Goal: Task Accomplishment & Management: Use online tool/utility

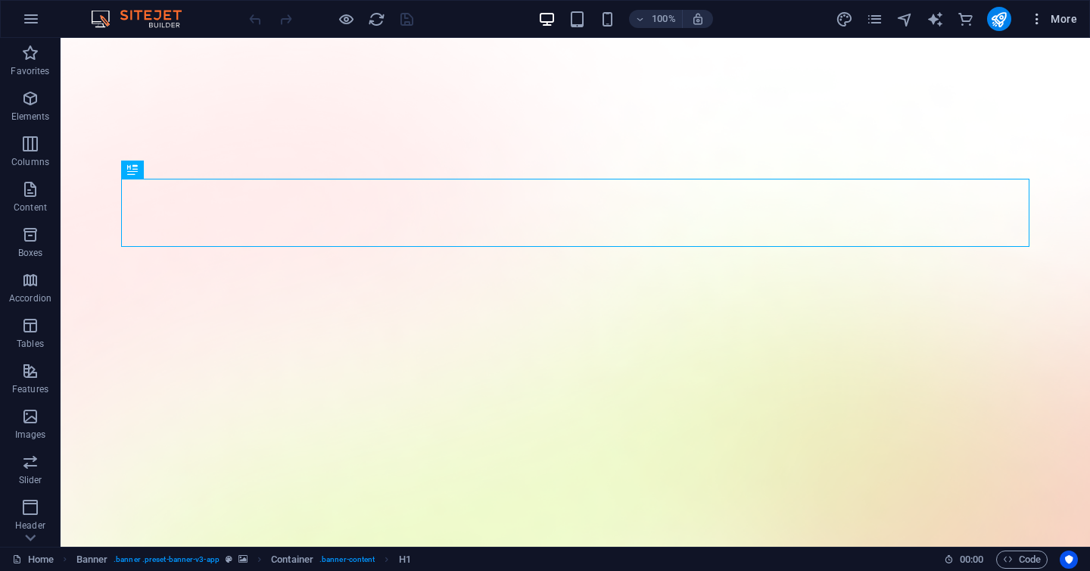
click at [1037, 29] on button "More" at bounding box center [1053, 19] width 60 height 24
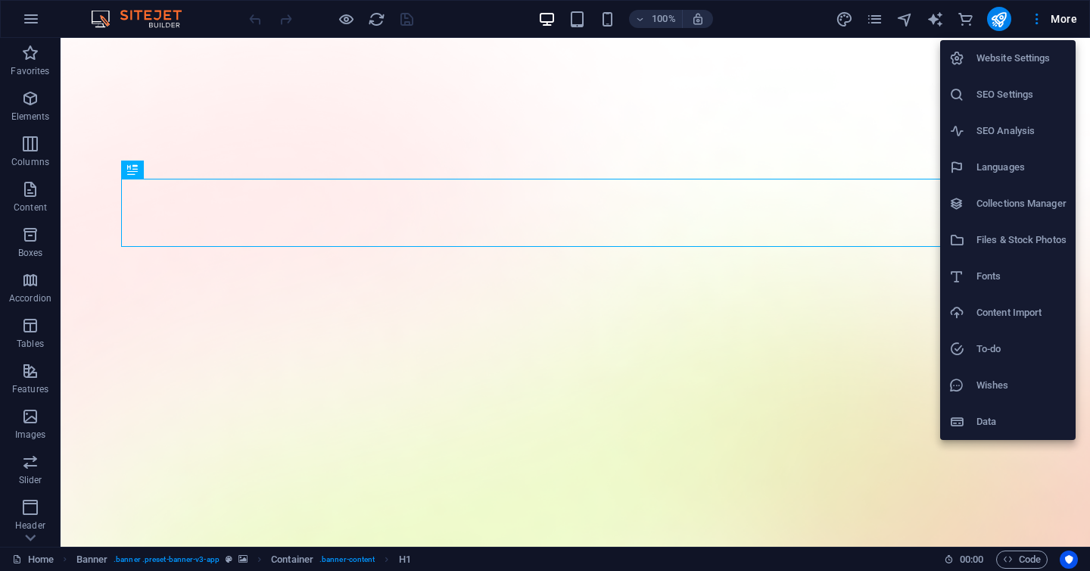
click at [1003, 22] on div at bounding box center [545, 285] width 1090 height 571
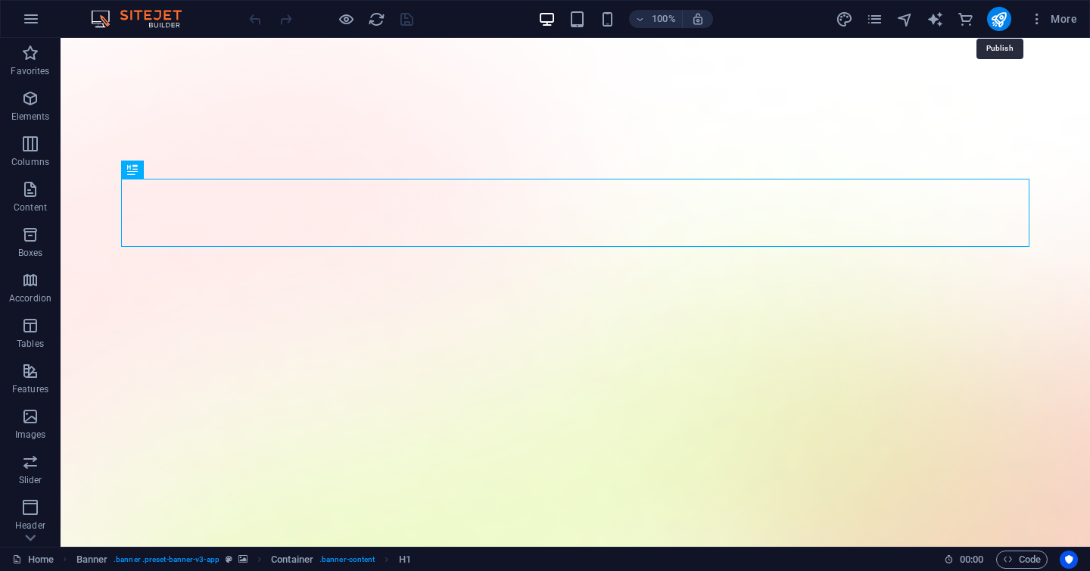
click at [1003, 22] on icon "publish" at bounding box center [998, 19] width 17 height 17
click at [882, 19] on icon "pages" at bounding box center [874, 19] width 17 height 17
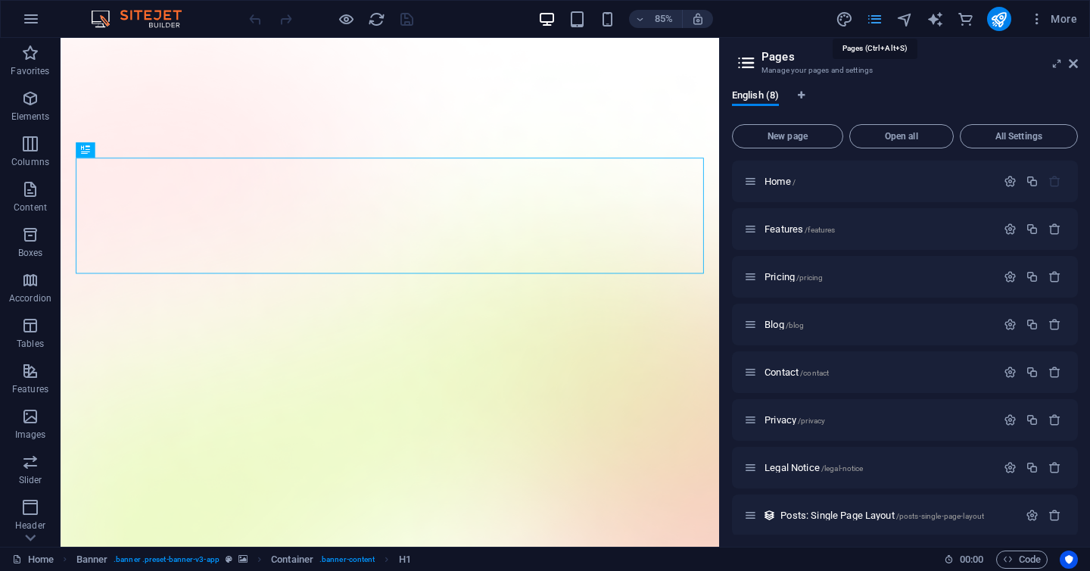
click at [882, 19] on icon "pages" at bounding box center [874, 19] width 17 height 17
click at [971, 22] on icon "commerce" at bounding box center [965, 19] width 17 height 17
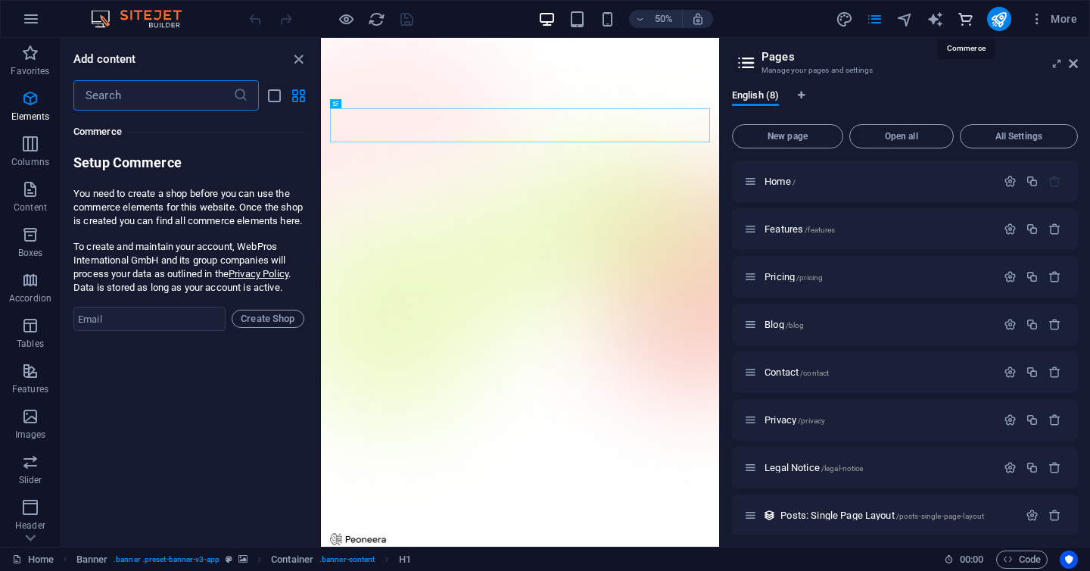
scroll to position [14587, 0]
click at [170, 400] on div "Favorites 1 Star Headline 1 Star Container Elements 1 Star Headline 1 Star Text…" at bounding box center [190, 323] width 258 height 424
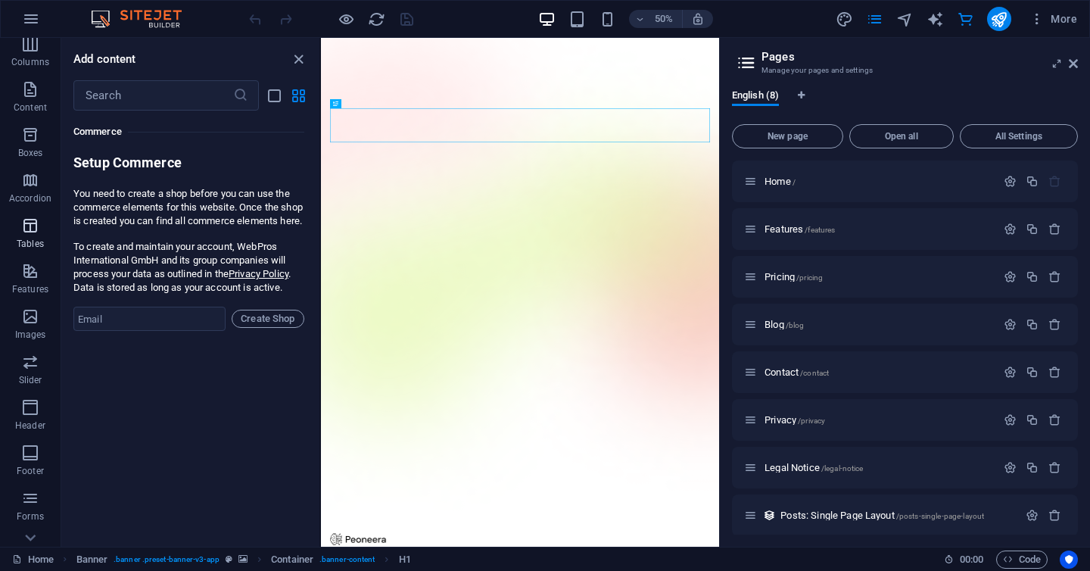
scroll to position [218, 0]
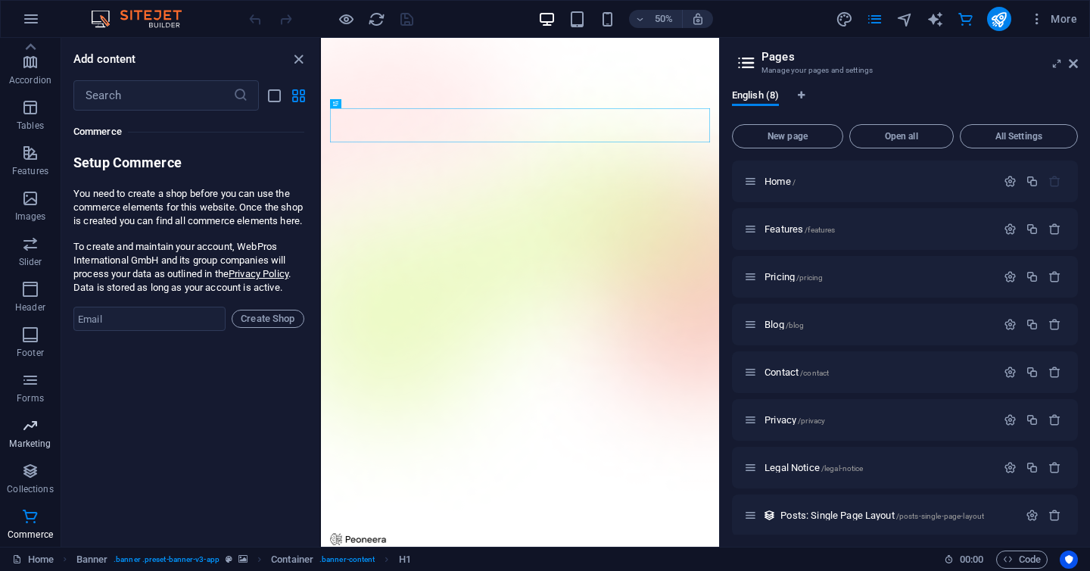
click at [28, 434] on span "Marketing" at bounding box center [30, 434] width 61 height 36
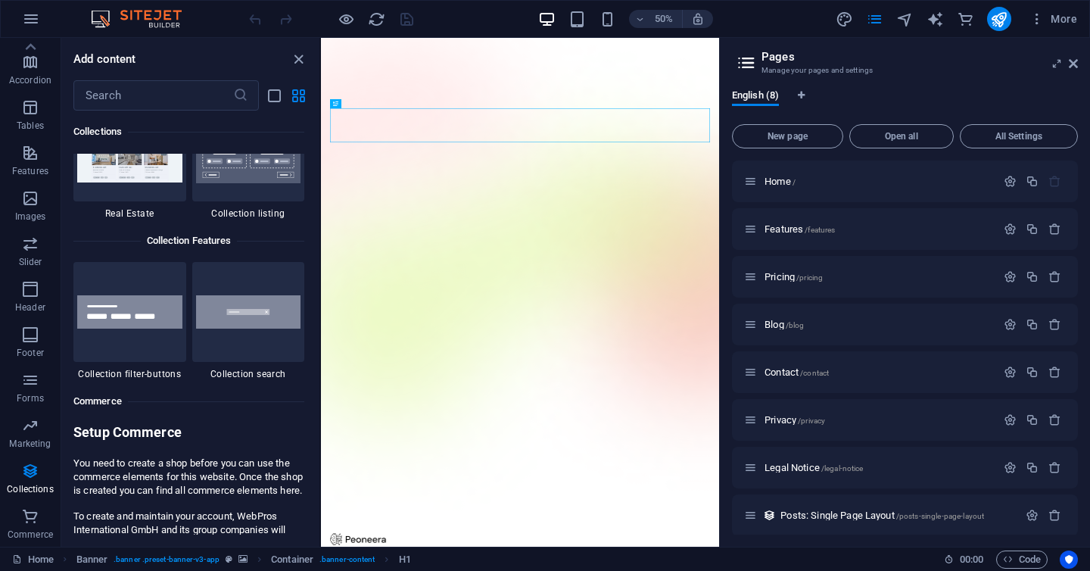
scroll to position [14284, 0]
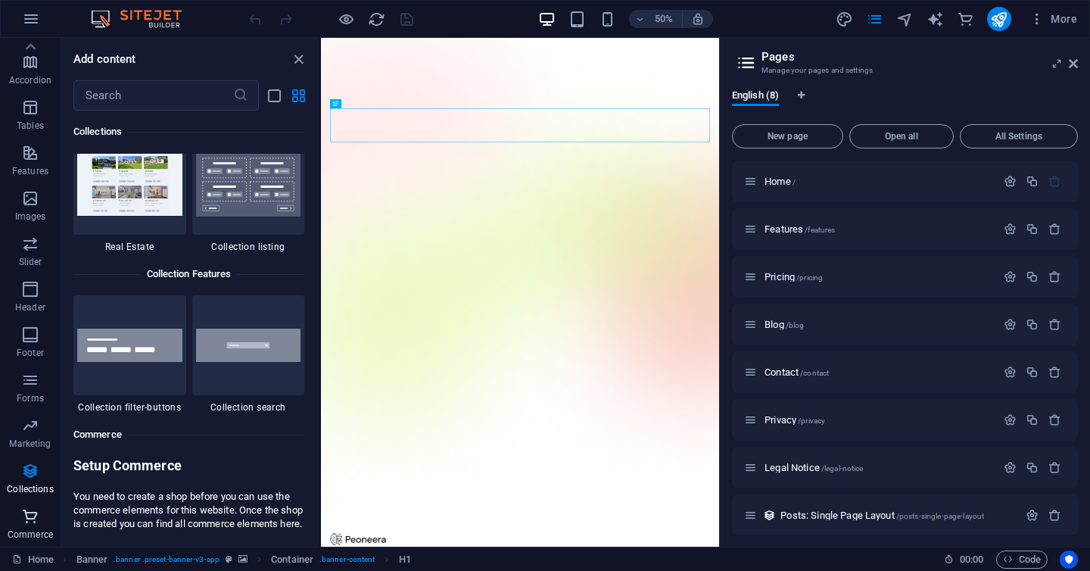
click at [26, 514] on icon "button" at bounding box center [30, 516] width 18 height 18
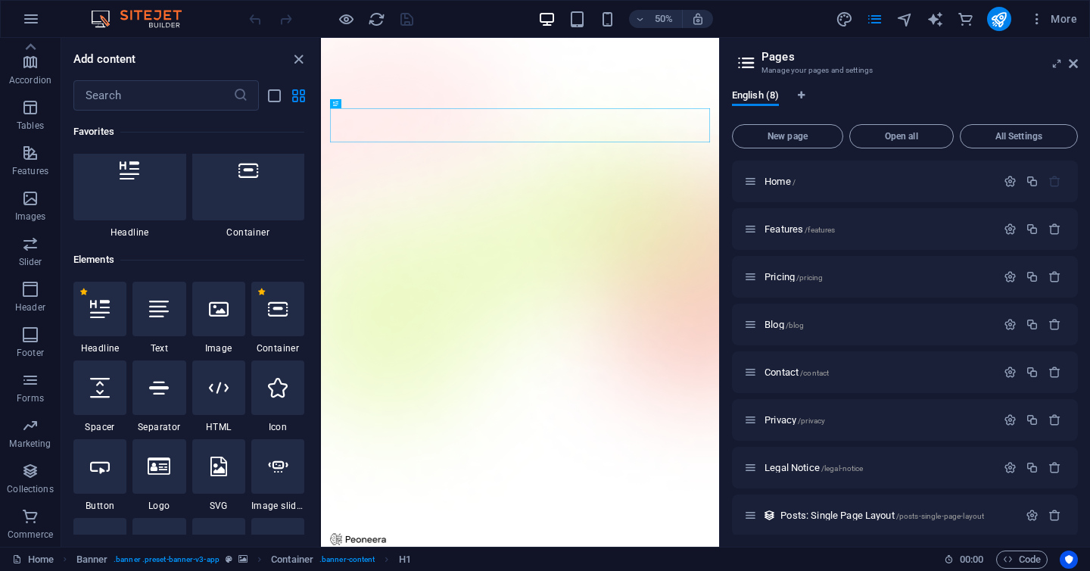
scroll to position [0, 0]
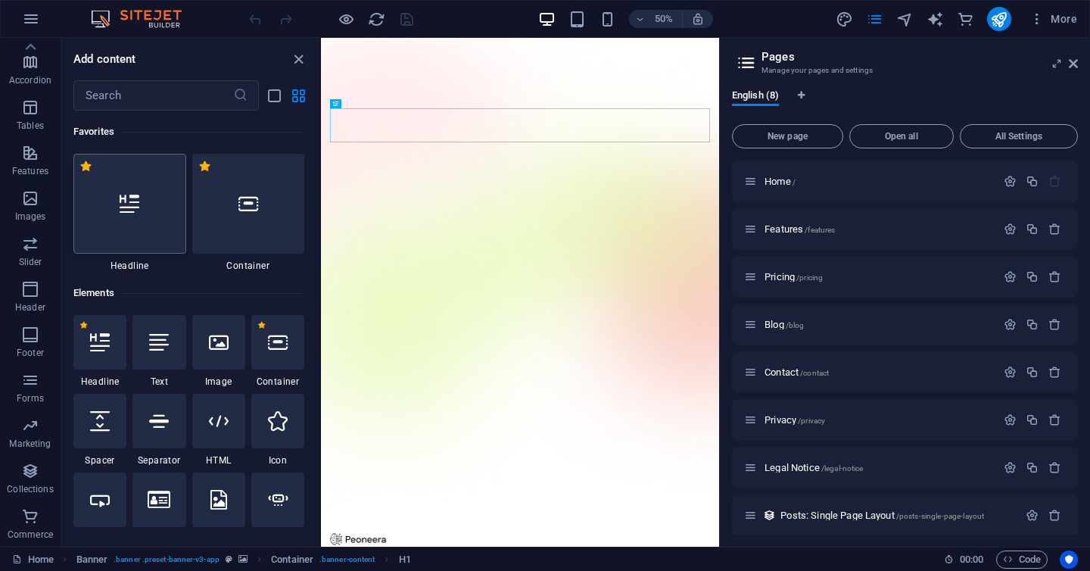
click at [120, 235] on div at bounding box center [129, 204] width 113 height 100
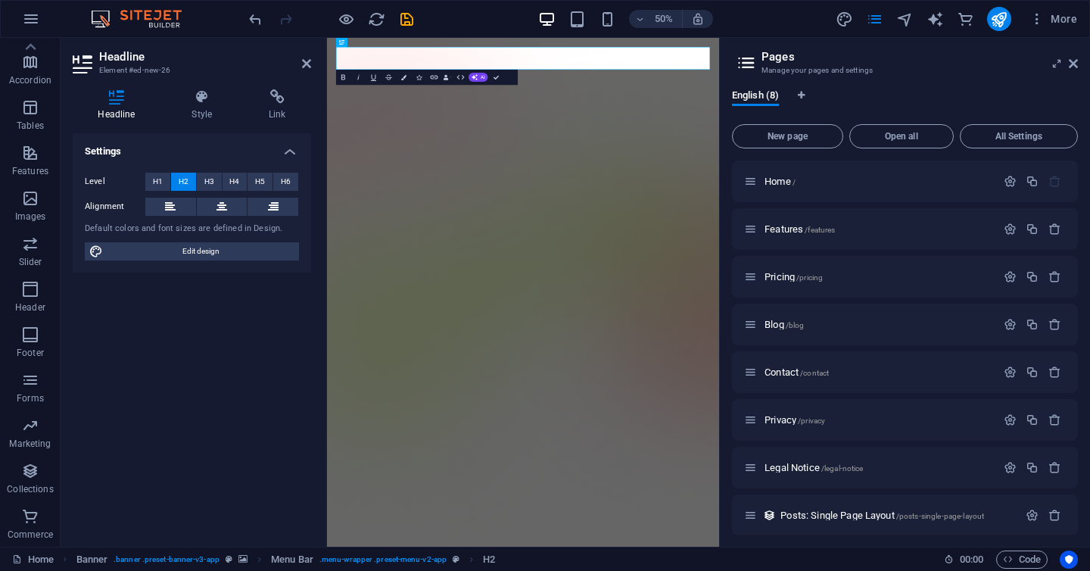
click at [166, 16] on img at bounding box center [144, 19] width 114 height 18
click at [251, 25] on icon "undo" at bounding box center [255, 19] width 17 height 17
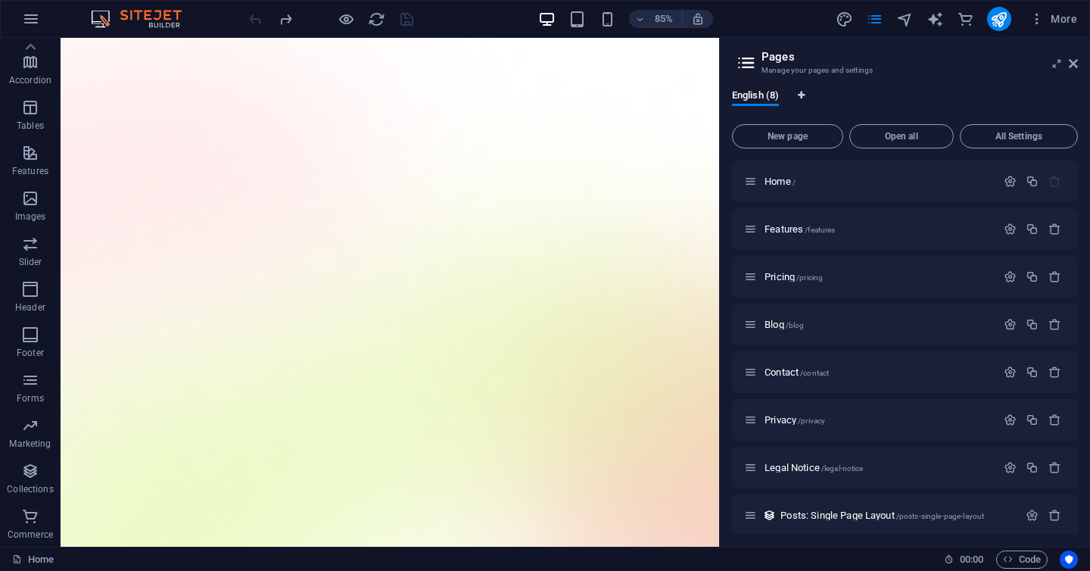
click at [805, 92] on icon "Language Tabs" at bounding box center [801, 95] width 7 height 9
select select "41"
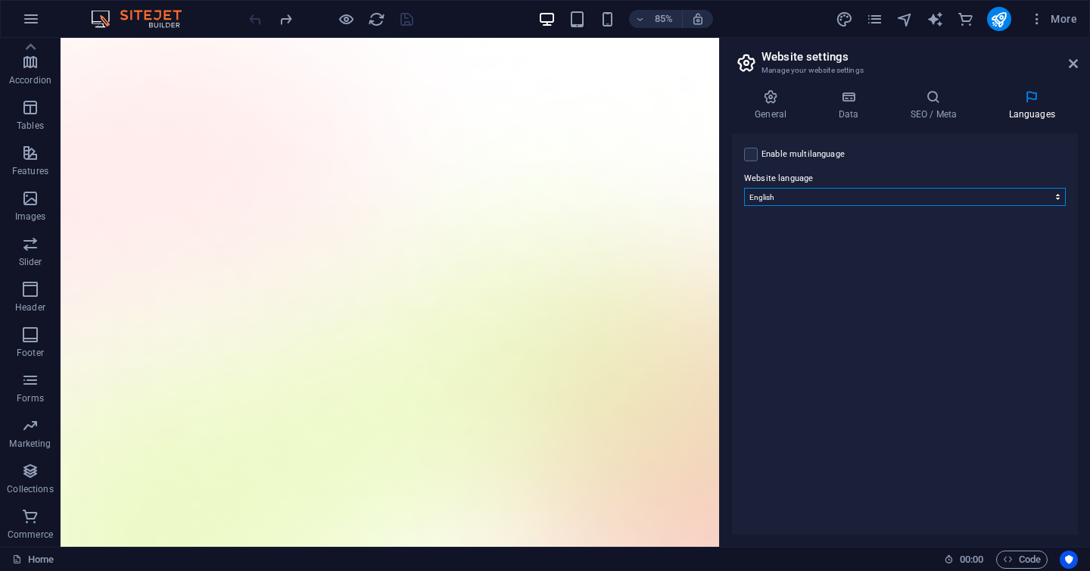
click at [828, 193] on select "Abkhazian Afar Afrikaans Akan Albanian Amharic Arabic Aragonese Armenian Assame…" at bounding box center [905, 197] width 322 height 18
click at [744, 188] on select "Abkhazian Afar Afrikaans Akan Albanian Amharic Arabic Aragonese Armenian Assame…" at bounding box center [905, 197] width 322 height 18
click at [771, 149] on label "Enable multilanguage To disable multilanguage delete all languages until only o…" at bounding box center [802, 154] width 83 height 18
click at [0, 0] on input "Enable multilanguage To disable multilanguage delete all languages until only o…" at bounding box center [0, 0] width 0 height 0
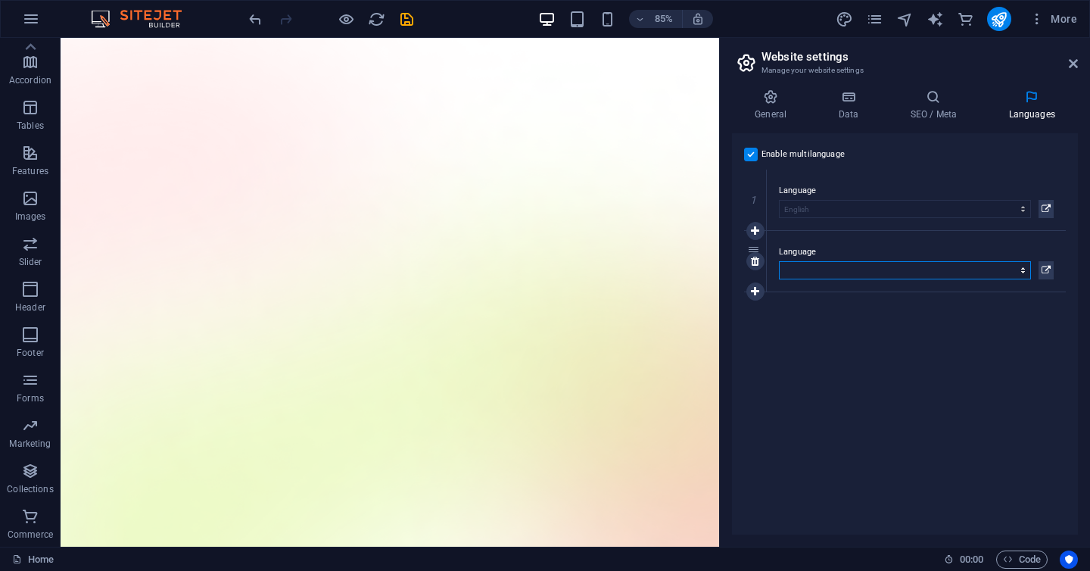
click at [829, 272] on select "Abkhazian Afar Afrikaans Akan Albanian Amharic Arabic Aragonese Armenian Assame…" at bounding box center [905, 270] width 252 height 18
select select "64"
click at [779, 261] on select "Abkhazian Afar Afrikaans Akan Albanian Amharic Arabic Aragonese Armenian Assame…" at bounding box center [905, 270] width 252 height 18
click at [755, 232] on icon at bounding box center [755, 230] width 8 height 11
select select
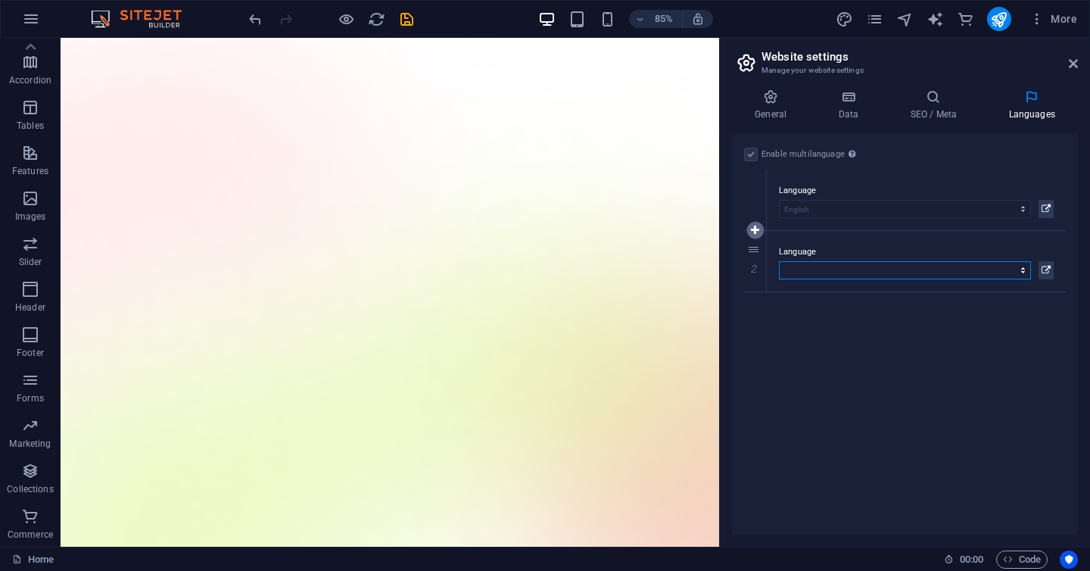
select select "64"
click at [825, 268] on select "Abkhazian Afar Afrikaans Akan Albanian Amharic Arabic Aragonese Armenian Assame…" at bounding box center [905, 270] width 252 height 18
select select "158"
click at [779, 261] on select "Abkhazian Afar Afrikaans Akan Albanian Amharic Arabic Aragonese Armenian Assame…" at bounding box center [905, 270] width 252 height 18
click at [955, 388] on div "Enable multilanguage To disable multilanguage delete all languages until only o…" at bounding box center [905, 333] width 346 height 401
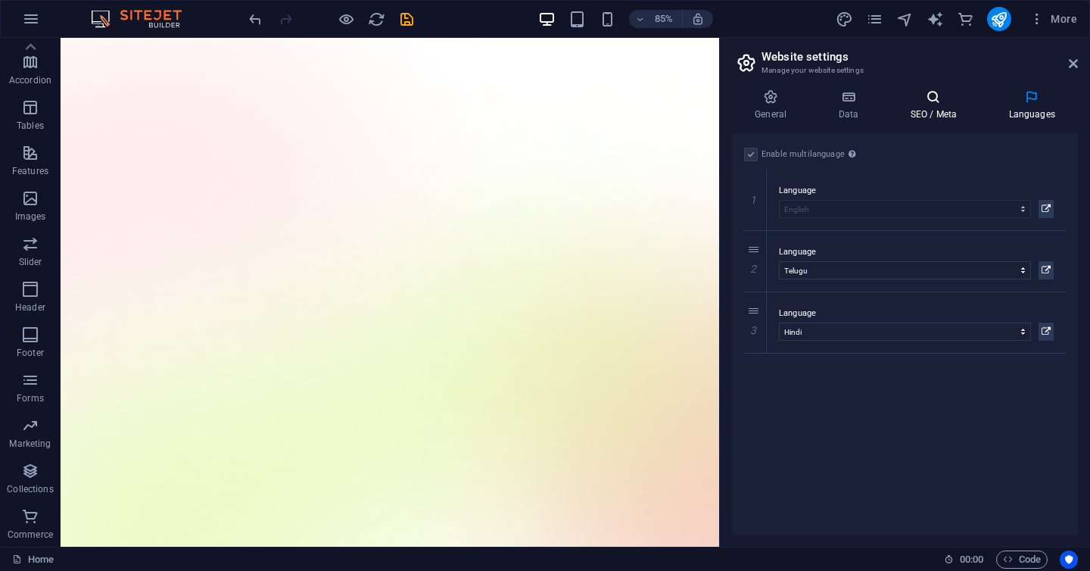
click at [934, 98] on icon at bounding box center [933, 96] width 92 height 15
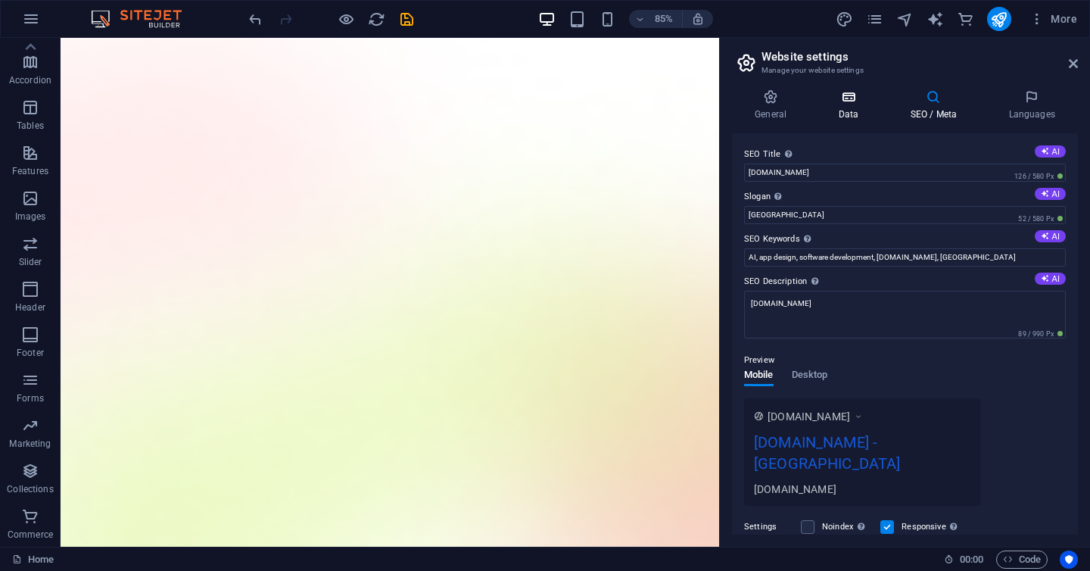
click at [852, 104] on h4 "Data" at bounding box center [851, 105] width 72 height 32
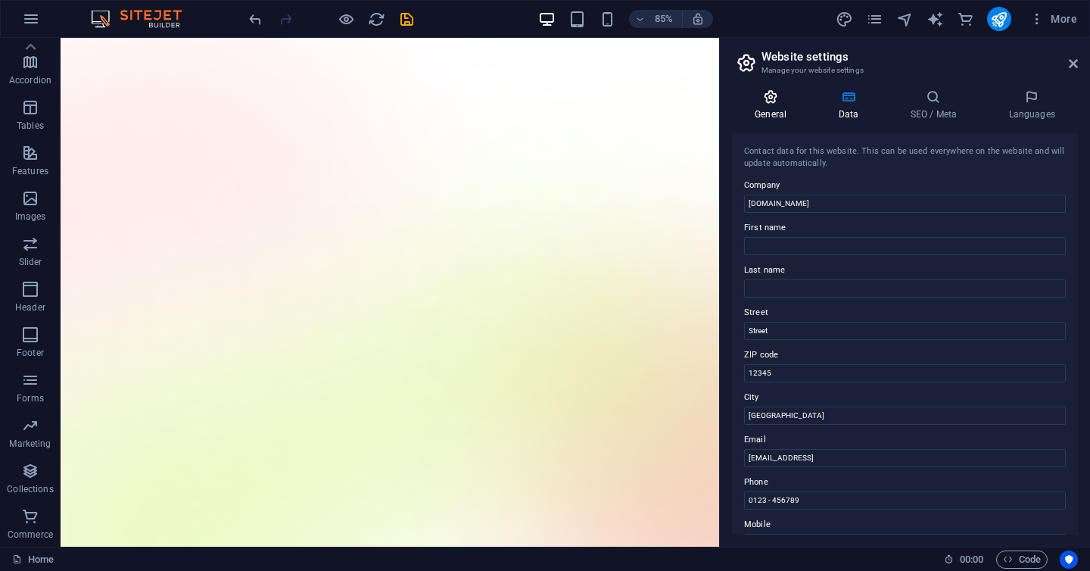
click at [774, 105] on h4 "General" at bounding box center [773, 105] width 83 height 32
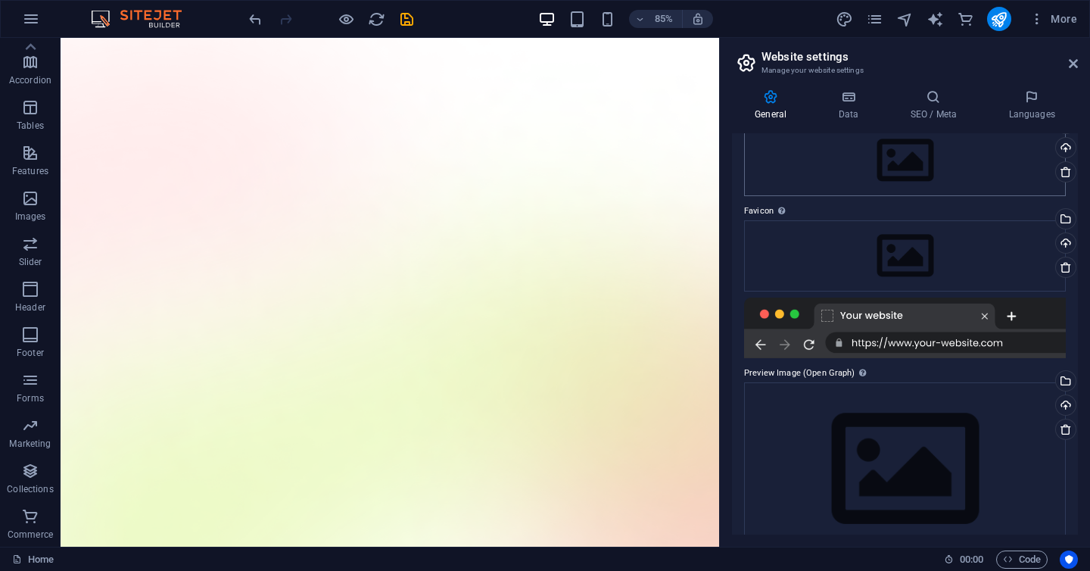
scroll to position [115, 0]
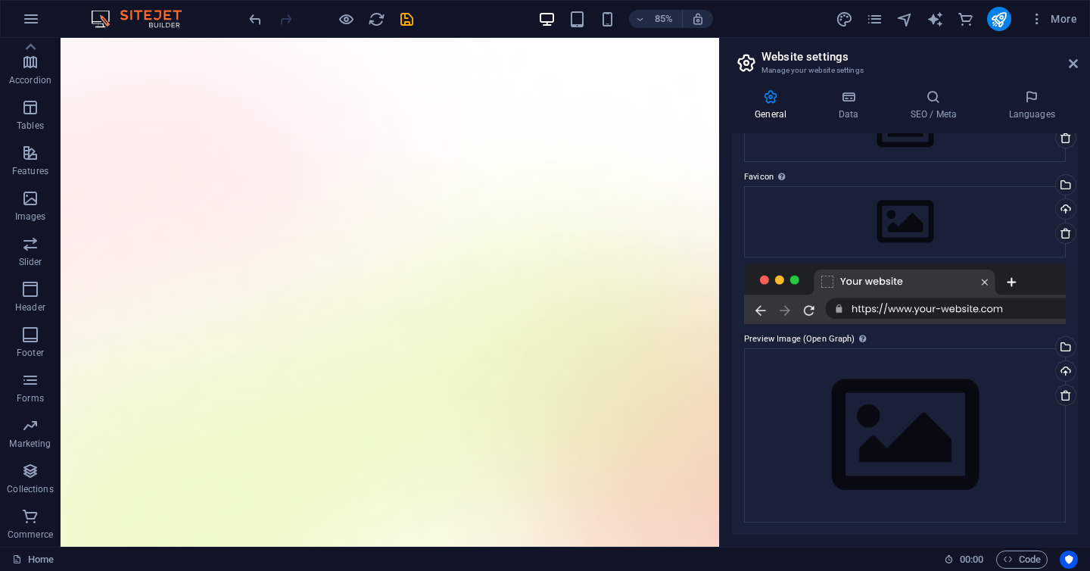
click at [942, 73] on h3 "Manage your website settings" at bounding box center [904, 71] width 286 height 14
click at [936, 101] on icon at bounding box center [933, 96] width 92 height 15
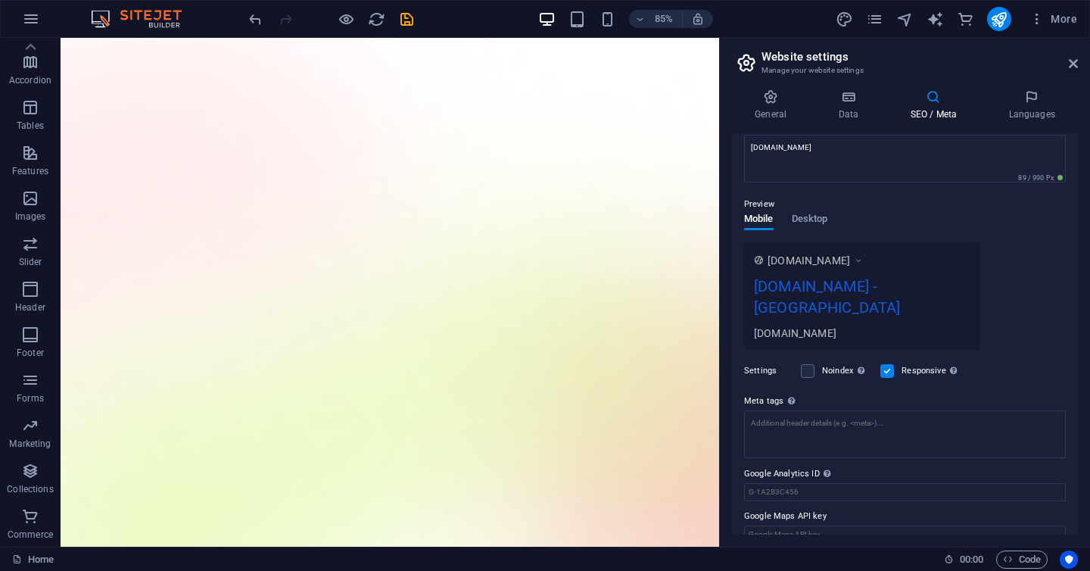
scroll to position [0, 0]
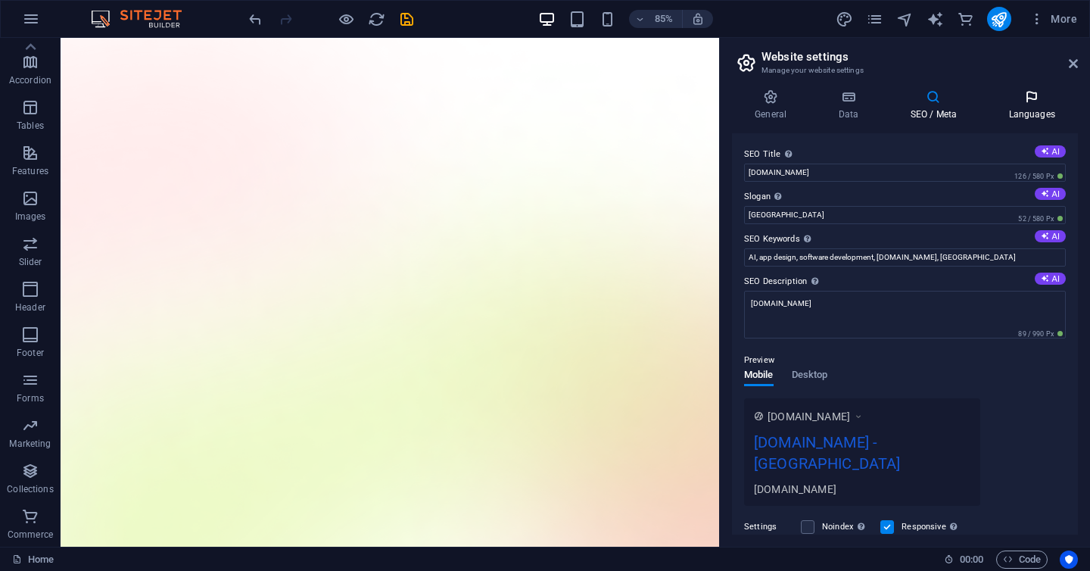
click at [1026, 98] on icon at bounding box center [1032, 96] width 92 height 15
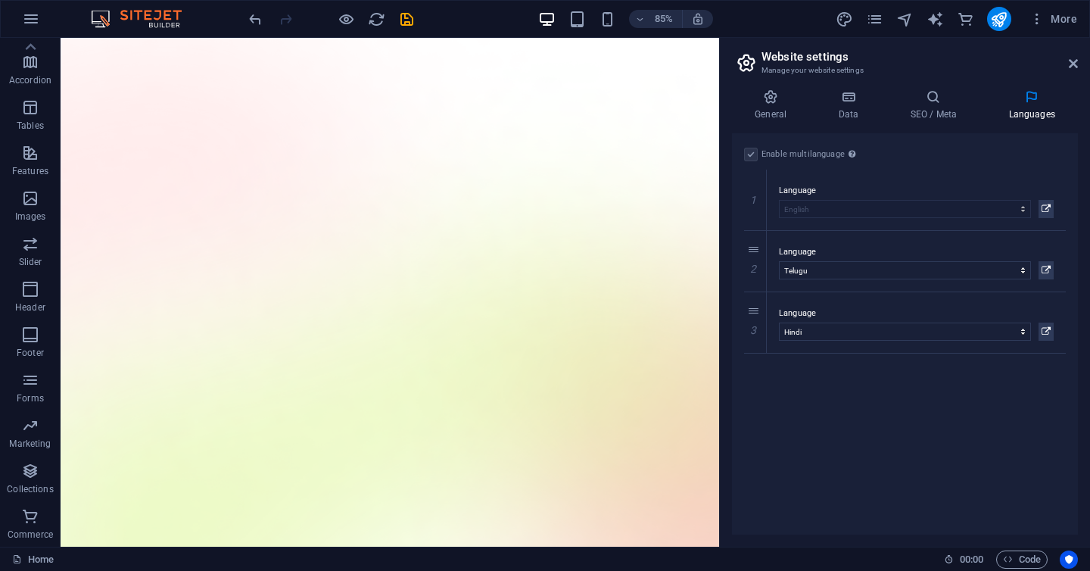
click at [943, 413] on div "Enable multilanguage To disable multilanguage delete all languages until only o…" at bounding box center [905, 333] width 346 height 401
click at [930, 381] on div "Enable multilanguage To disable multilanguage delete all languages until only o…" at bounding box center [905, 333] width 346 height 401
click at [1022, 397] on div "Enable multilanguage To disable multilanguage delete all languages until only o…" at bounding box center [905, 333] width 346 height 401
click at [1029, 559] on span "Code" at bounding box center [1022, 559] width 38 height 18
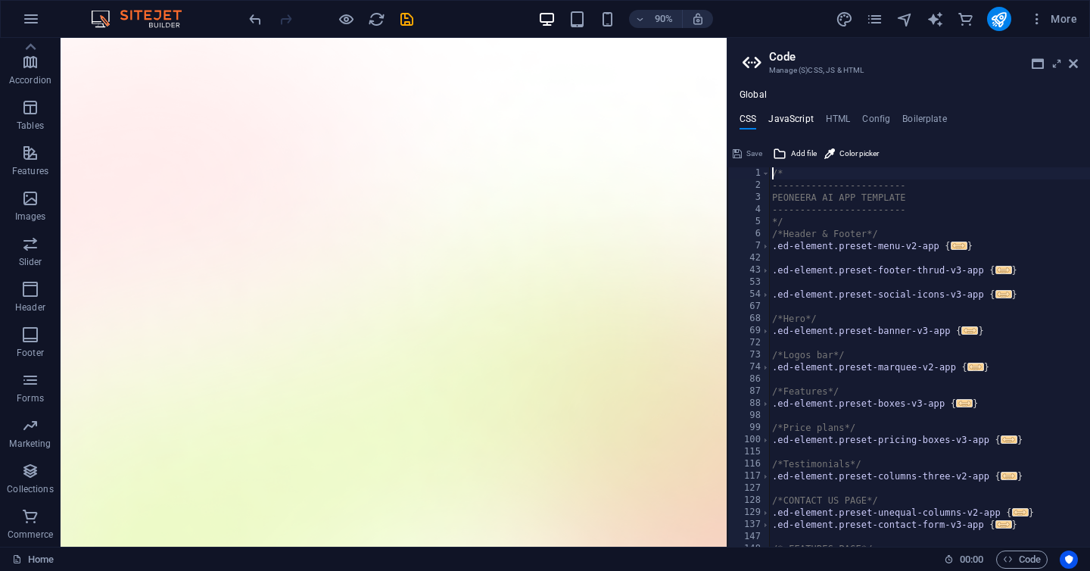
click at [799, 122] on h4 "JavaScript" at bounding box center [790, 122] width 45 height 17
type textarea "/* JS for preset "Menu V2" */"
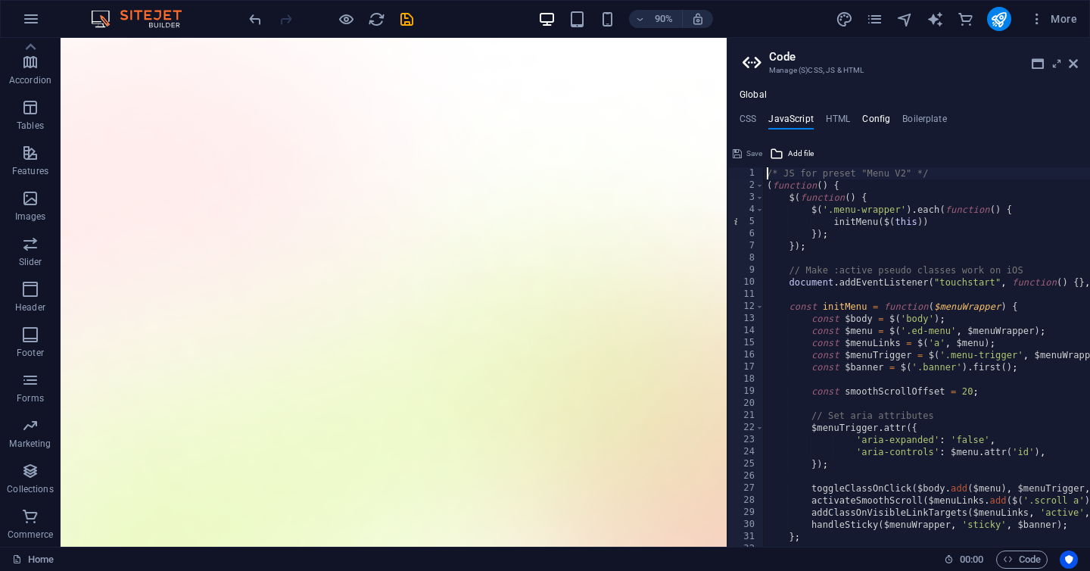
click at [864, 116] on h4 "Config" at bounding box center [876, 122] width 28 height 17
type textarea "$color-background: #ffffff;"
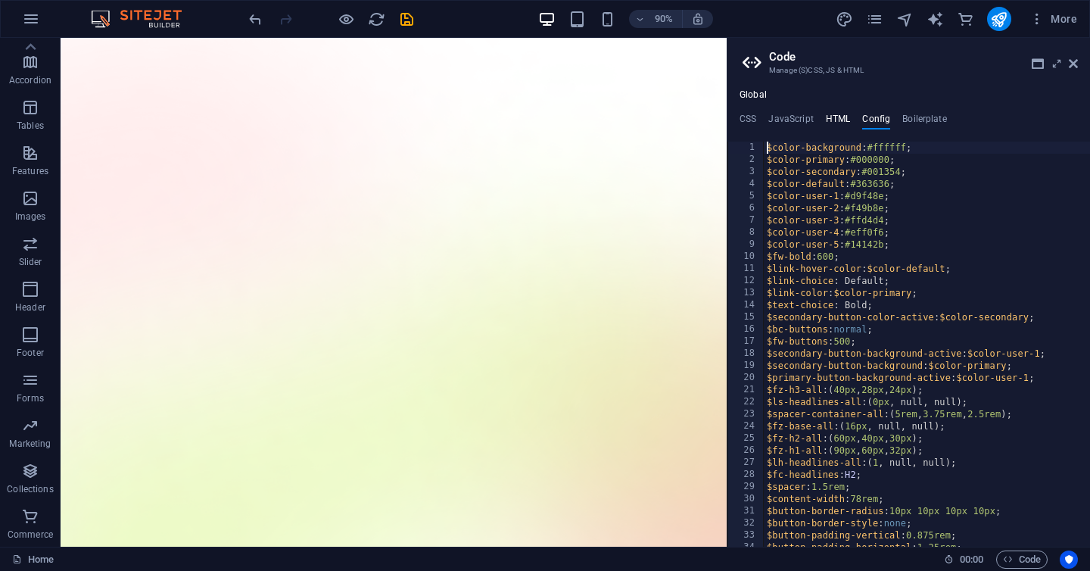
click at [829, 116] on h4 "HTML" at bounding box center [838, 122] width 25 height 17
type textarea "<button href="#main-content" class="wv-link-content button">Skip to main conten…"
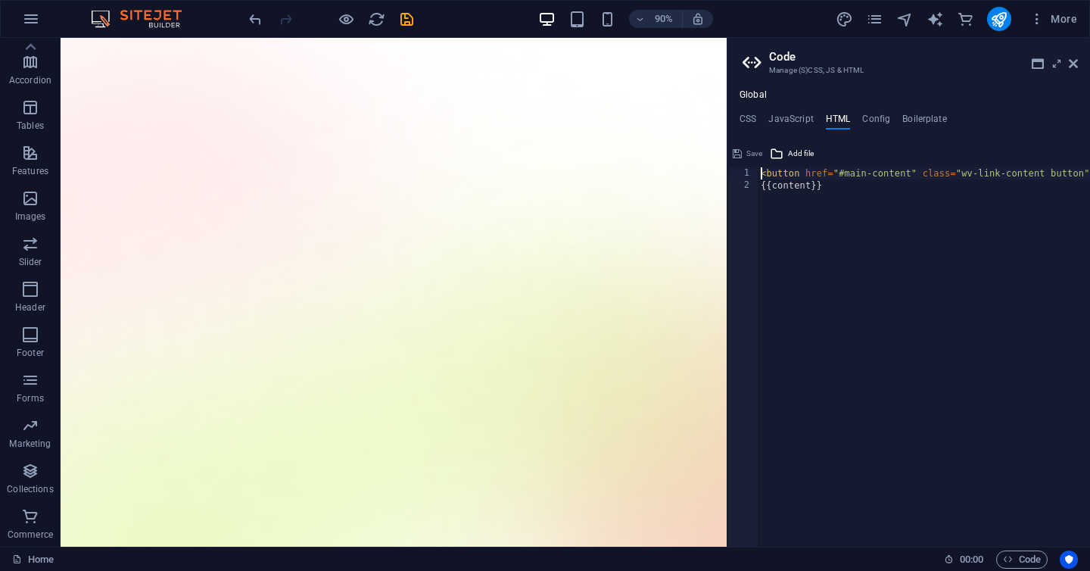
click at [889, 115] on ul "CSS JavaScript HTML Config Boilerplate" at bounding box center [908, 122] width 363 height 17
click at [911, 118] on h4 "Boilerplate" at bounding box center [924, 122] width 45 height 17
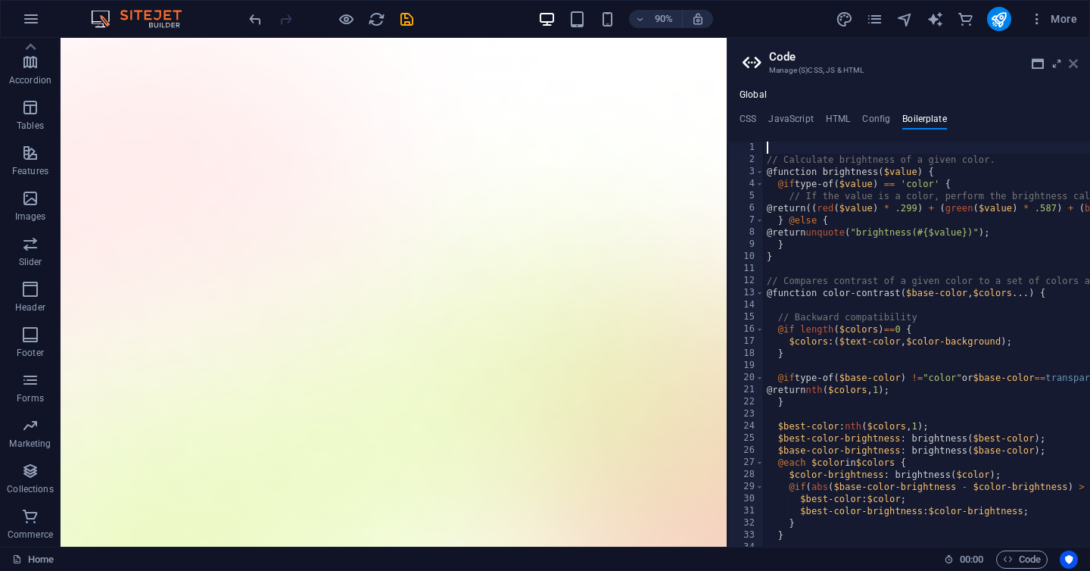
click at [1075, 65] on icon at bounding box center [1073, 64] width 9 height 12
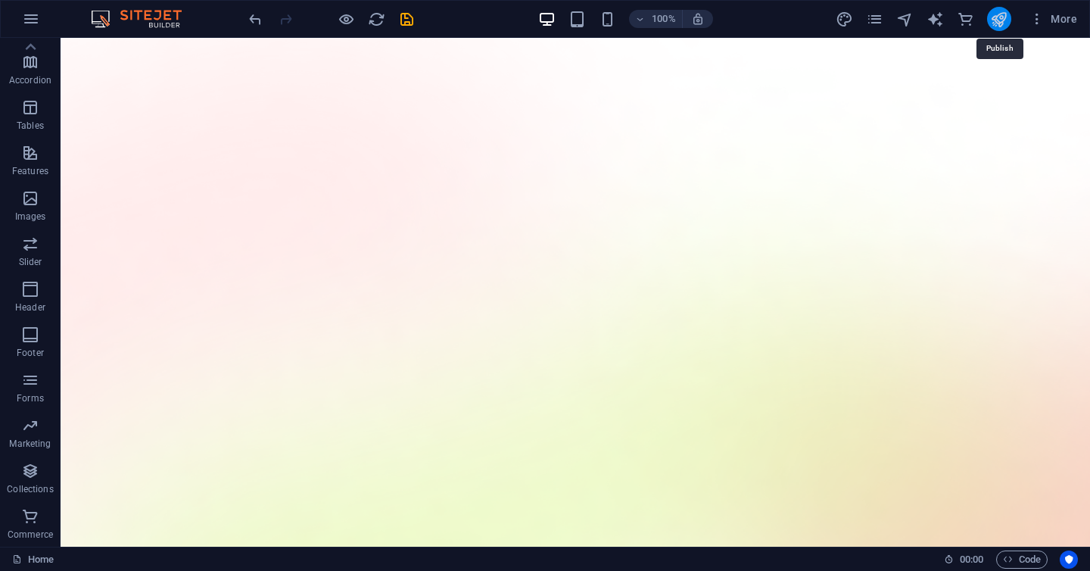
click at [990, 17] on icon "publish" at bounding box center [998, 19] width 17 height 17
click at [1007, 24] on icon "publish" at bounding box center [998, 19] width 17 height 17
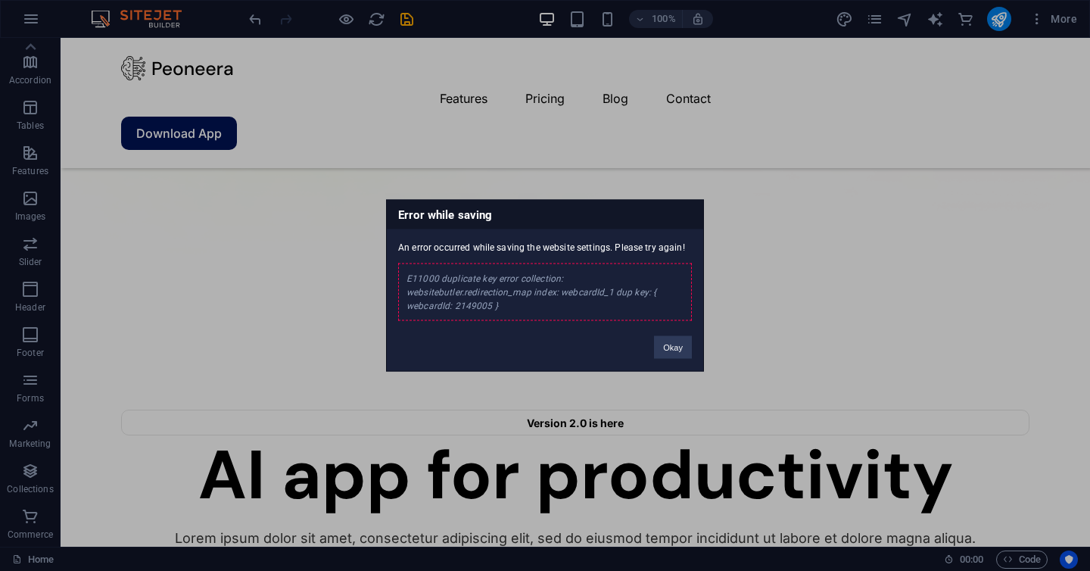
scroll to position [824, 0]
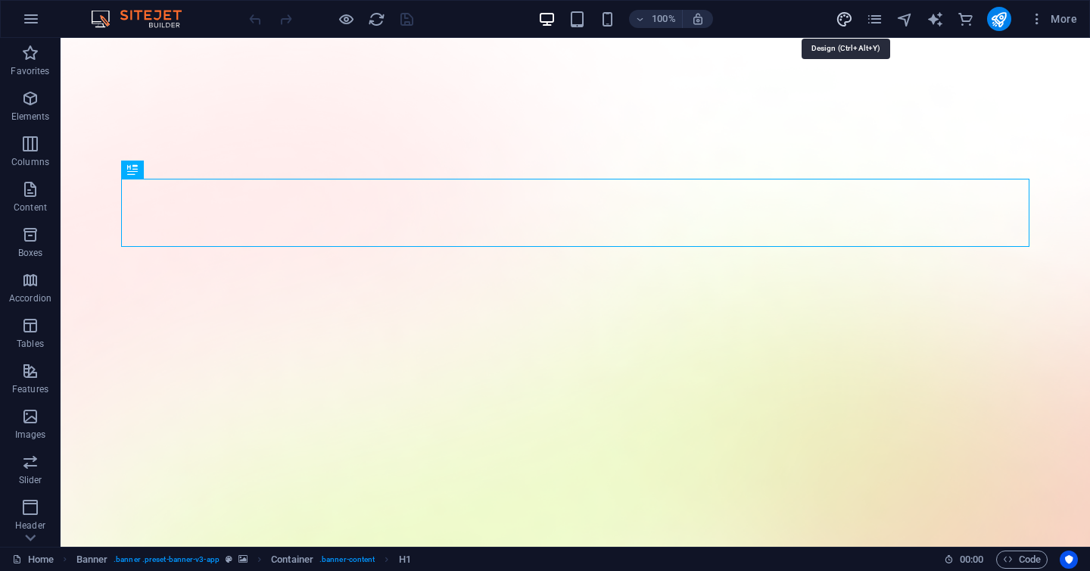
click at [845, 23] on icon "design" at bounding box center [844, 19] width 17 height 17
select select "600"
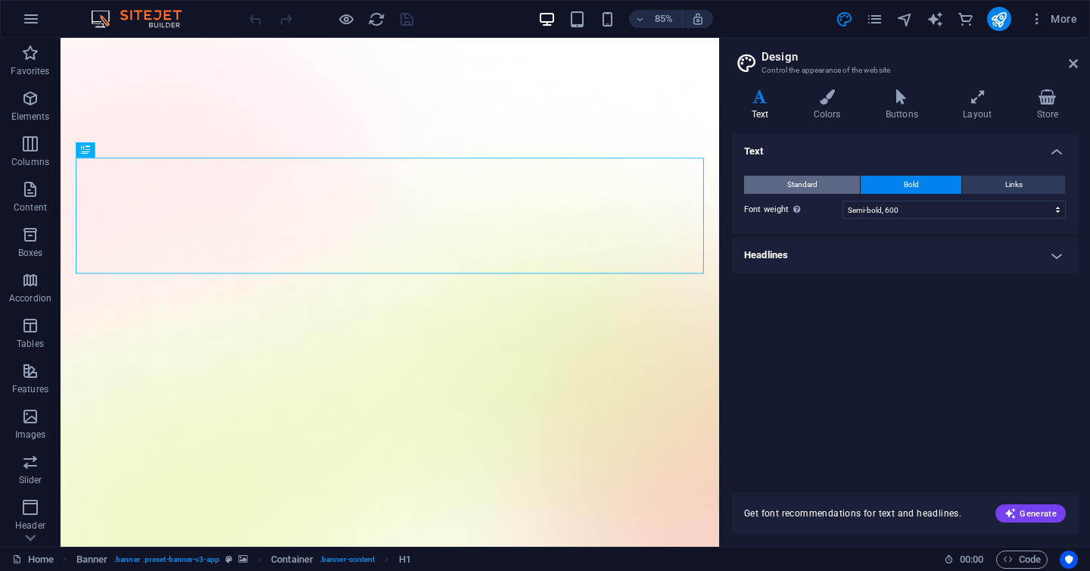
click at [811, 188] on span "Standard" at bounding box center [802, 185] width 30 height 18
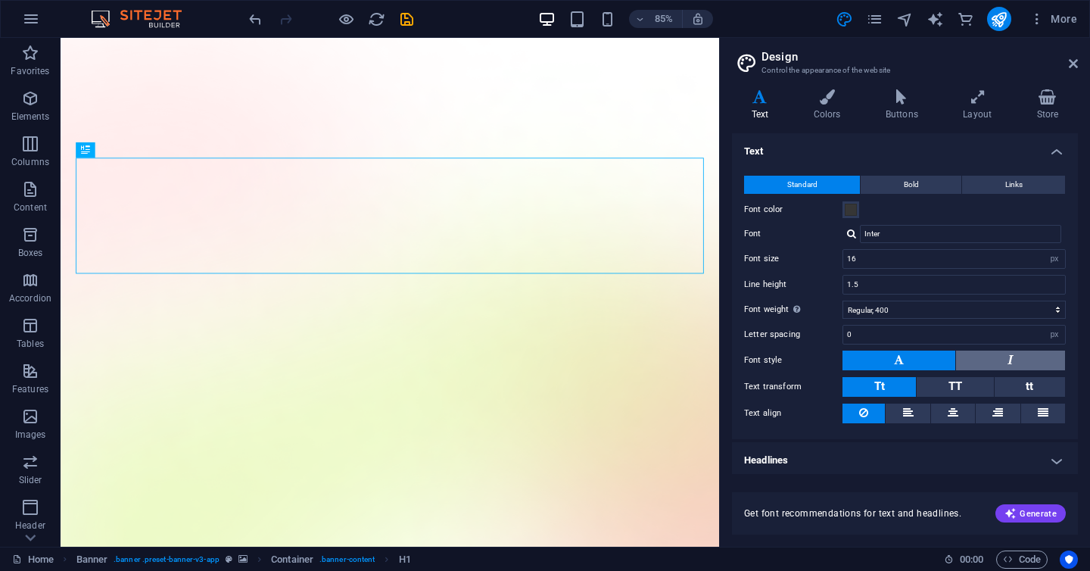
click at [1015, 359] on button at bounding box center [1010, 360] width 109 height 20
click at [912, 362] on button at bounding box center [898, 360] width 113 height 20
click at [1029, 509] on span "Generate" at bounding box center [1030, 513] width 52 height 12
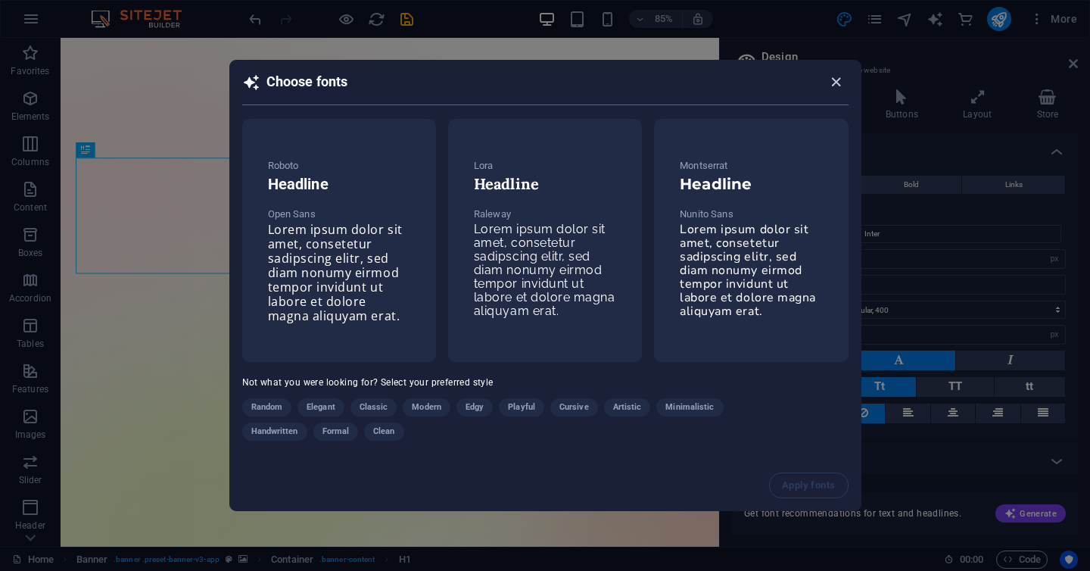
click at [833, 84] on icon "button" at bounding box center [835, 81] width 17 height 17
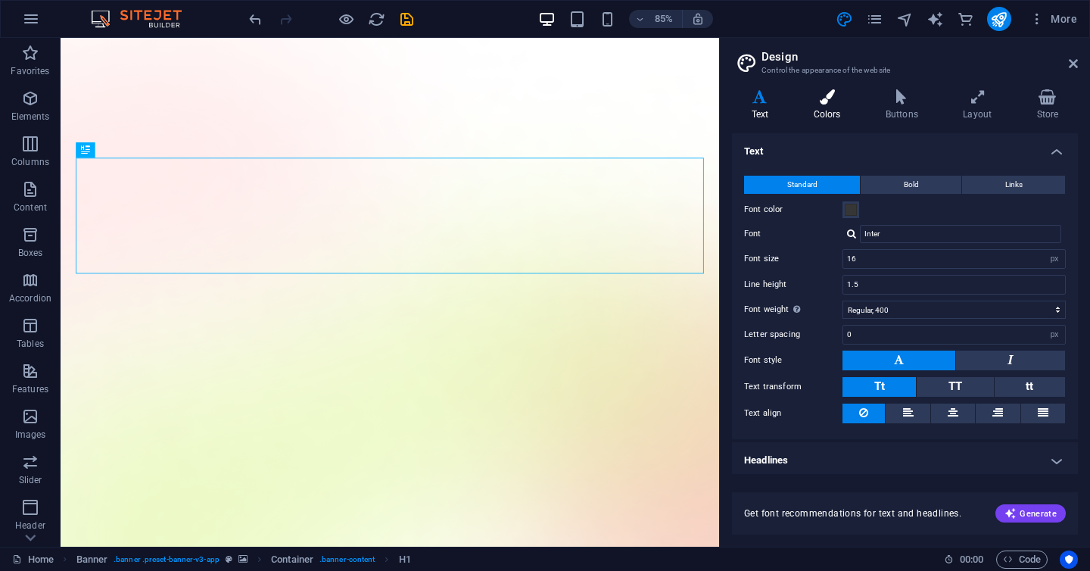
click at [824, 105] on h4 "Colors" at bounding box center [830, 105] width 72 height 32
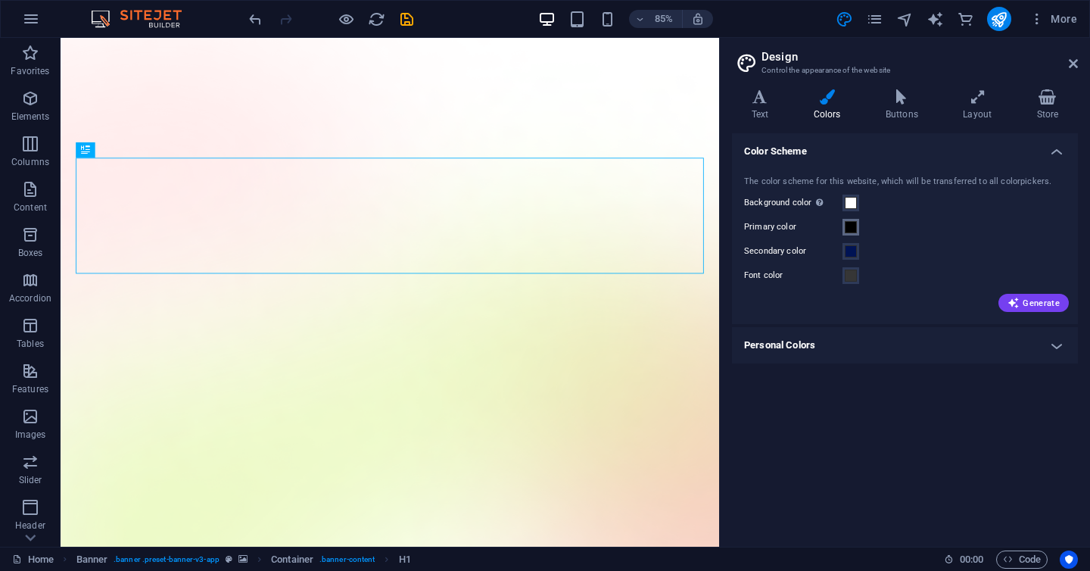
click at [852, 230] on span at bounding box center [851, 227] width 12 height 12
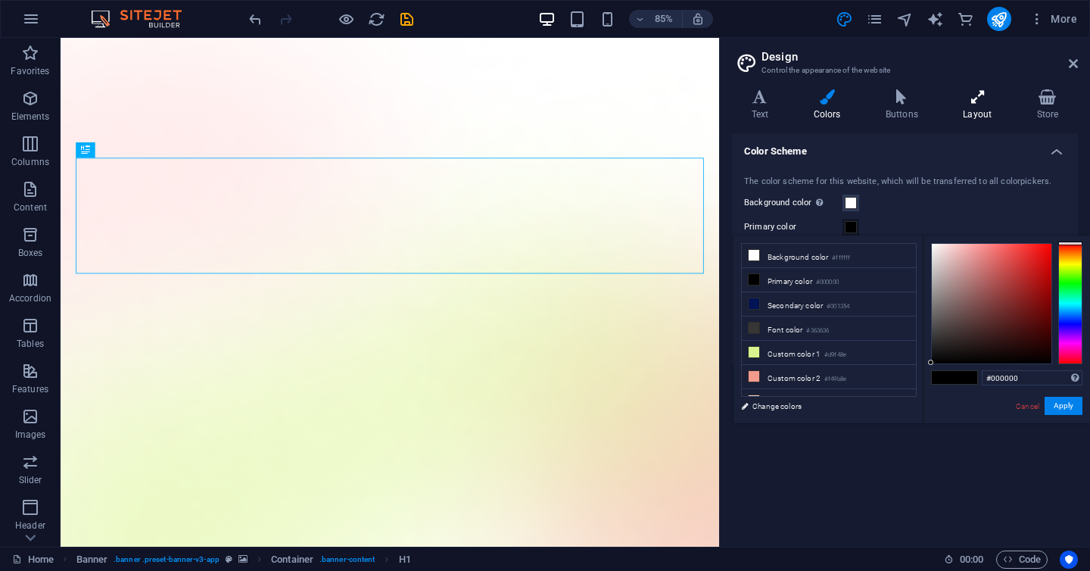
click at [958, 89] on icon at bounding box center [977, 96] width 67 height 15
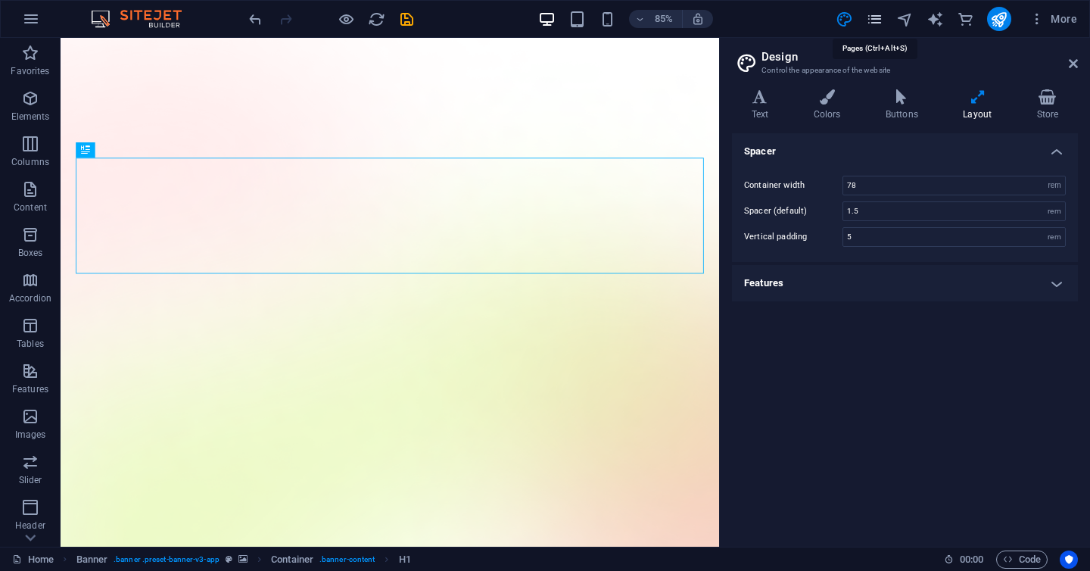
click at [873, 17] on icon "pages" at bounding box center [874, 19] width 17 height 17
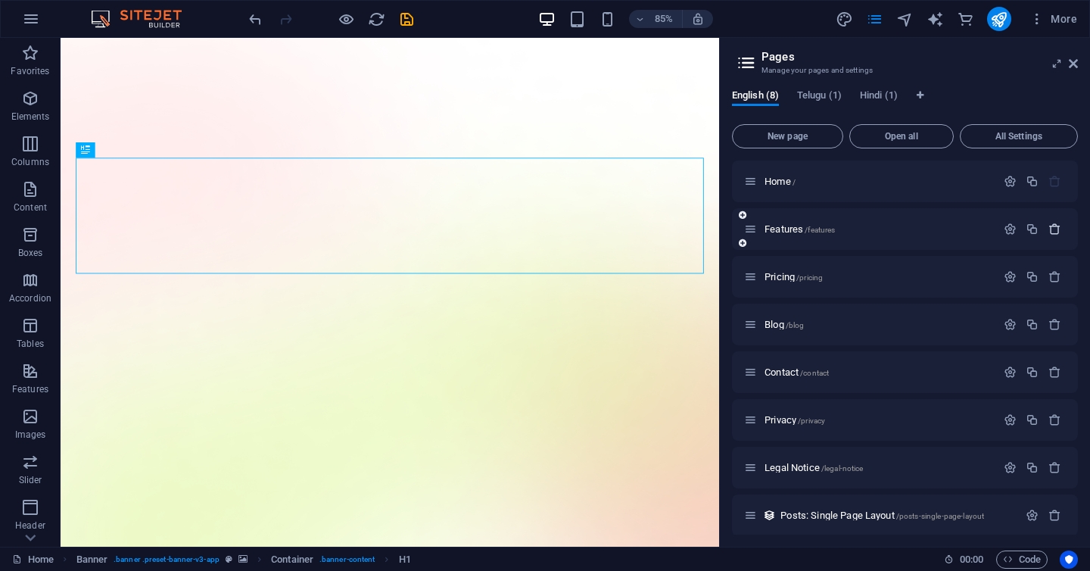
click at [1051, 226] on icon "button" at bounding box center [1054, 229] width 13 height 13
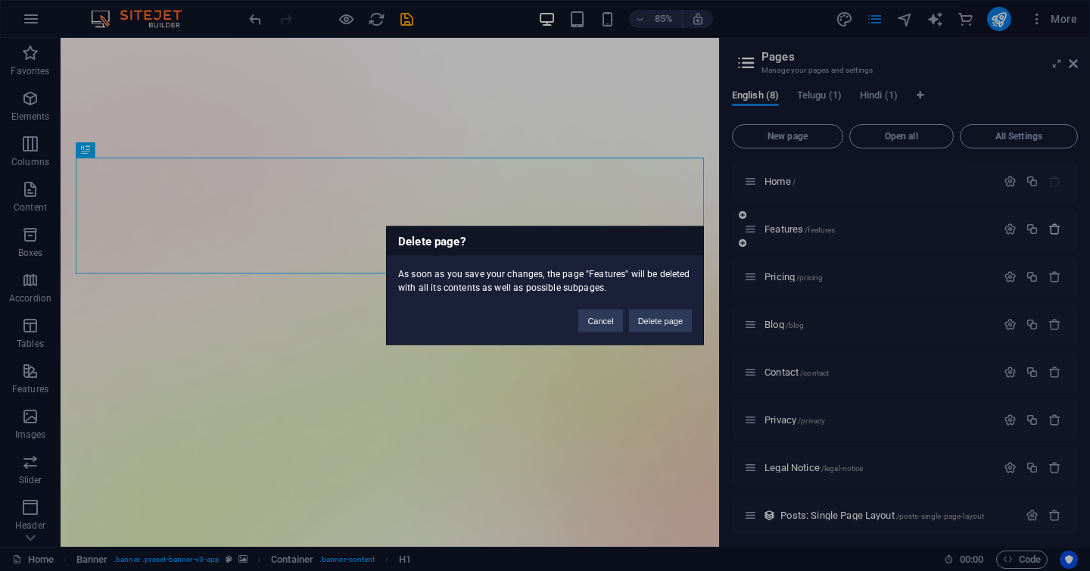
click at [1051, 226] on div "Delete page? As soon as you save your changes, the page "Features" will be dele…" at bounding box center [545, 285] width 1090 height 571
click at [662, 325] on button "Delete page" at bounding box center [660, 321] width 63 height 23
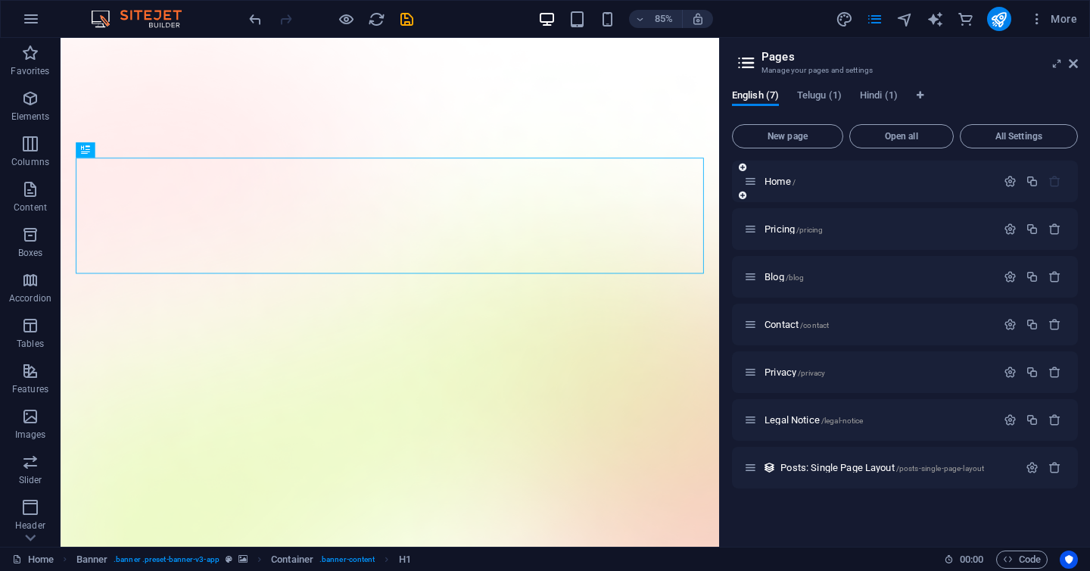
click at [750, 182] on icon at bounding box center [750, 181] width 13 height 13
click at [1052, 467] on icon "button" at bounding box center [1054, 467] width 13 height 13
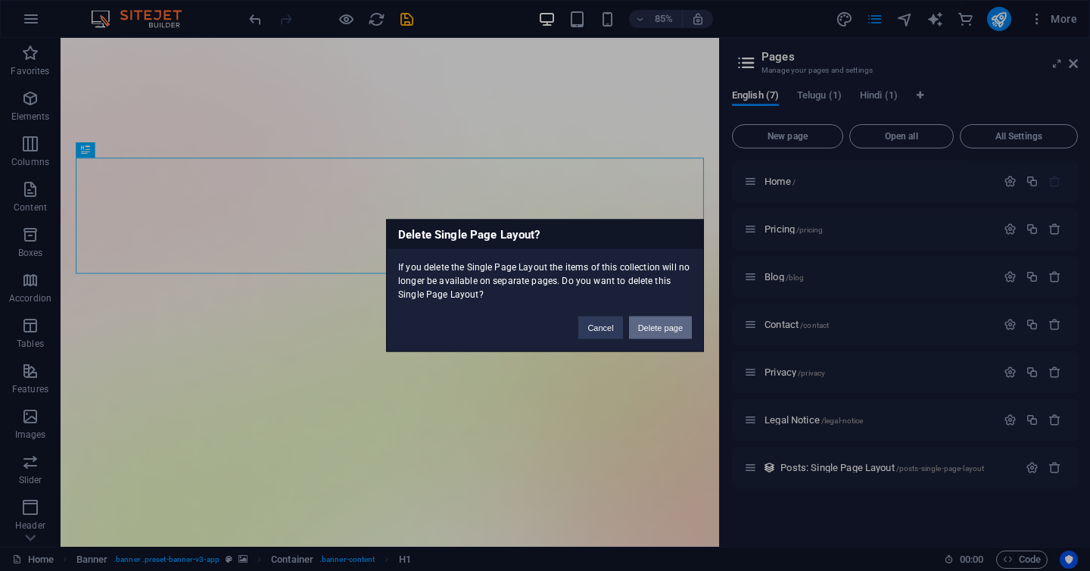
click at [671, 336] on button "Delete page" at bounding box center [660, 327] width 63 height 23
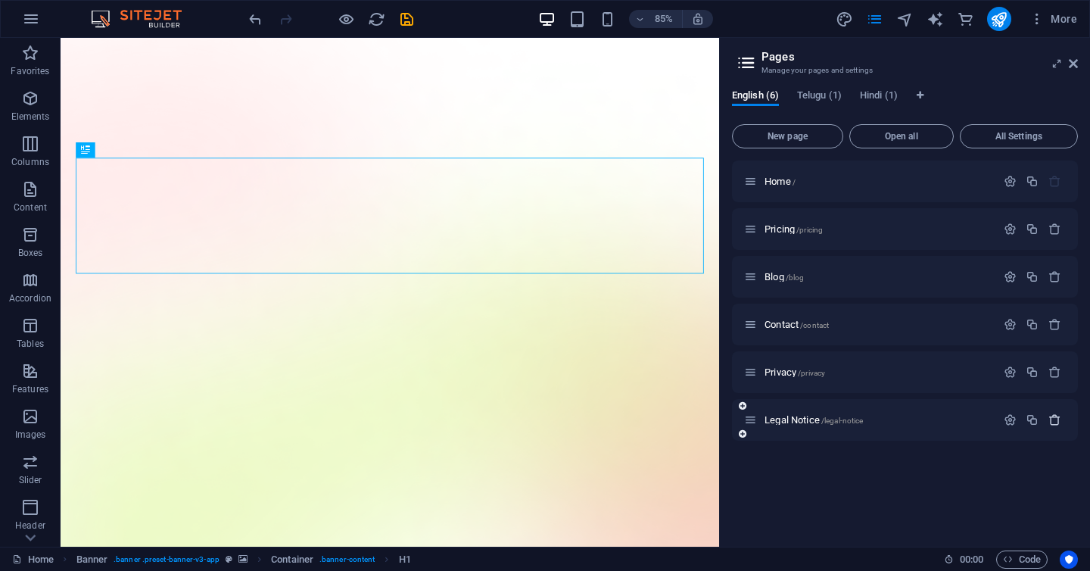
click at [1055, 421] on icon "button" at bounding box center [1054, 419] width 13 height 13
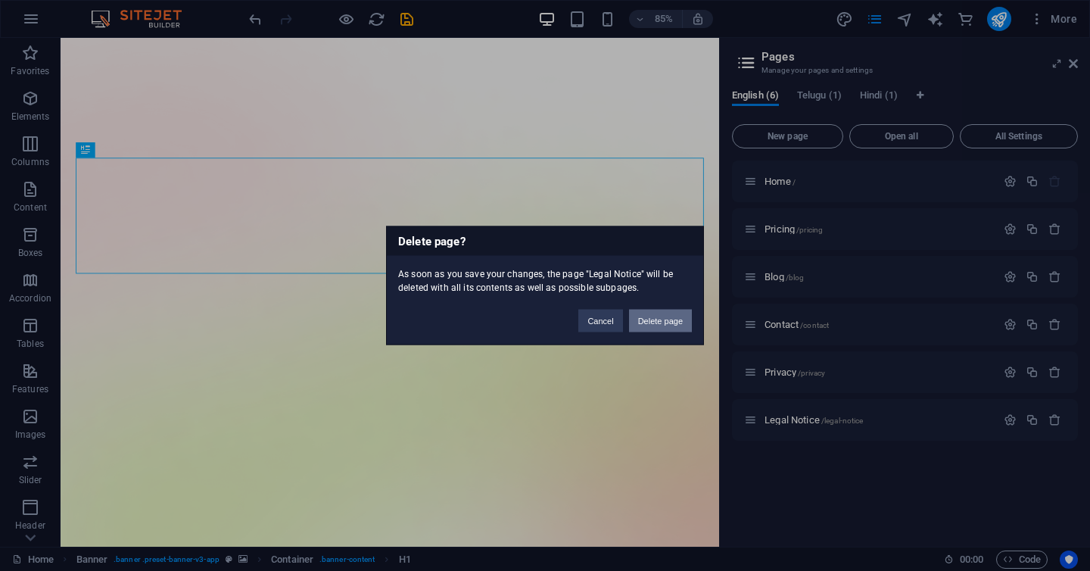
click at [652, 319] on button "Delete page" at bounding box center [660, 321] width 63 height 23
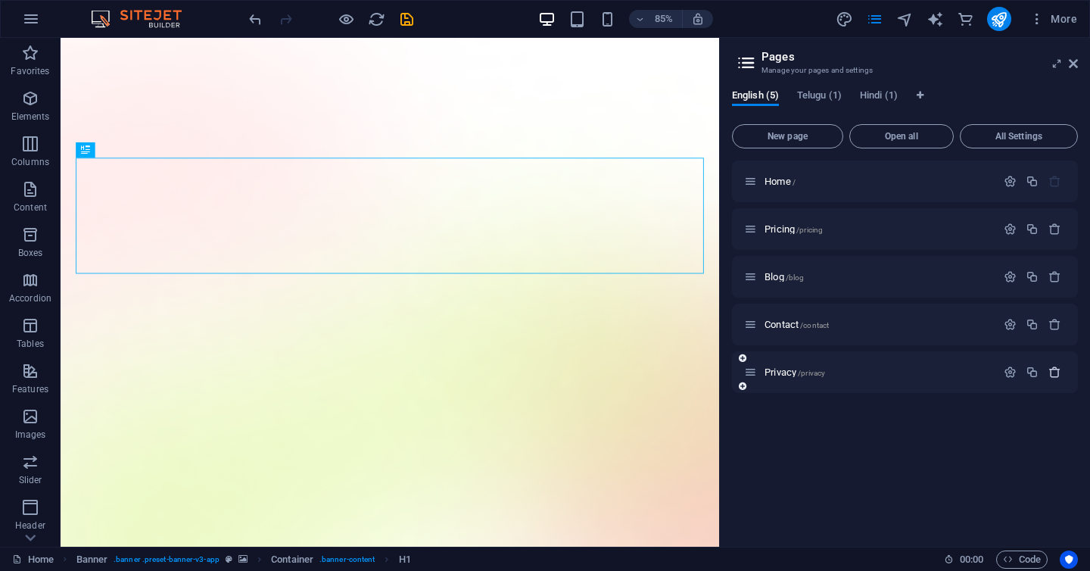
click at [1060, 376] on icon "button" at bounding box center [1054, 372] width 13 height 13
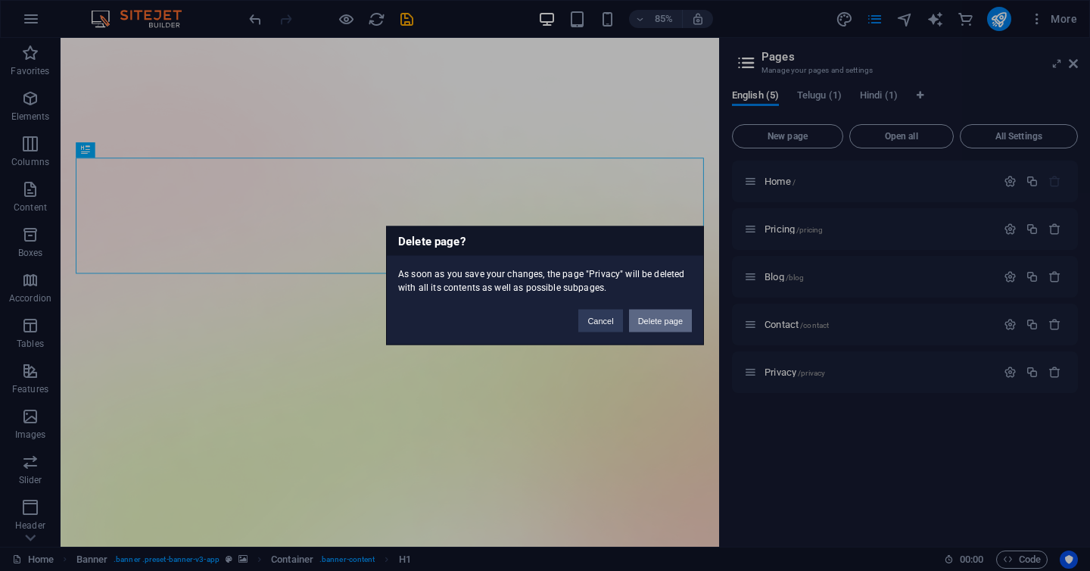
click at [669, 320] on button "Delete page" at bounding box center [660, 321] width 63 height 23
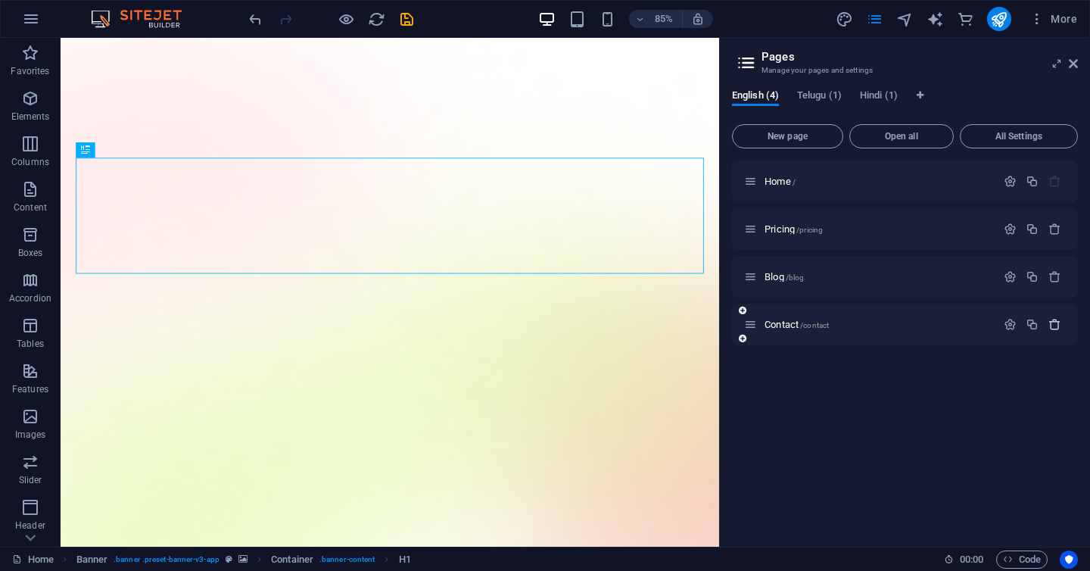
click at [1057, 326] on icon "button" at bounding box center [1054, 324] width 13 height 13
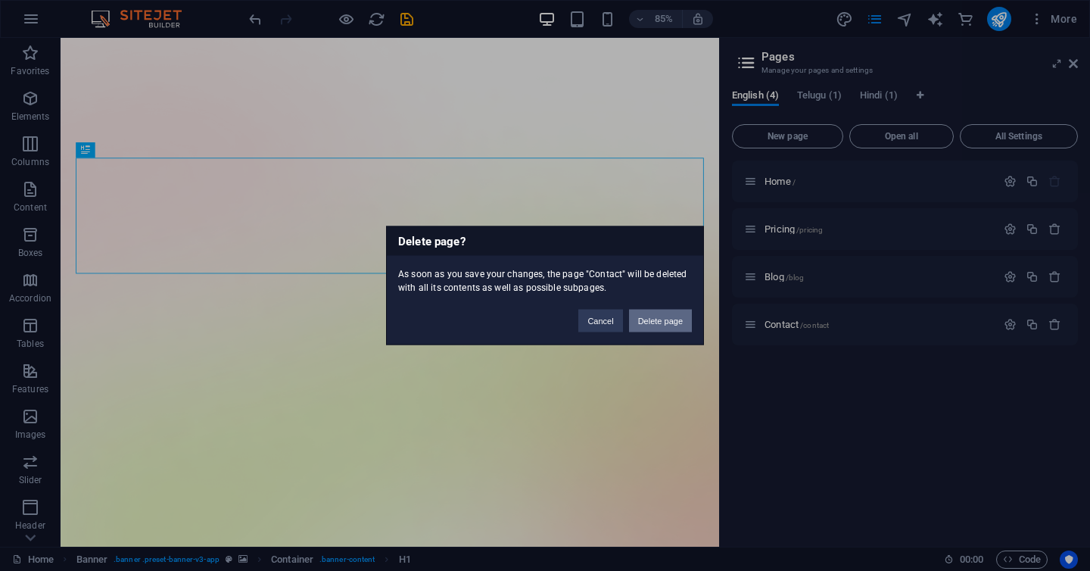
click at [654, 328] on button "Delete page" at bounding box center [660, 321] width 63 height 23
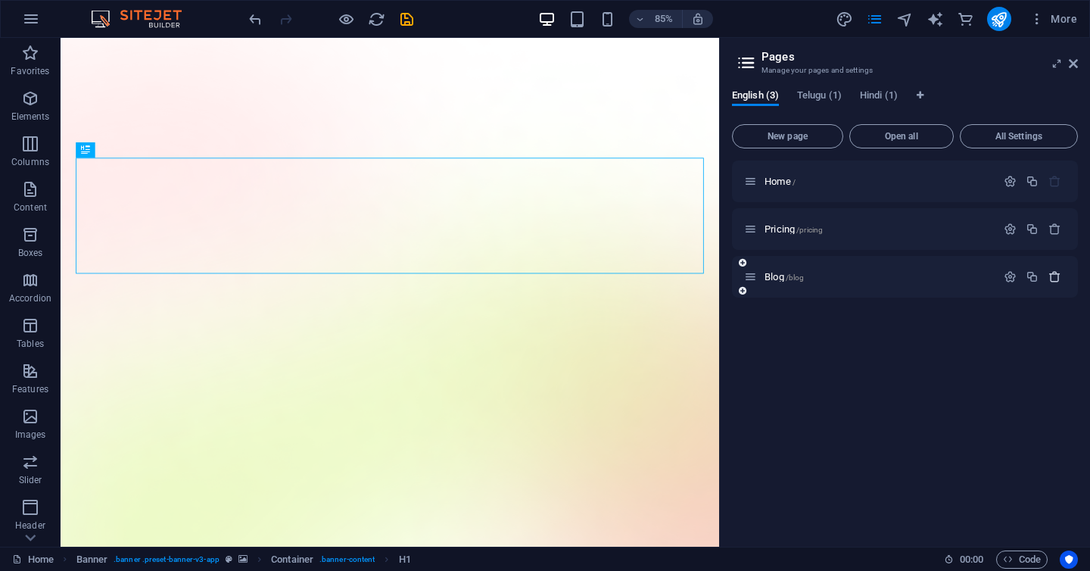
click at [1055, 277] on icon "button" at bounding box center [1054, 276] width 13 height 13
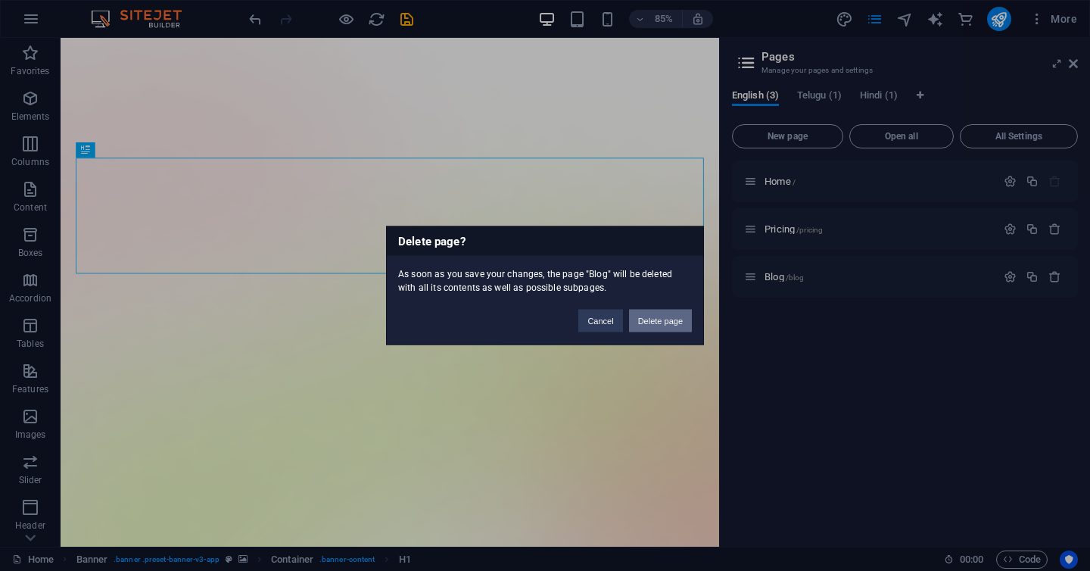
click at [665, 324] on button "Delete page" at bounding box center [660, 321] width 63 height 23
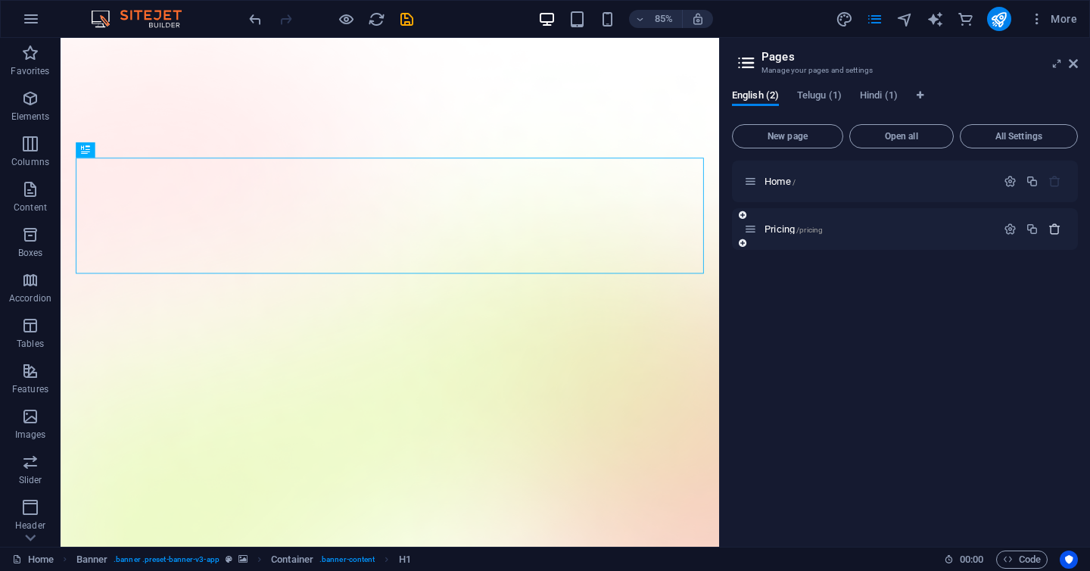
click at [1058, 229] on icon "button" at bounding box center [1054, 229] width 13 height 13
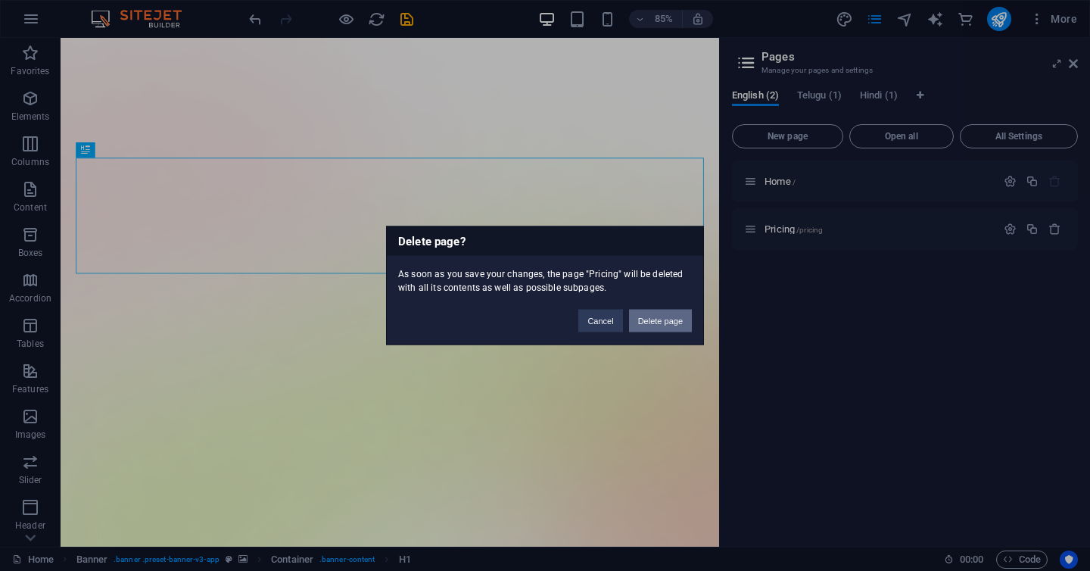
click at [674, 322] on button "Delete page" at bounding box center [660, 321] width 63 height 23
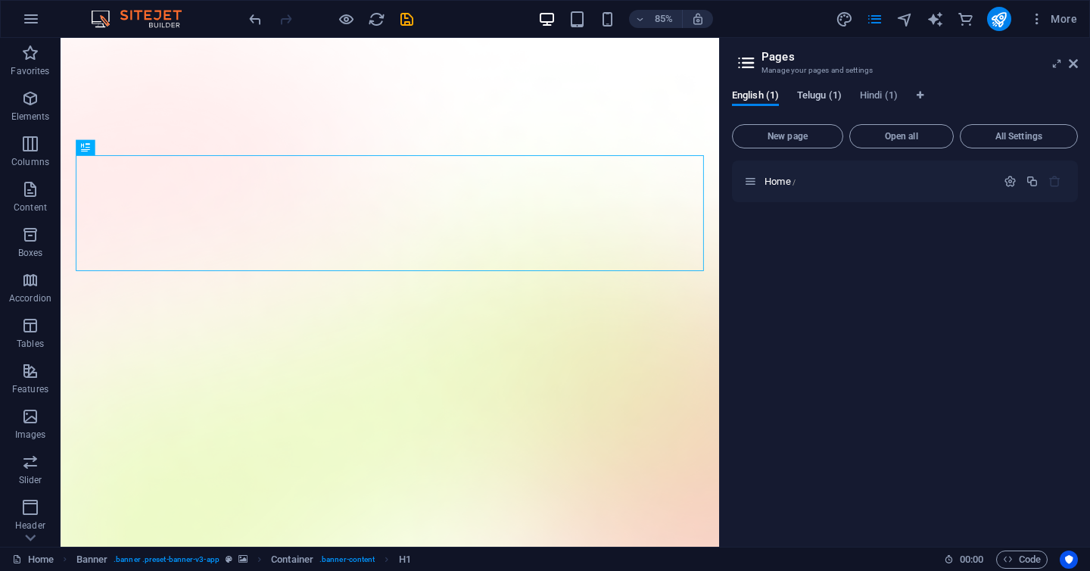
click at [803, 96] on span "Telugu (1)" at bounding box center [819, 96] width 45 height 21
click at [866, 98] on span "Hindi (1)" at bounding box center [879, 96] width 38 height 21
click at [805, 185] on p "Home /" at bounding box center [877, 181] width 227 height 10
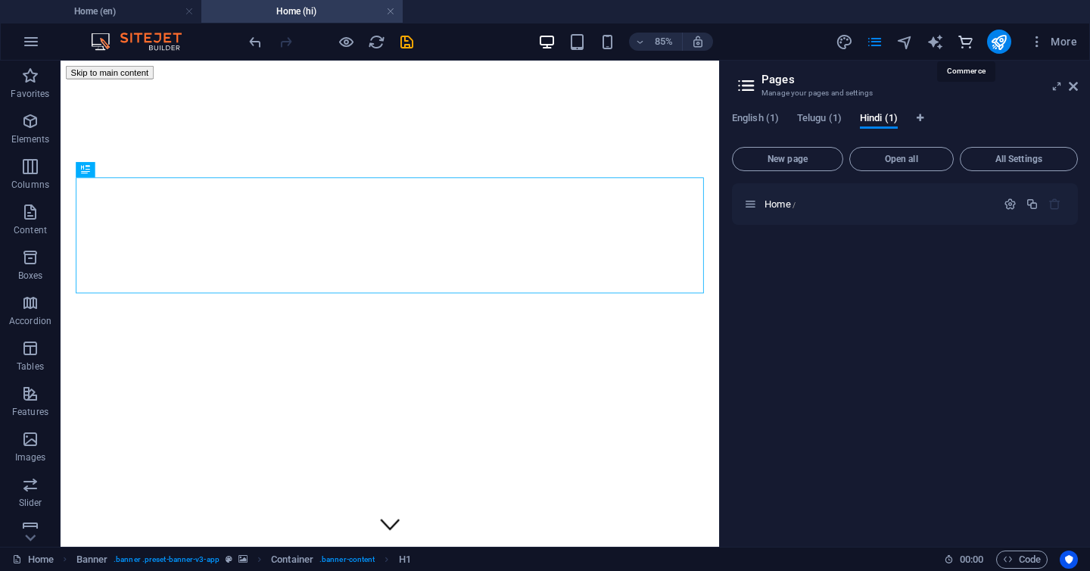
click at [964, 48] on icon "commerce" at bounding box center [965, 41] width 17 height 17
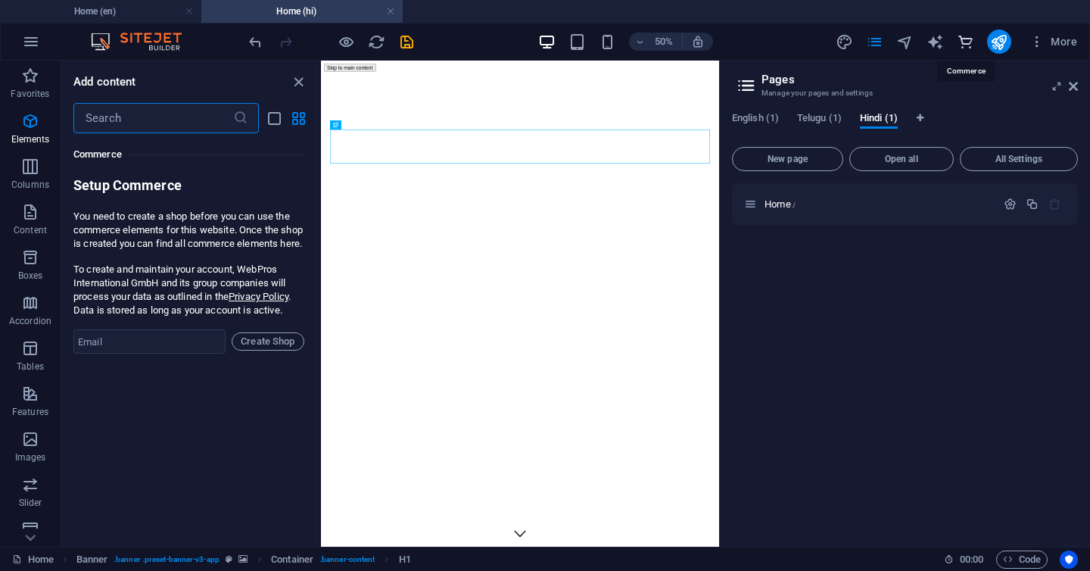
scroll to position [14587, 0]
click at [129, 124] on input "text" at bounding box center [153, 118] width 160 height 30
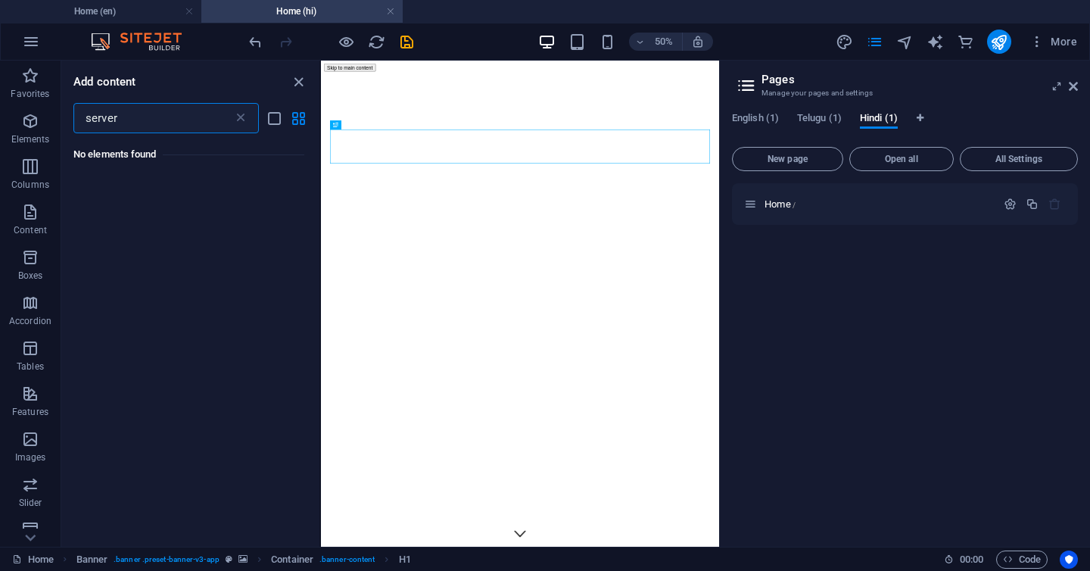
scroll to position [0, 0]
type input "server"
click at [26, 90] on p "Favorites" at bounding box center [30, 94] width 39 height 12
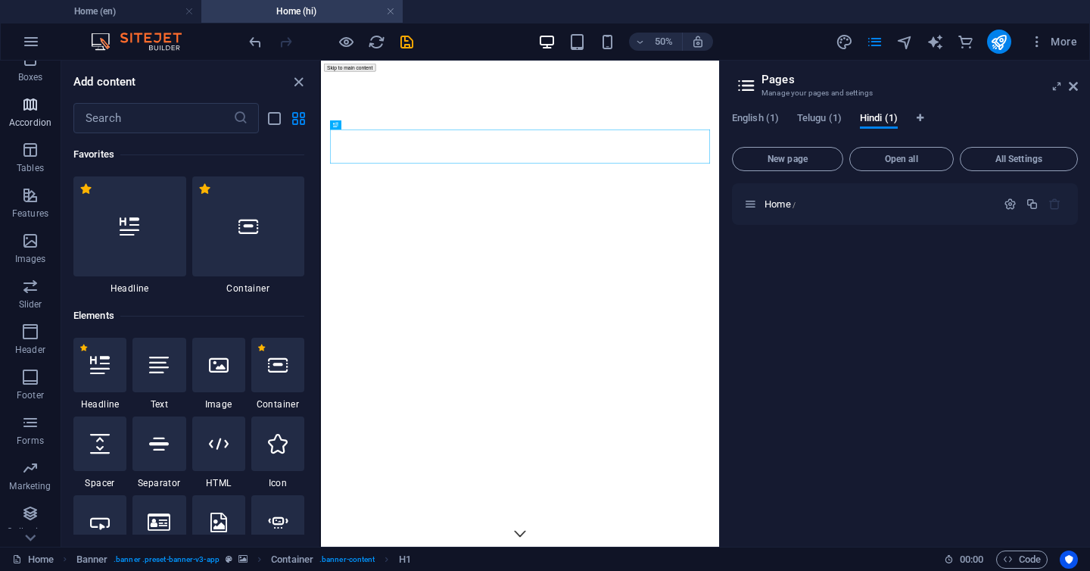
scroll to position [241, 0]
click at [27, 389] on span "Forms" at bounding box center [30, 389] width 61 height 36
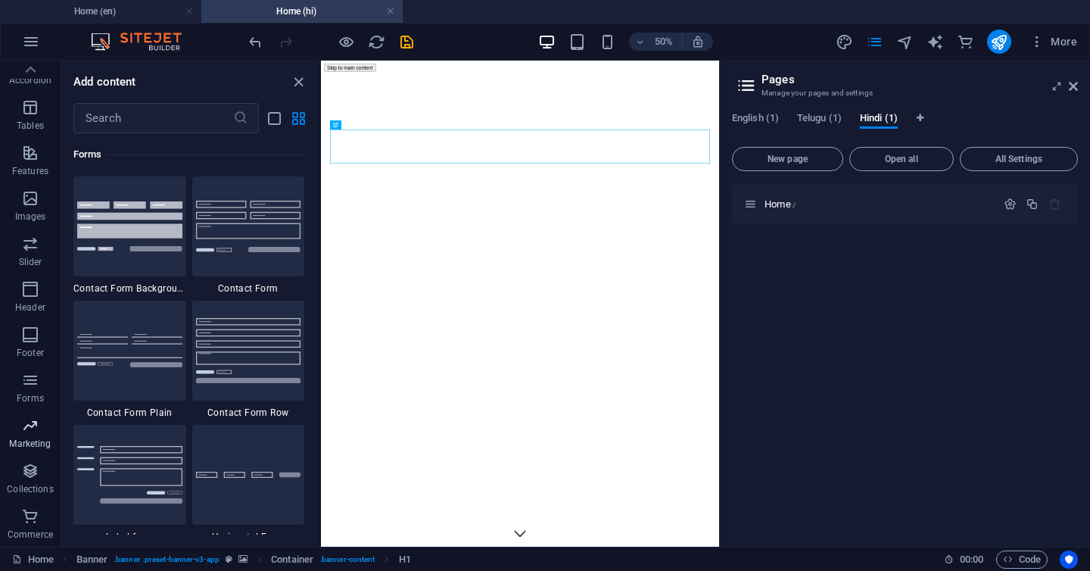
click at [27, 432] on icon "button" at bounding box center [30, 425] width 18 height 18
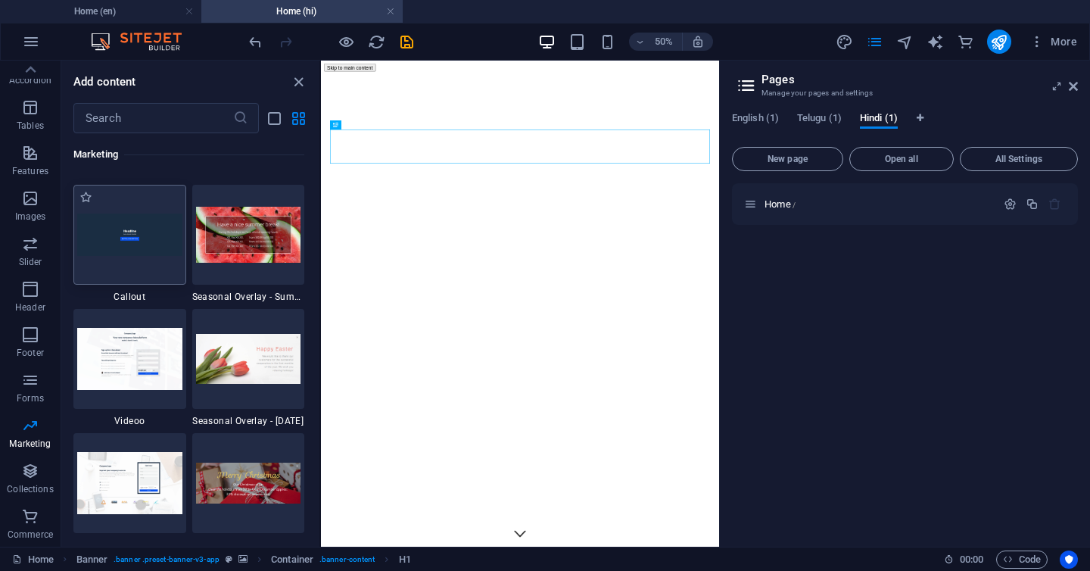
scroll to position [12670, 0]
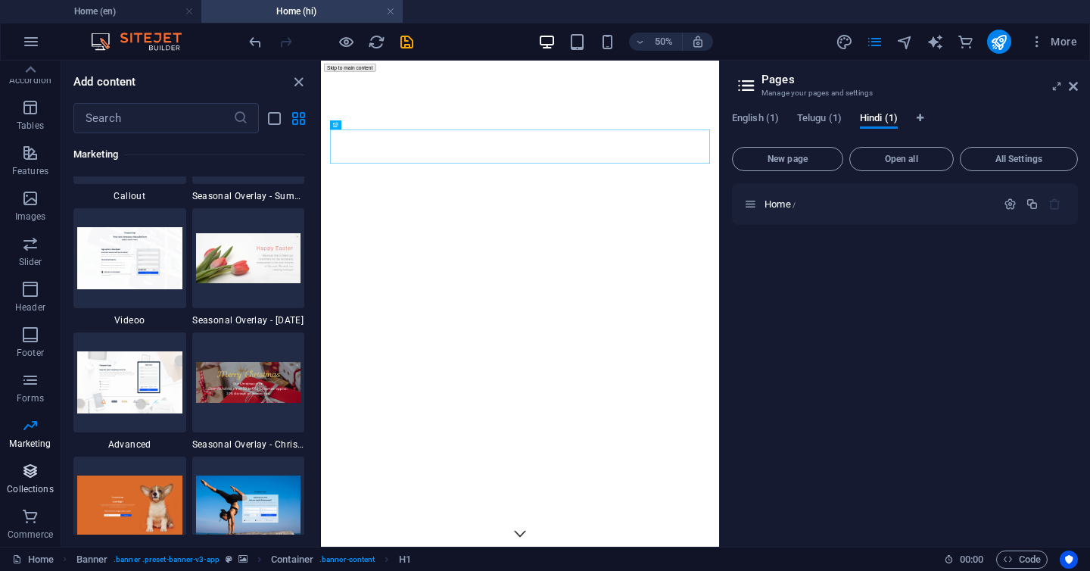
click at [31, 486] on p "Collections" at bounding box center [30, 489] width 46 height 12
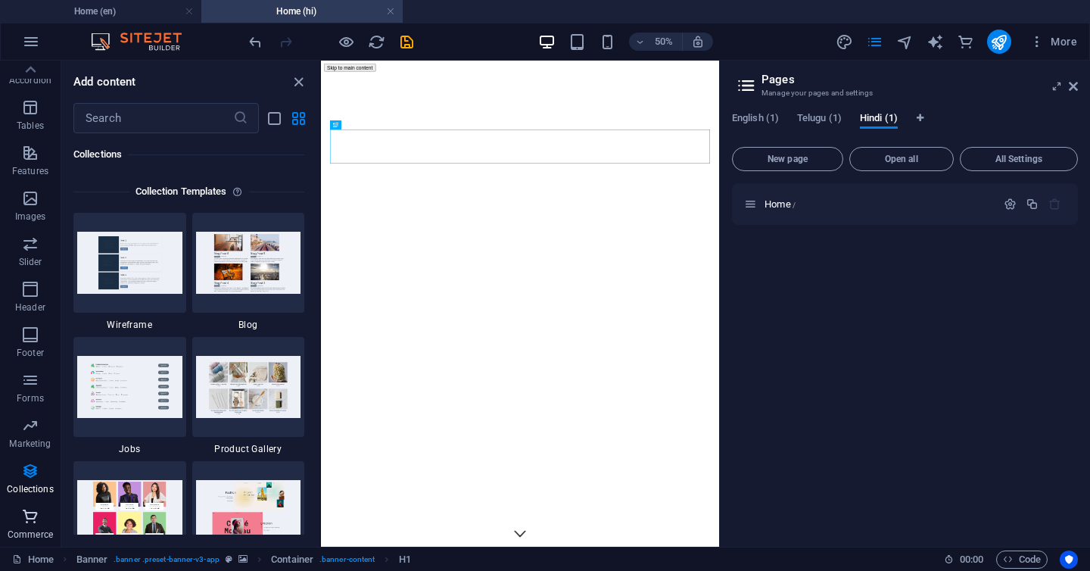
click at [31, 525] on icon "button" at bounding box center [30, 516] width 18 height 18
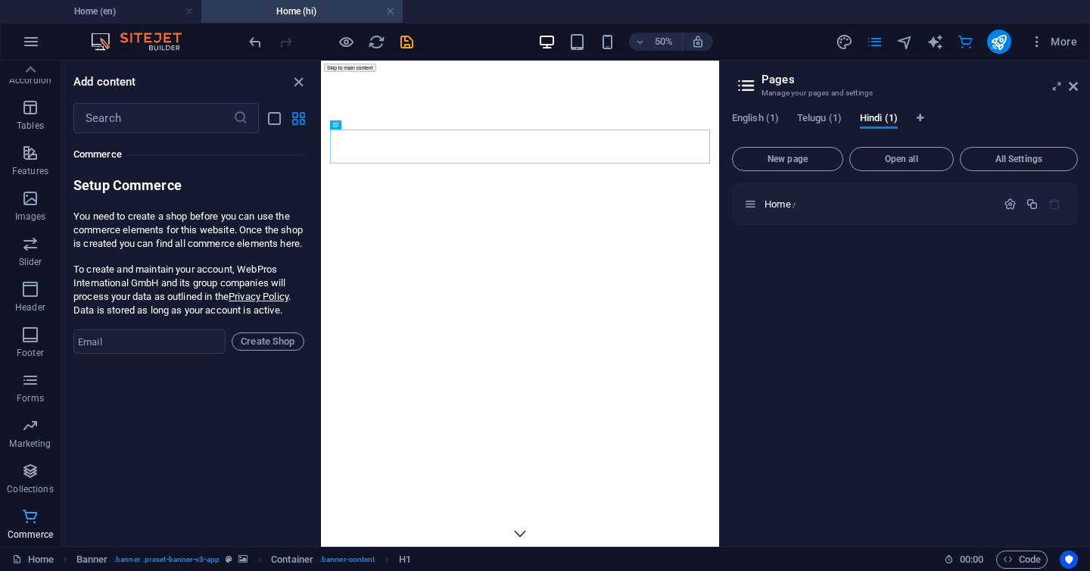
scroll to position [14587, 0]
click at [123, 119] on input "text" at bounding box center [153, 118] width 160 height 30
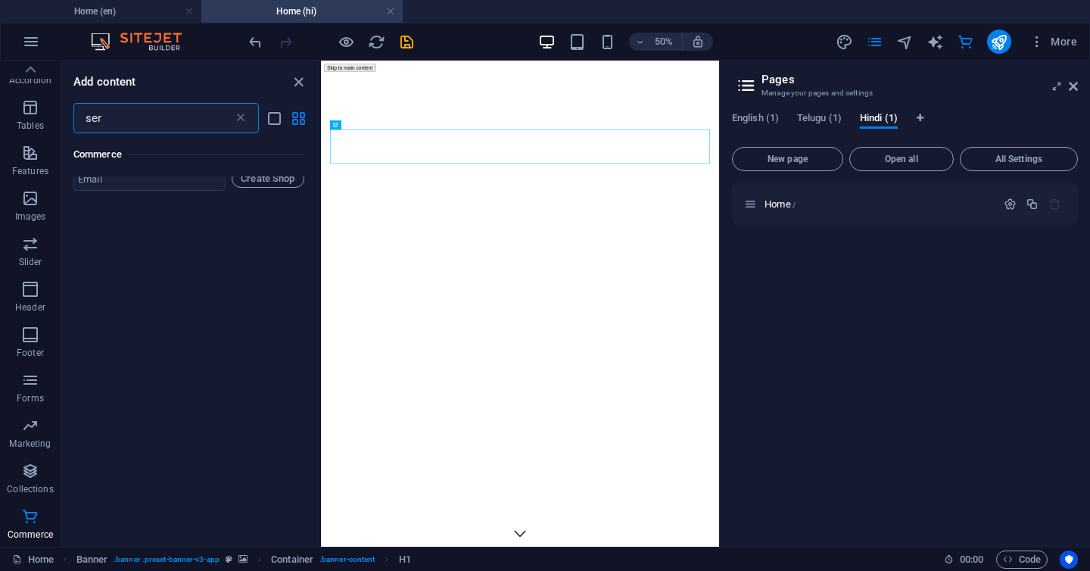
scroll to position [0, 0]
type input "serve"
click at [286, 83] on div "Add content" at bounding box center [190, 82] width 258 height 18
click at [297, 80] on icon "close panel" at bounding box center [298, 81] width 17 height 17
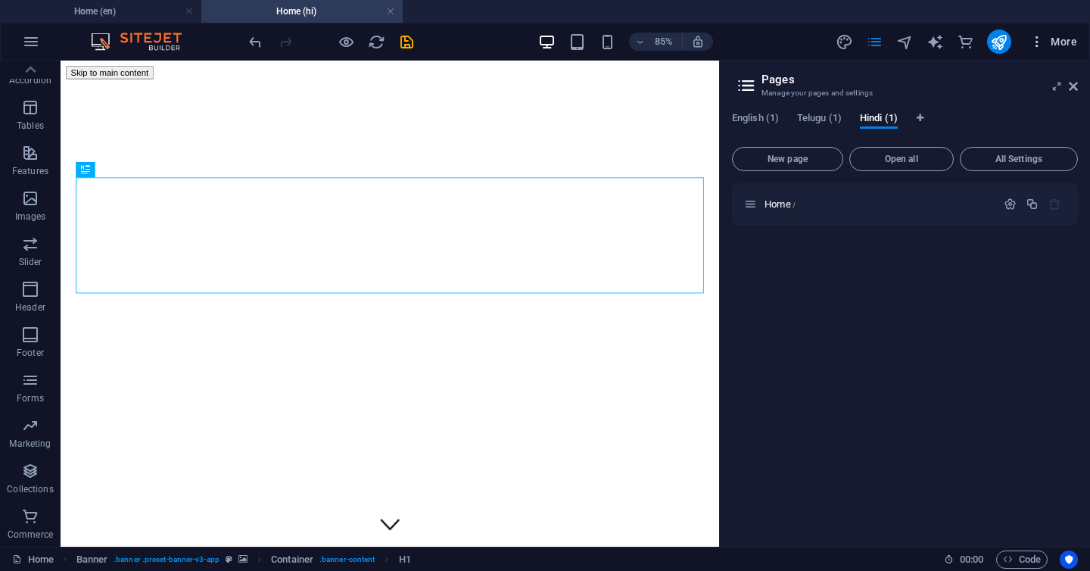
click at [1049, 50] on button "More" at bounding box center [1053, 42] width 60 height 24
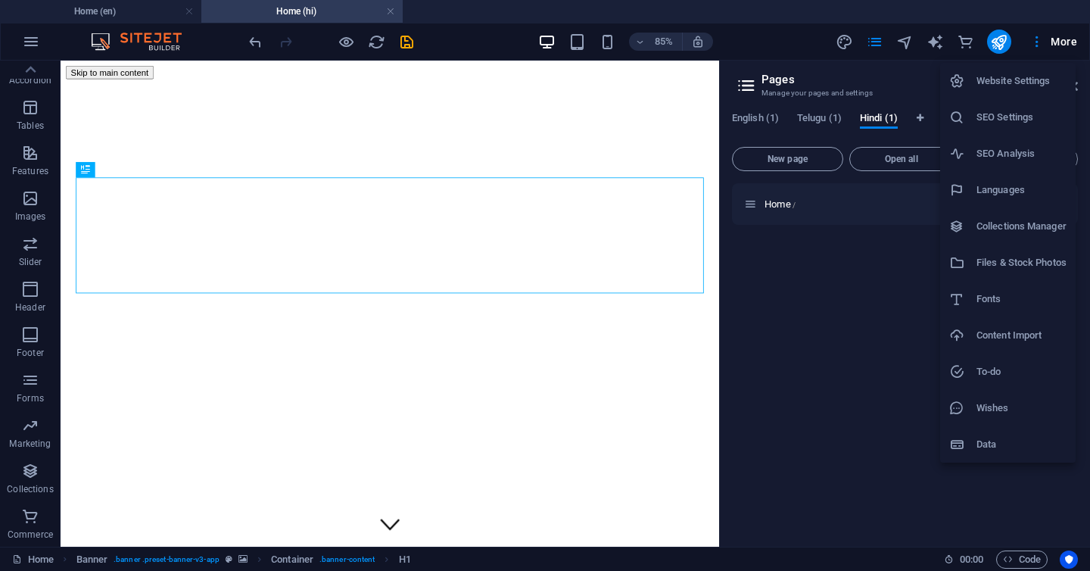
click at [1015, 75] on h6 "Website Settings" at bounding box center [1021, 81] width 90 height 18
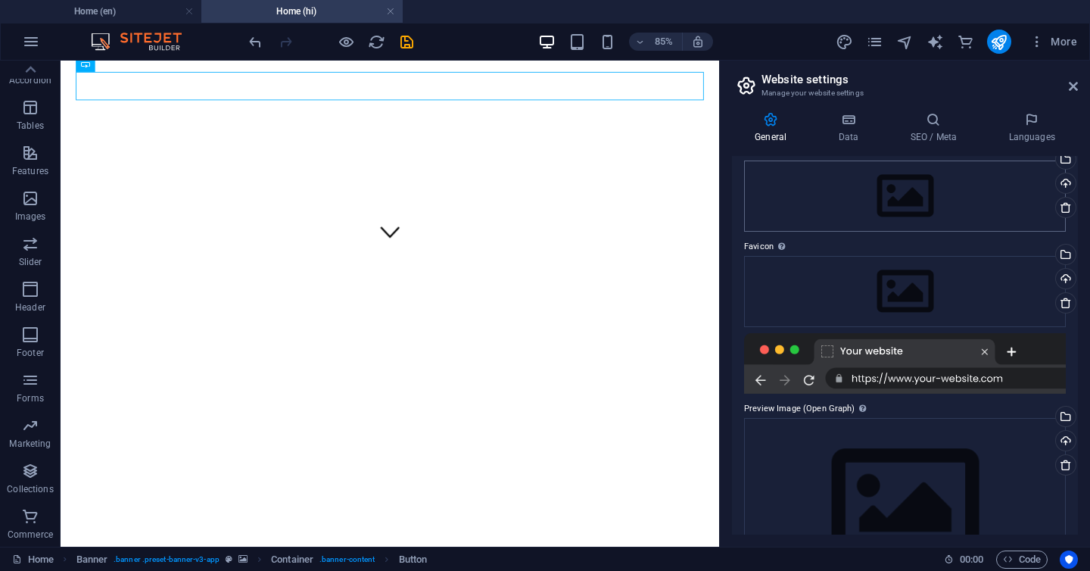
scroll to position [138, 0]
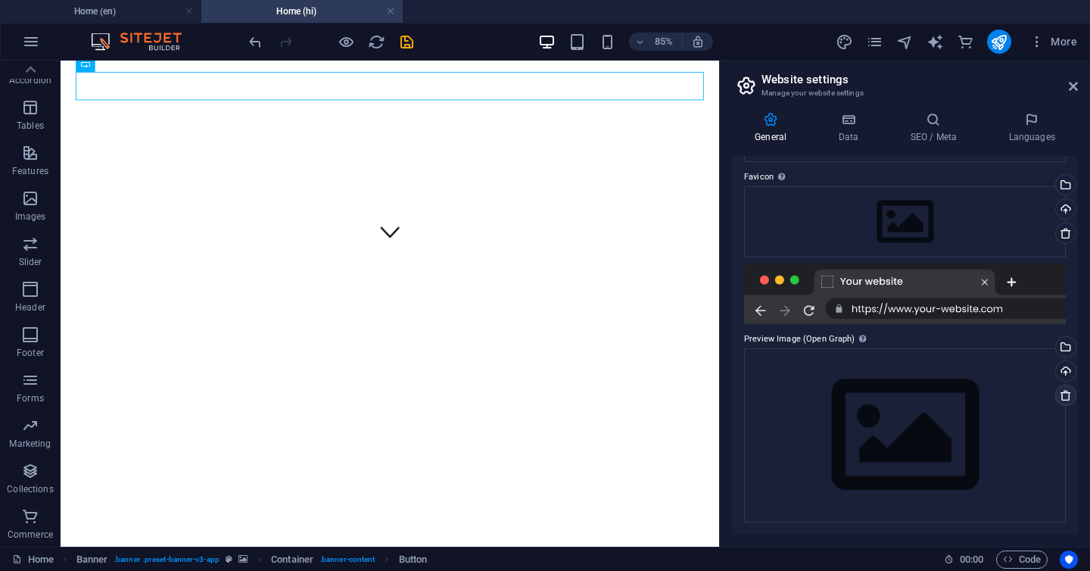
click at [1068, 398] on icon at bounding box center [1066, 395] width 12 height 12
click at [1063, 398] on icon at bounding box center [1066, 395] width 12 height 12
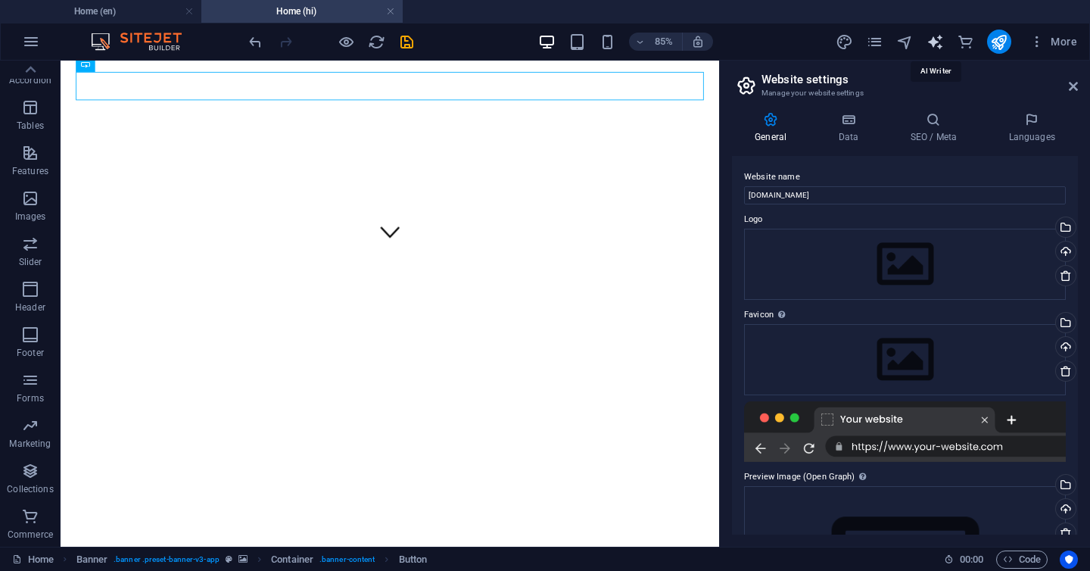
click at [938, 47] on icon "text_generator" at bounding box center [934, 41] width 17 height 17
select select "English"
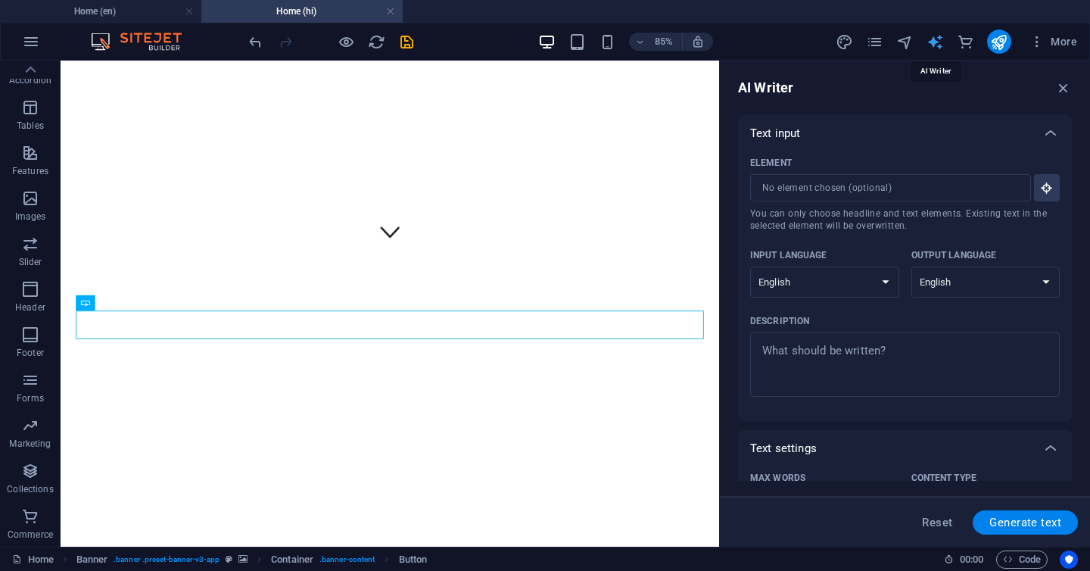
scroll to position [63, 0]
click at [957, 46] on icon "commerce" at bounding box center [965, 41] width 17 height 17
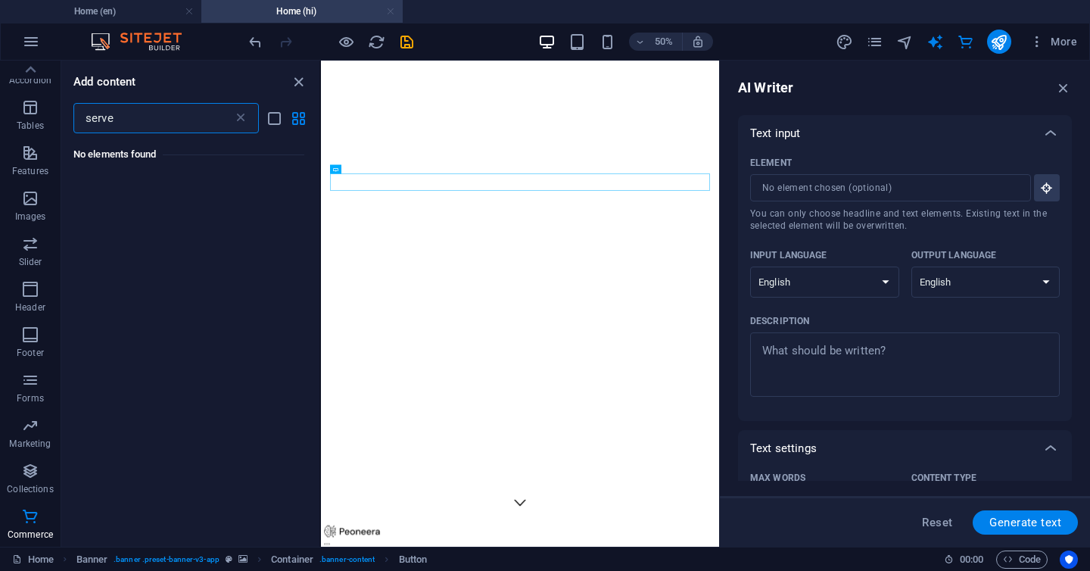
click at [391, 11] on link at bounding box center [390, 12] width 9 height 14
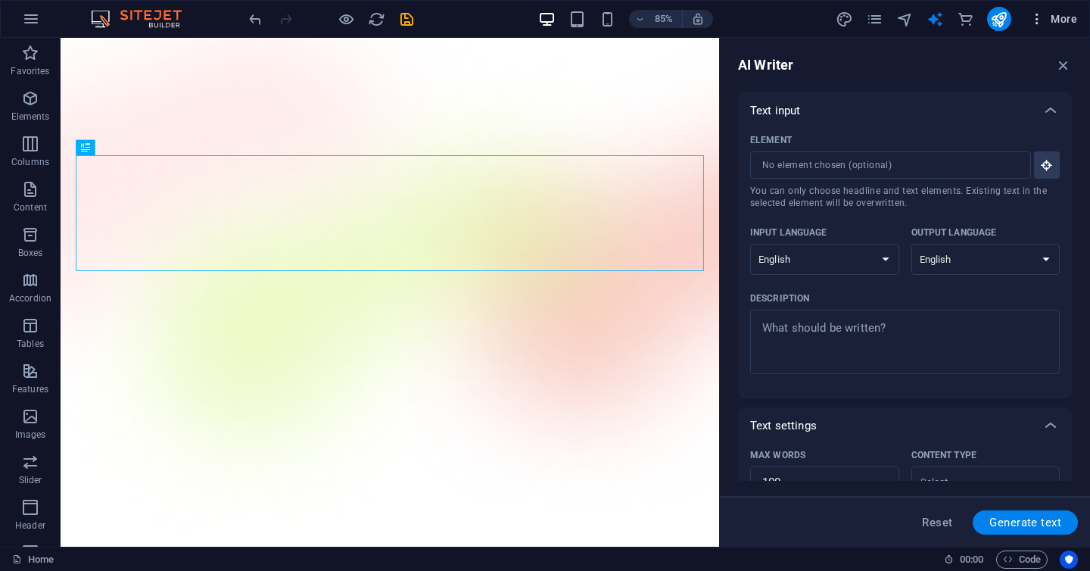
click at [1054, 20] on span "More" at bounding box center [1053, 18] width 48 height 15
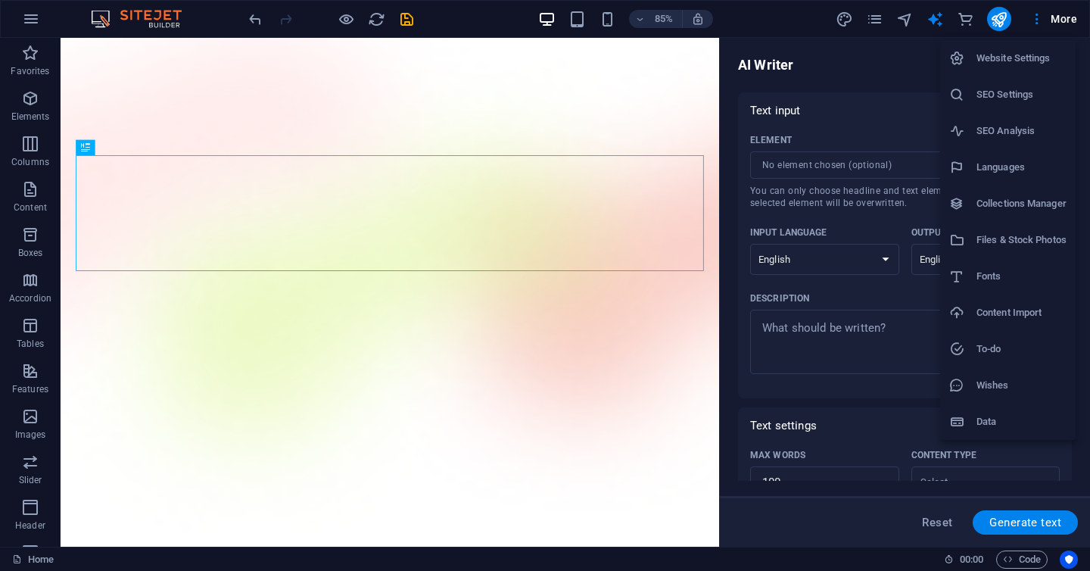
click at [1002, 204] on h6 "Collections Manager" at bounding box center [1021, 204] width 90 height 18
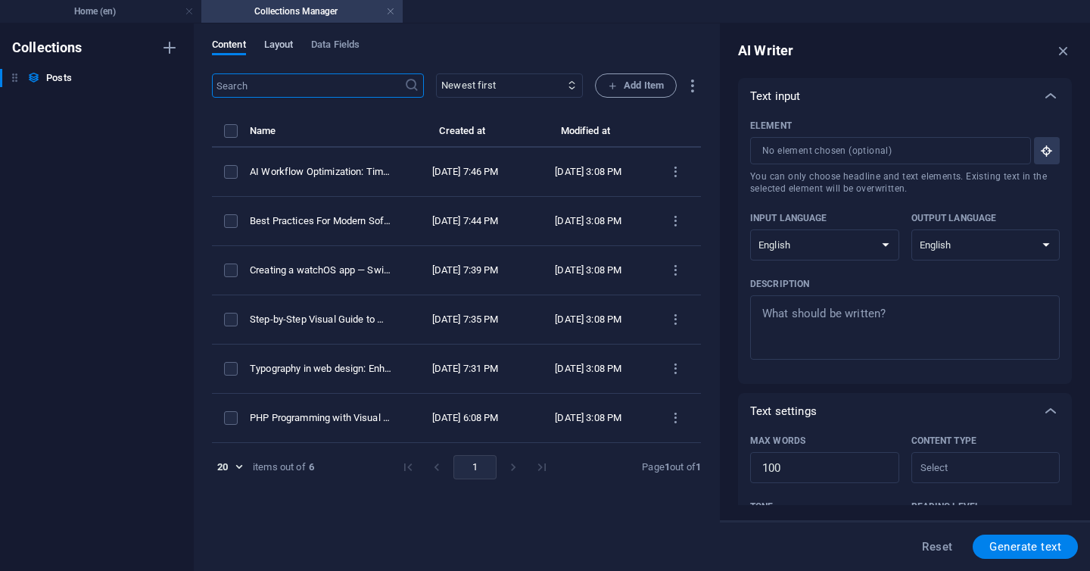
click at [266, 40] on span "Layout" at bounding box center [279, 46] width 30 height 21
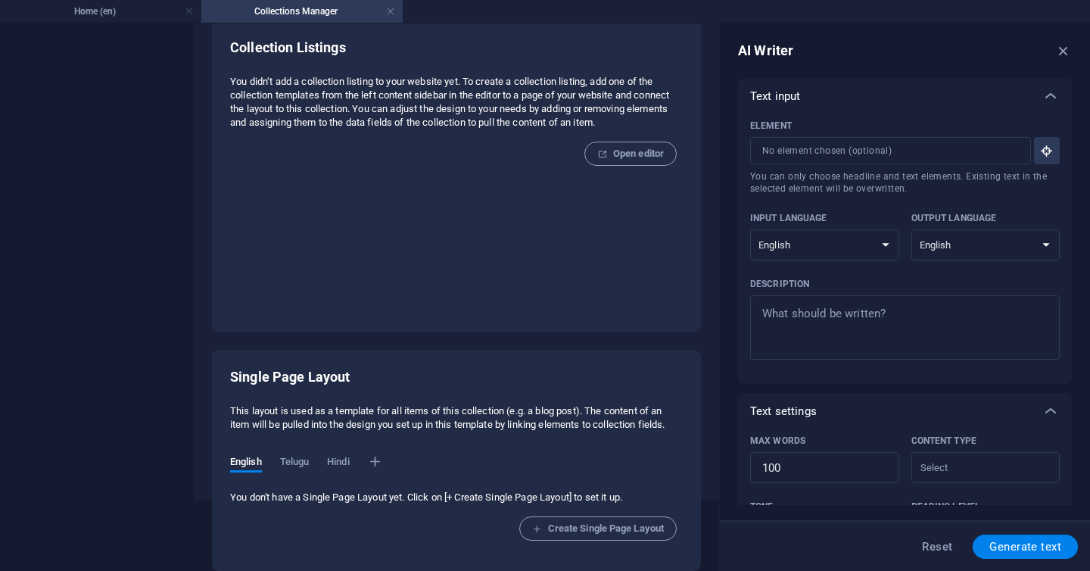
scroll to position [0, 0]
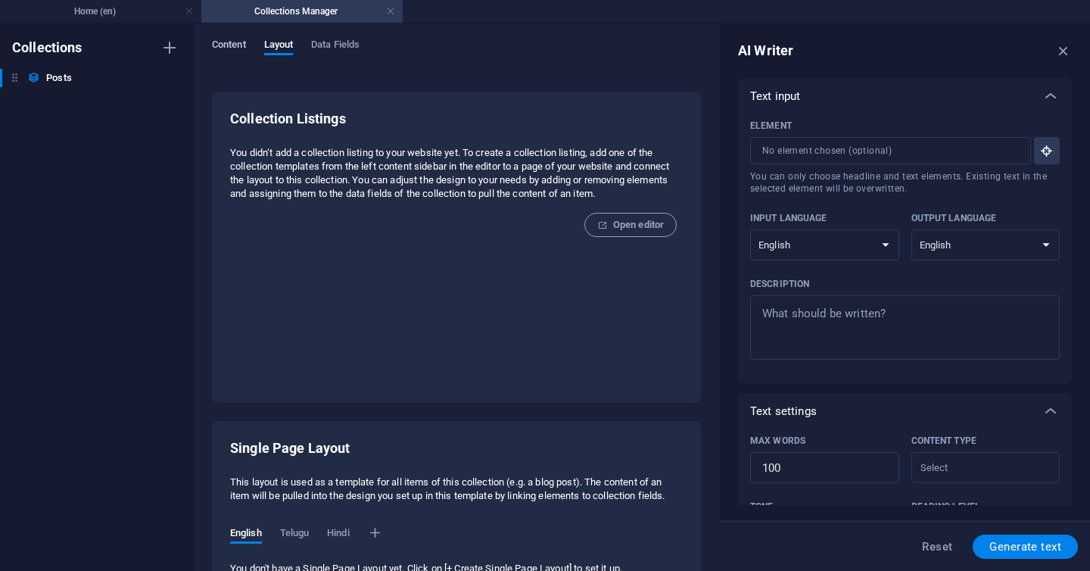
click at [223, 43] on span "Content" at bounding box center [229, 46] width 34 height 21
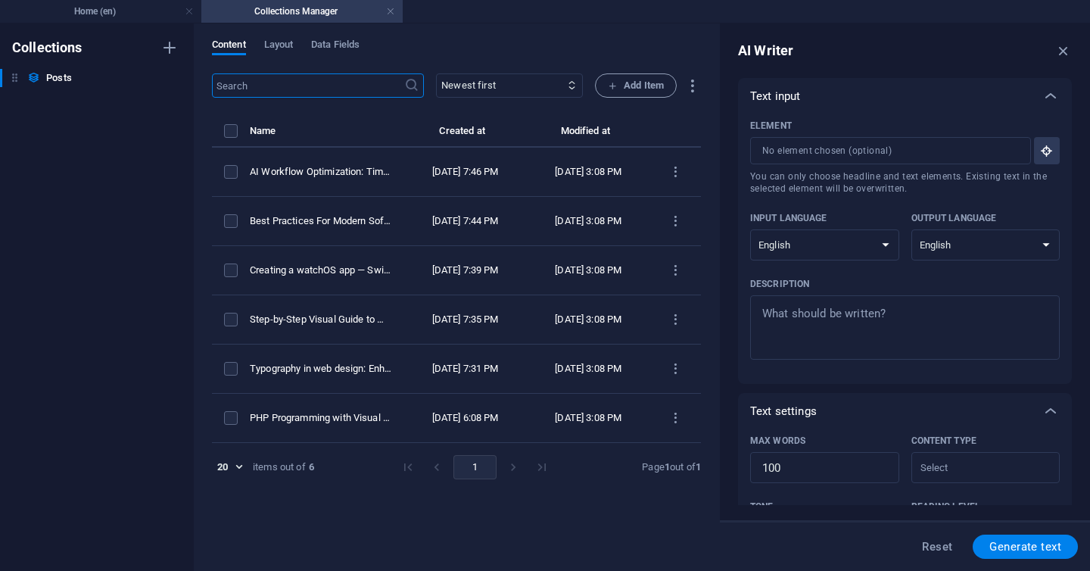
click at [309, 43] on div "Content Layout Data Fields" at bounding box center [456, 53] width 489 height 29
click at [324, 43] on span "Data Fields" at bounding box center [335, 46] width 48 height 21
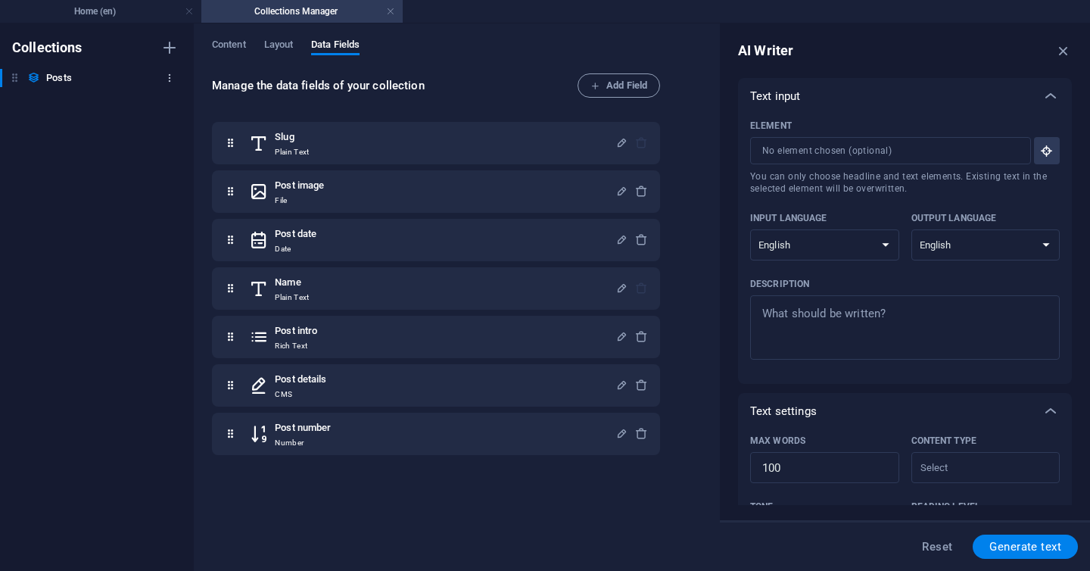
click at [168, 76] on icon "button" at bounding box center [169, 78] width 11 height 11
click at [173, 179] on h6 "Delete" at bounding box center [182, 181] width 41 height 18
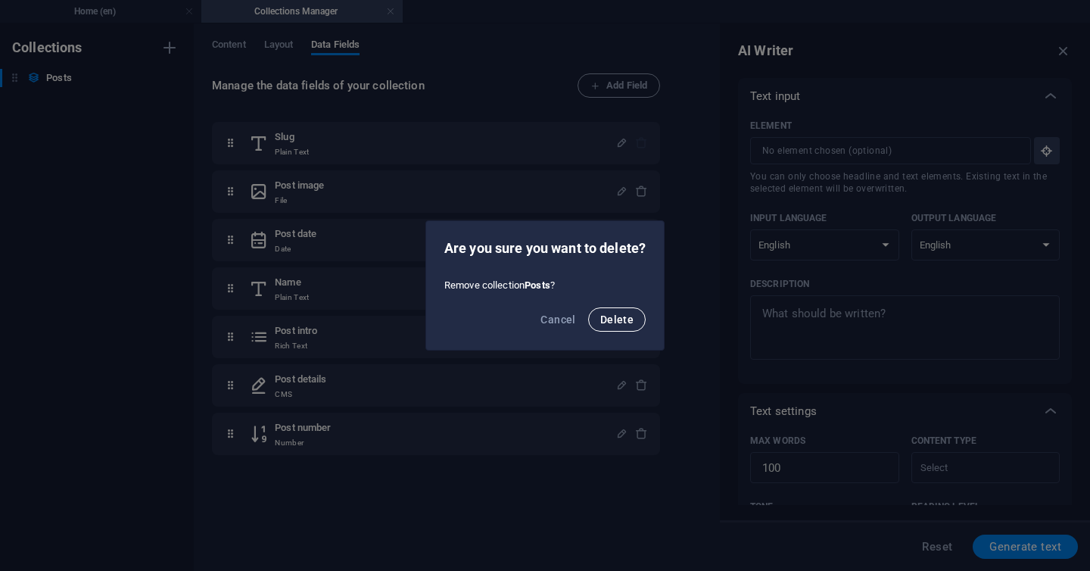
click at [612, 317] on span "Delete" at bounding box center [616, 319] width 33 height 12
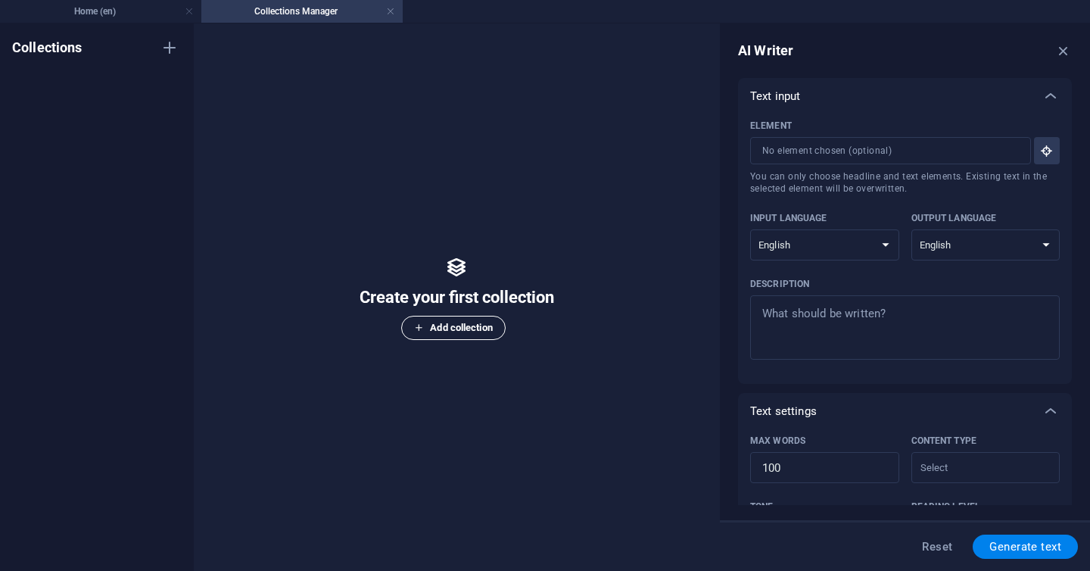
click at [471, 335] on span "Add collection" at bounding box center [453, 328] width 78 height 18
click at [183, 1] on li "Home (en)" at bounding box center [100, 11] width 201 height 23
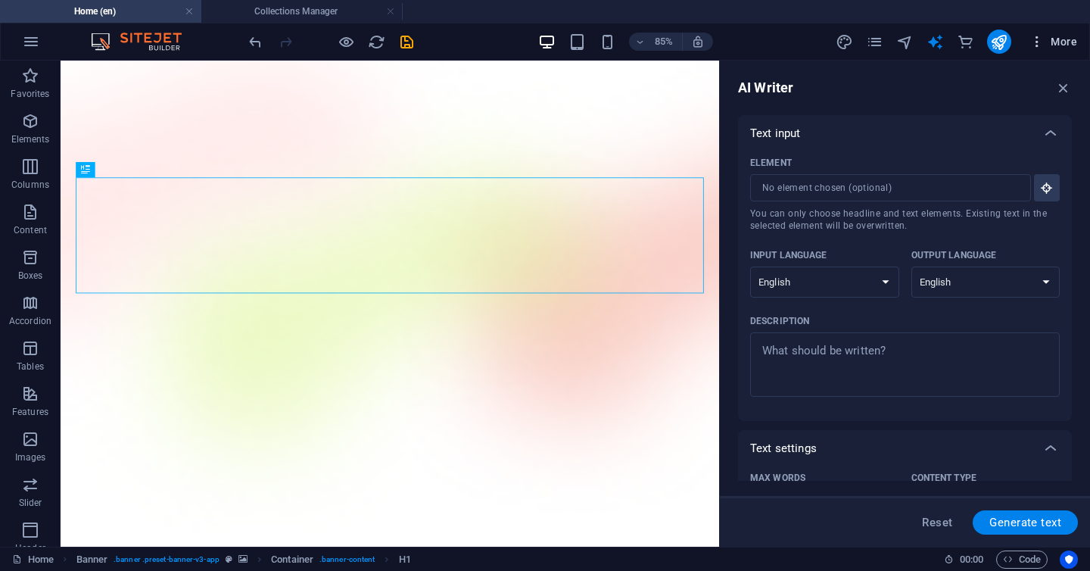
click at [1042, 44] on icon "button" at bounding box center [1036, 41] width 15 height 15
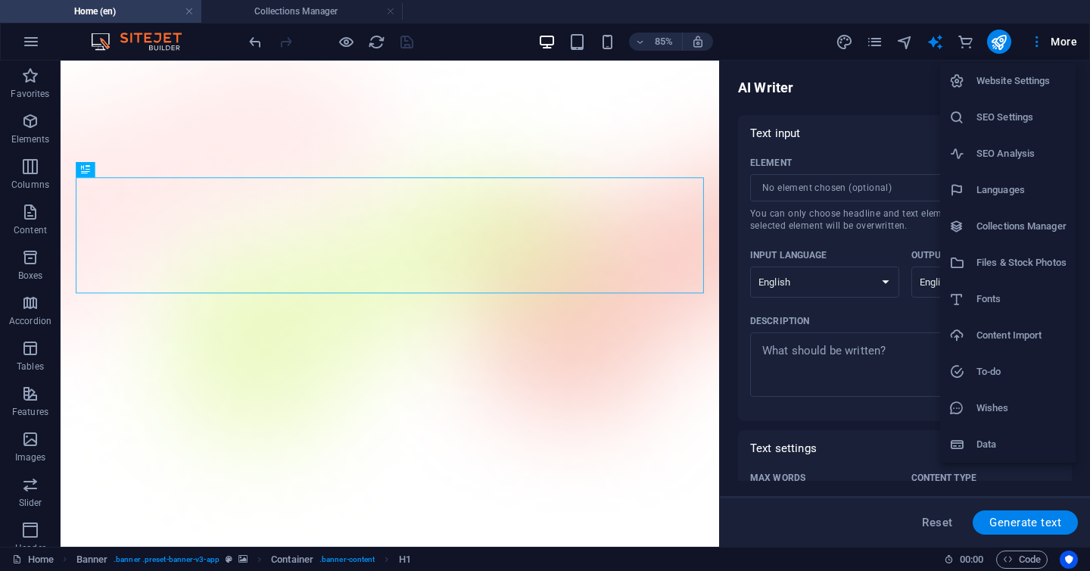
click at [1013, 149] on h6 "SEO Analysis" at bounding box center [1021, 154] width 90 height 18
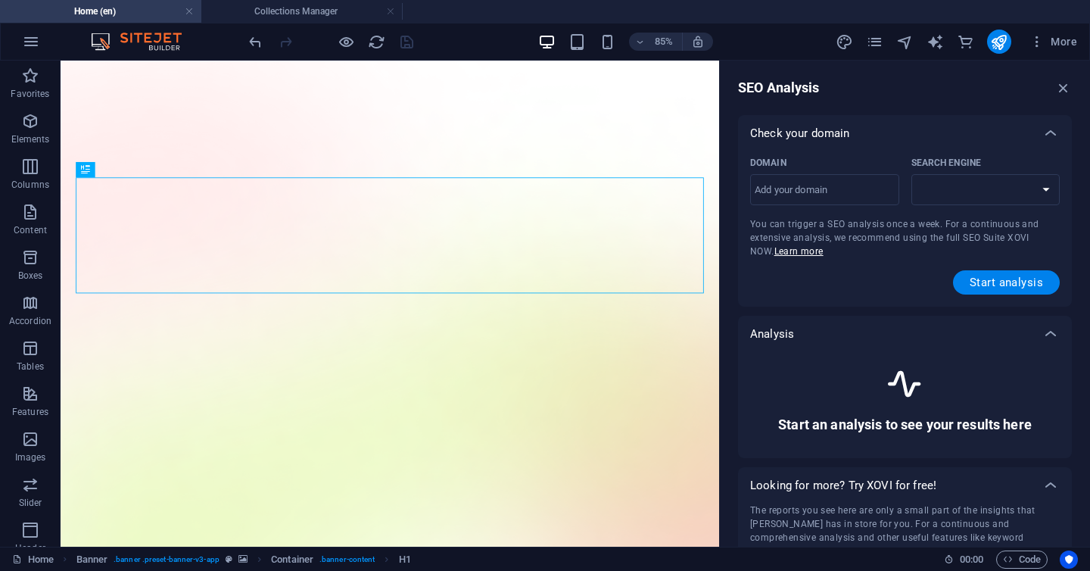
select select "google.com"
click at [952, 192] on select "google.de google.at google.es google.co.uk google.fr google.it google.ch google…" at bounding box center [985, 189] width 149 height 31
click at [911, 174] on select "google.de google.at google.es google.co.uk google.fr google.it google.ch google…" at bounding box center [985, 189] width 149 height 31
click at [1043, 43] on icon "button" at bounding box center [1036, 41] width 15 height 15
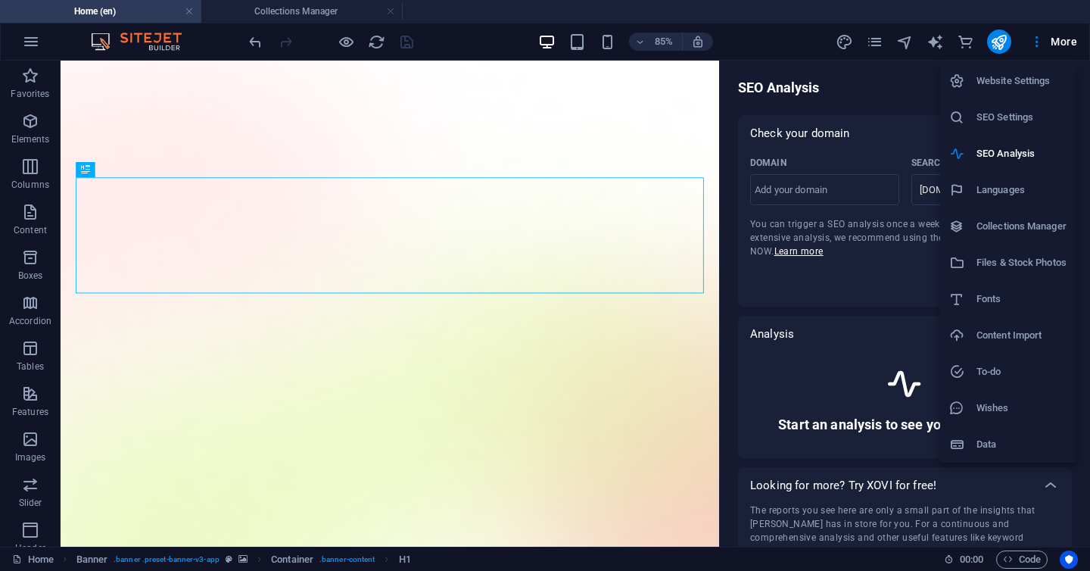
click at [1009, 181] on h6 "Languages" at bounding box center [1021, 190] width 90 height 18
select select "41"
select select "158"
select select "64"
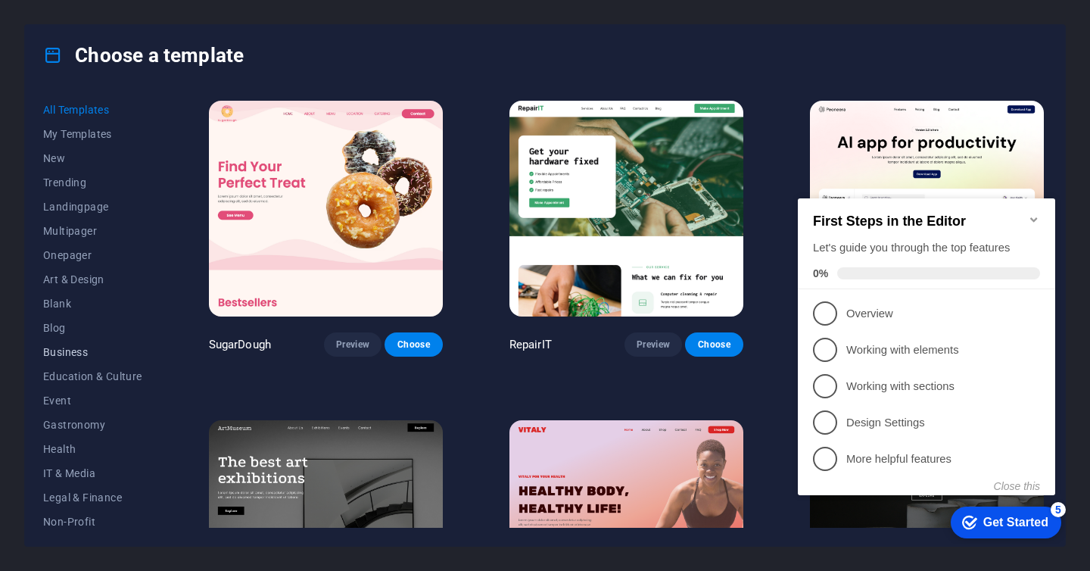
click at [74, 352] on span "Business" at bounding box center [92, 352] width 99 height 12
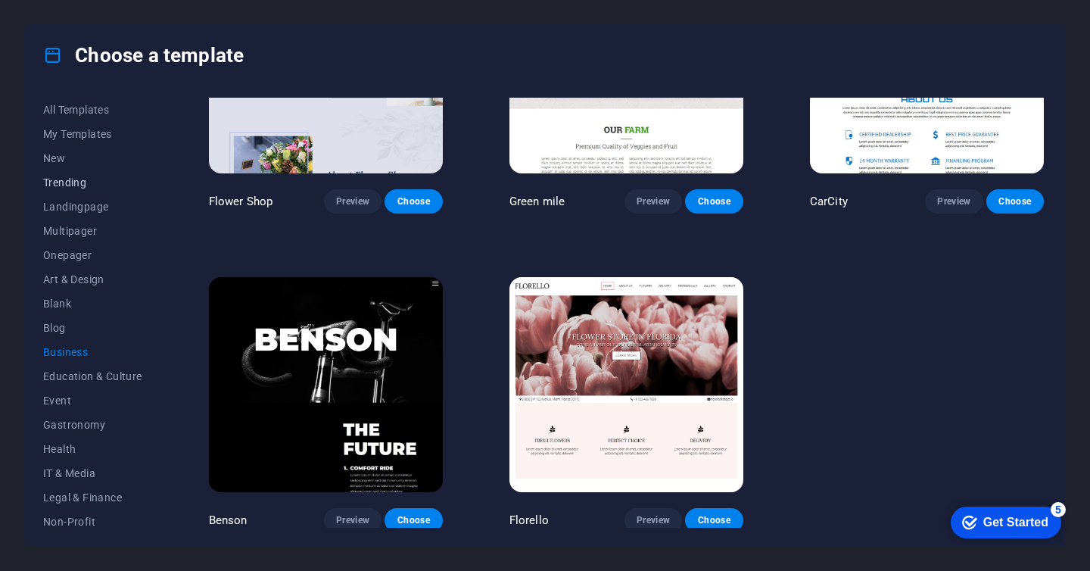
click at [68, 179] on span "Trending" at bounding box center [92, 182] width 99 height 12
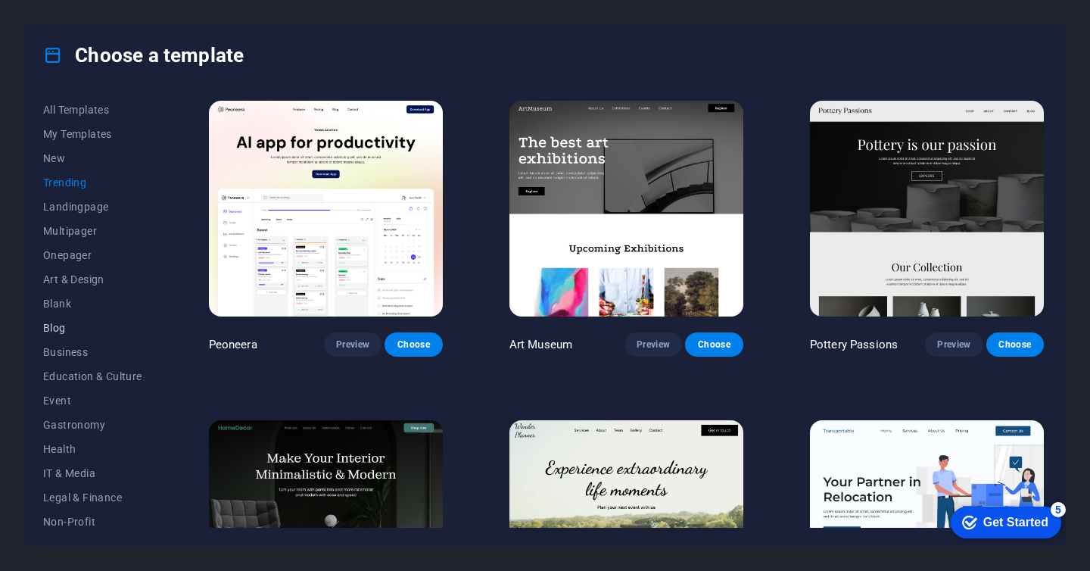
click at [60, 329] on span "Blog" at bounding box center [92, 328] width 99 height 12
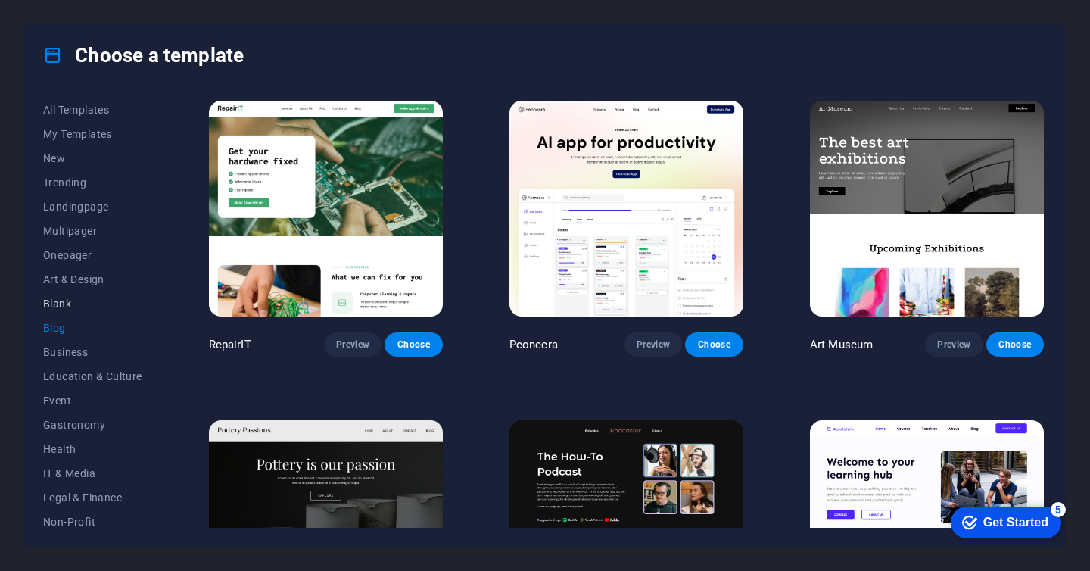
click at [68, 303] on span "Blank" at bounding box center [92, 303] width 99 height 12
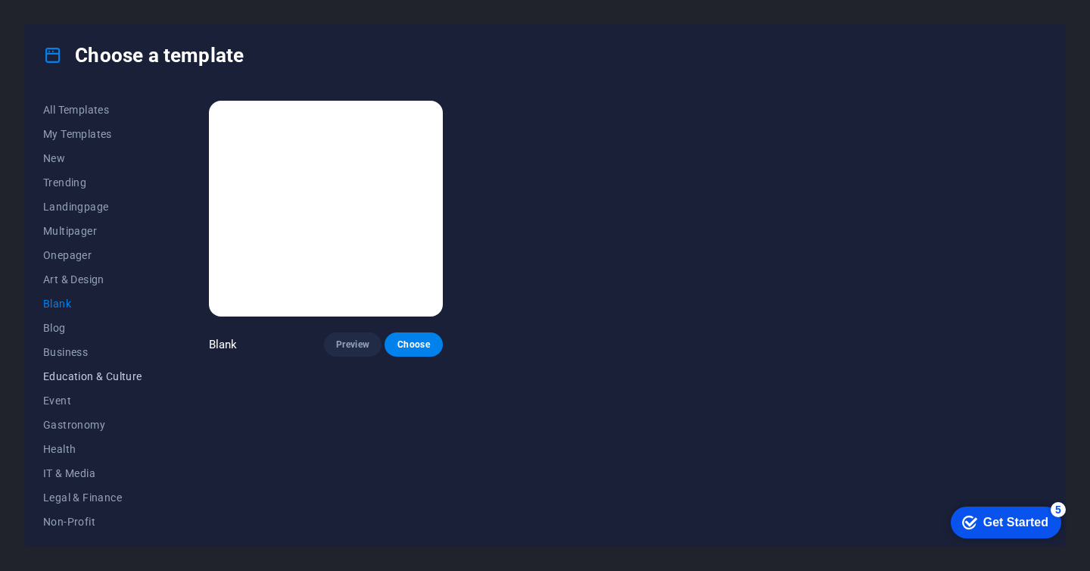
click at [62, 374] on span "Education & Culture" at bounding box center [92, 376] width 99 height 12
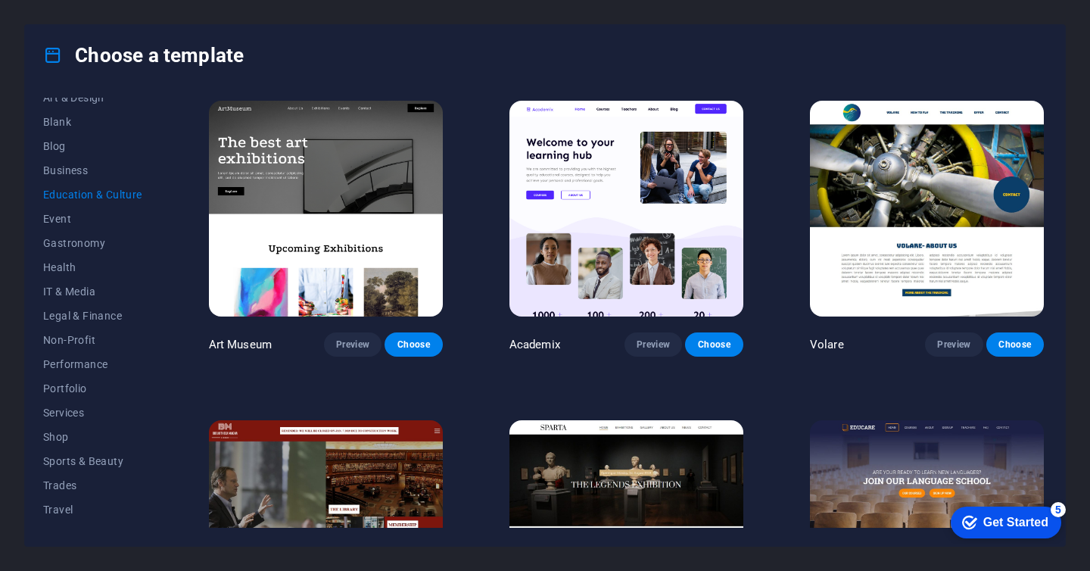
scroll to position [200, 0]
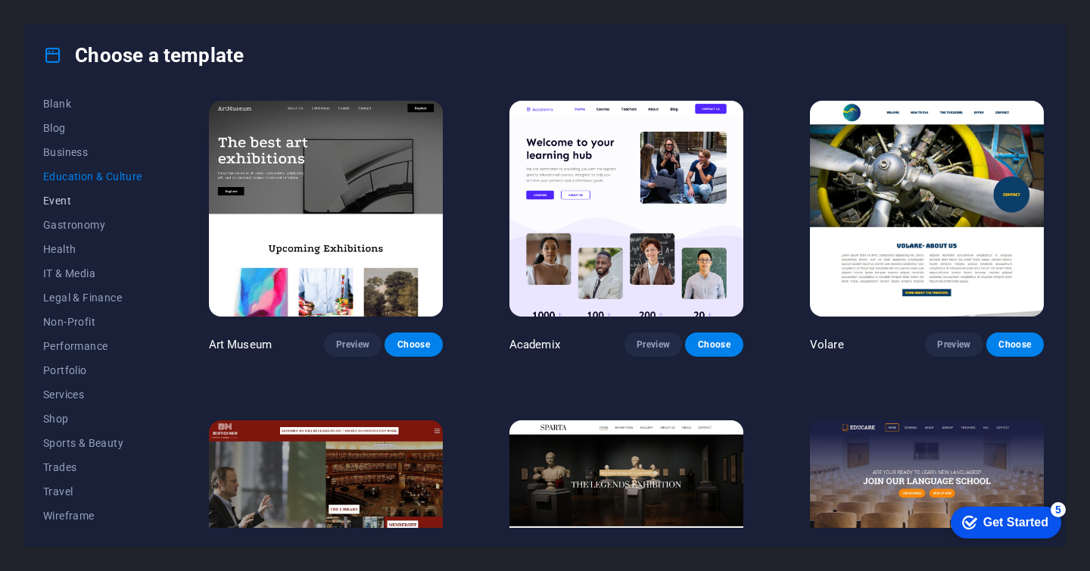
click at [54, 199] on span "Event" at bounding box center [92, 201] width 99 height 12
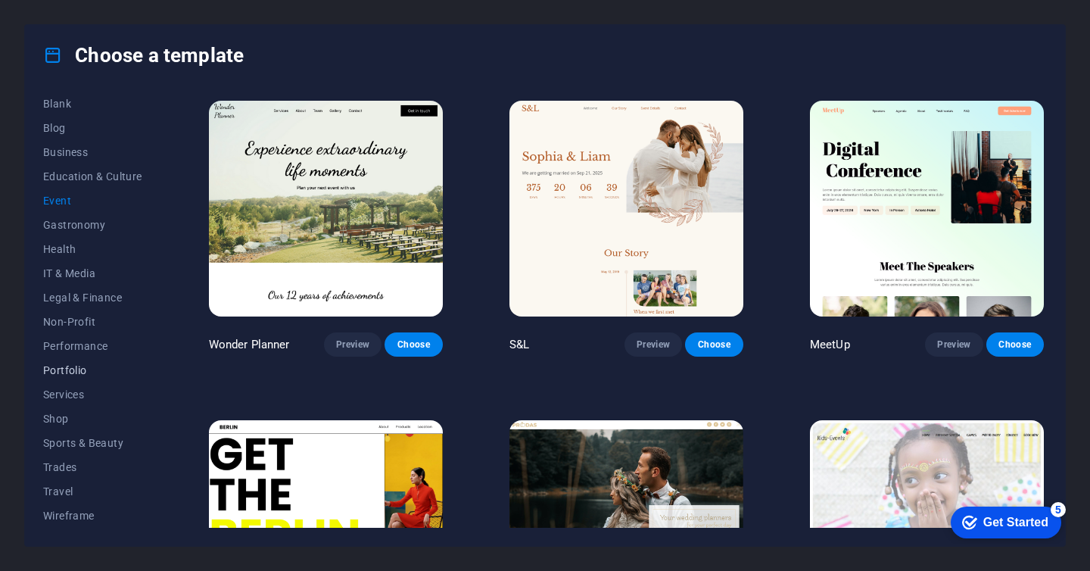
click at [64, 373] on span "Portfolio" at bounding box center [92, 370] width 99 height 12
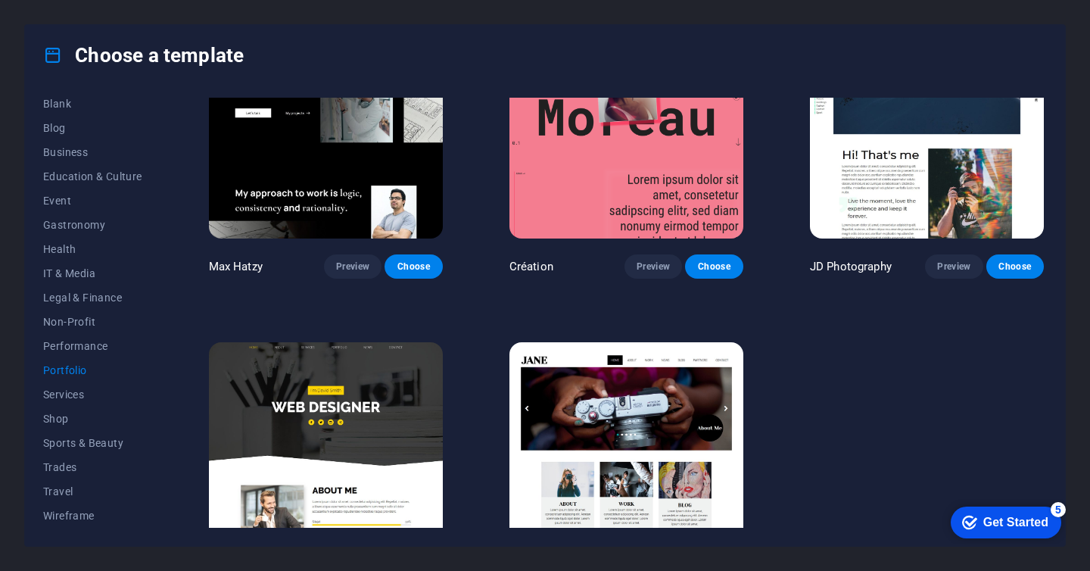
scroll to position [462, 0]
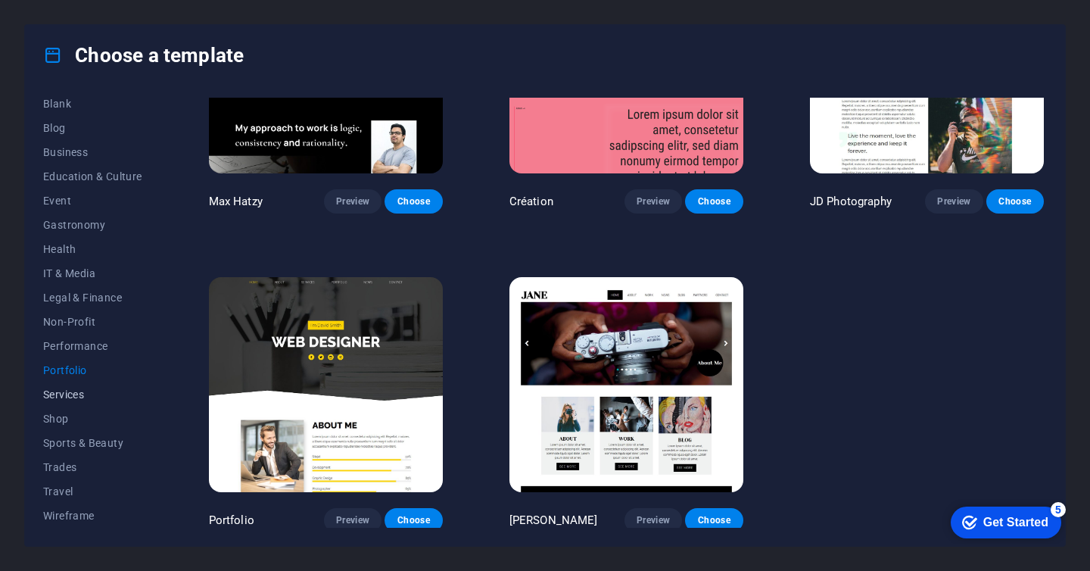
click at [68, 396] on span "Services" at bounding box center [92, 394] width 99 height 12
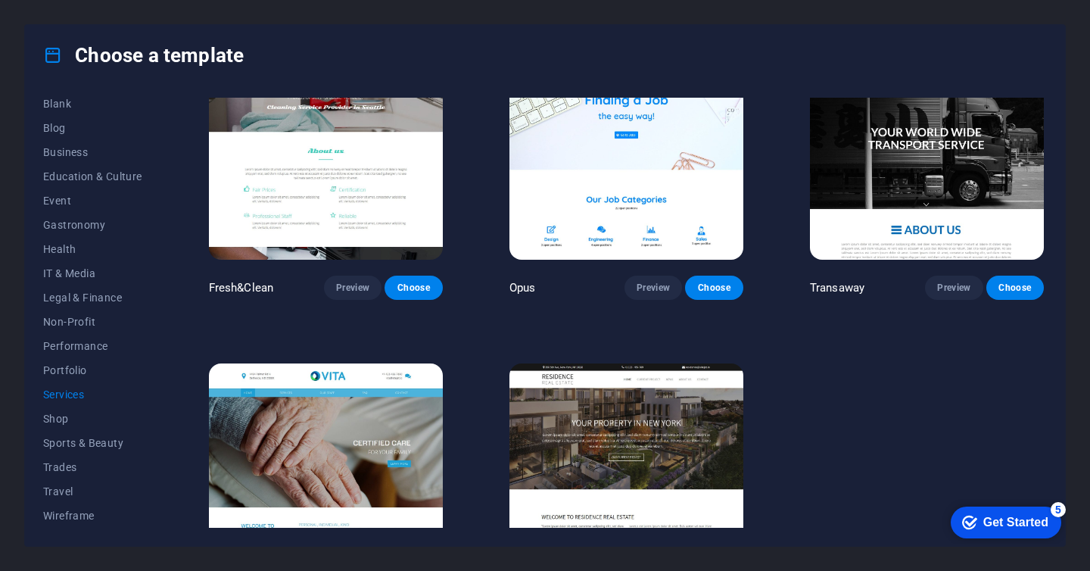
scroll to position [1733, 0]
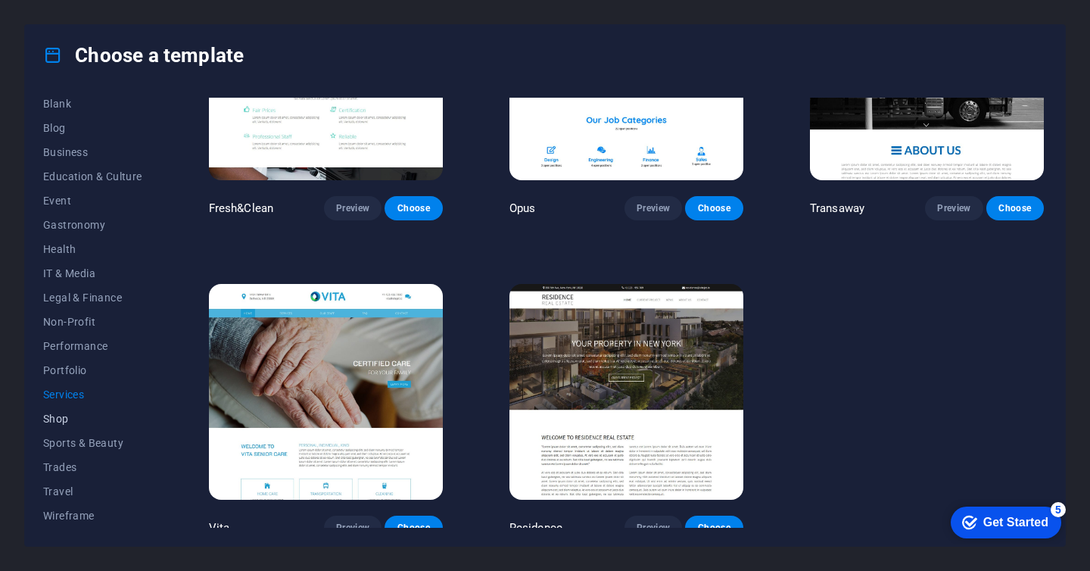
click at [51, 413] on span "Shop" at bounding box center [92, 419] width 99 height 12
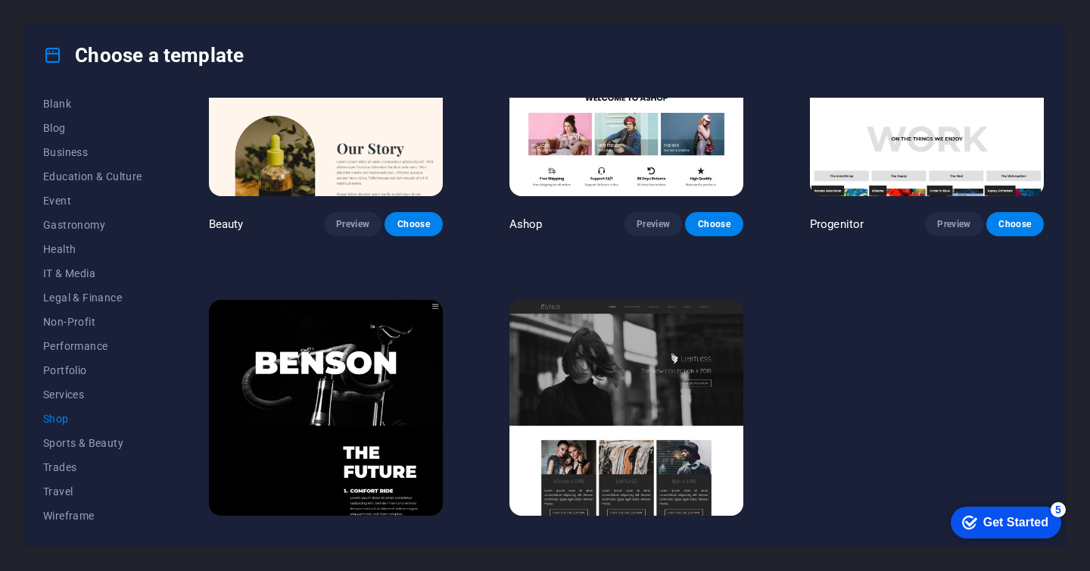
scroll to position [780, 0]
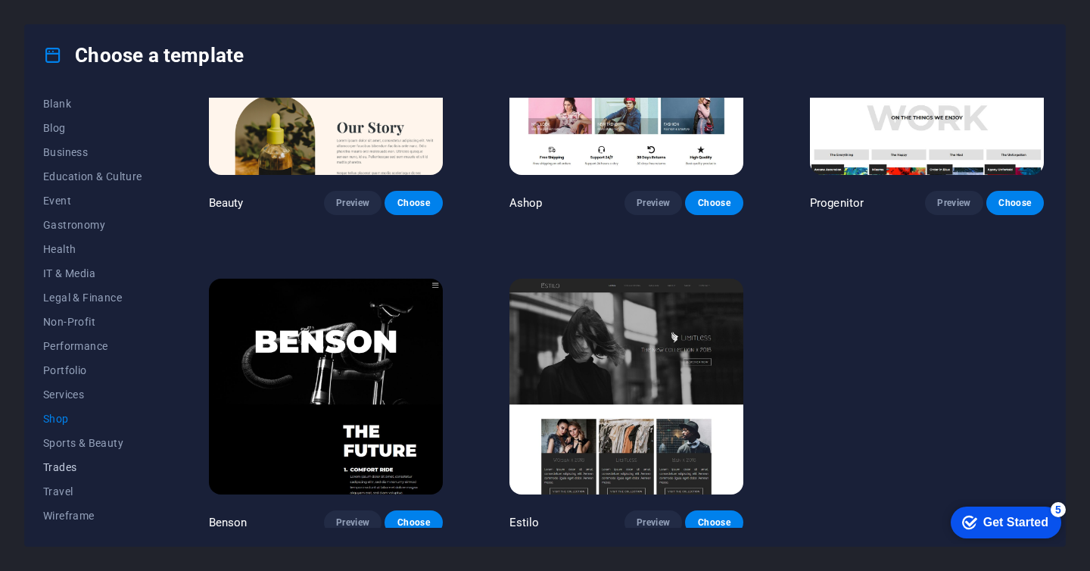
click at [49, 462] on span "Trades" at bounding box center [92, 467] width 99 height 12
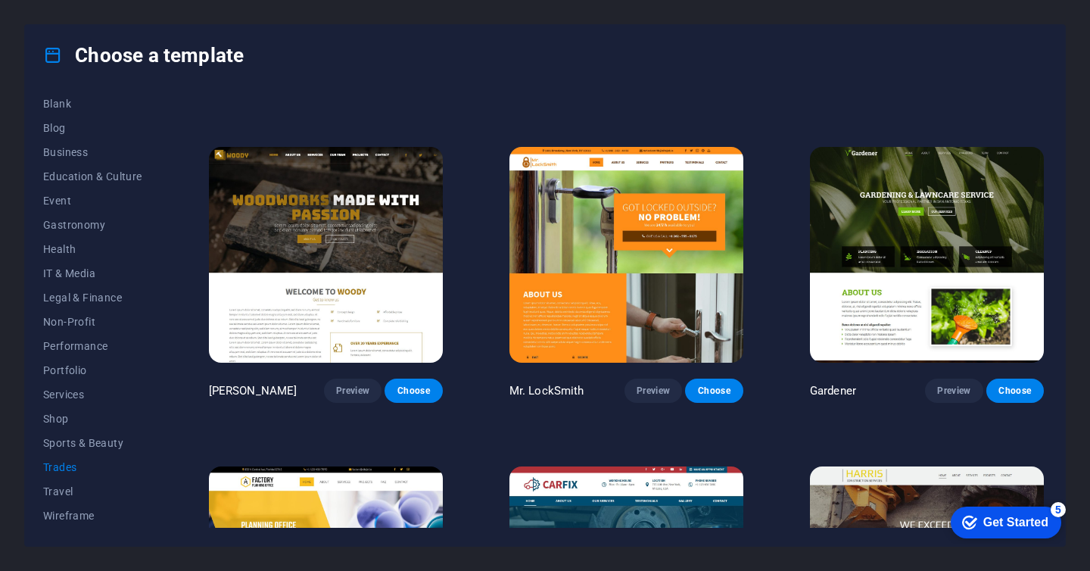
scroll to position [307, 0]
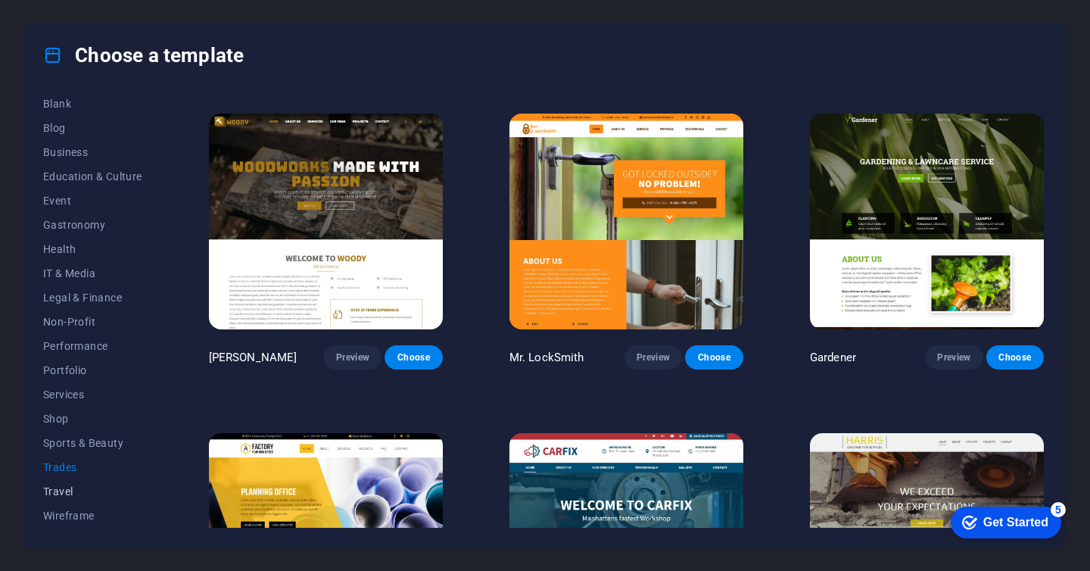
click at [51, 495] on span "Travel" at bounding box center [92, 491] width 99 height 12
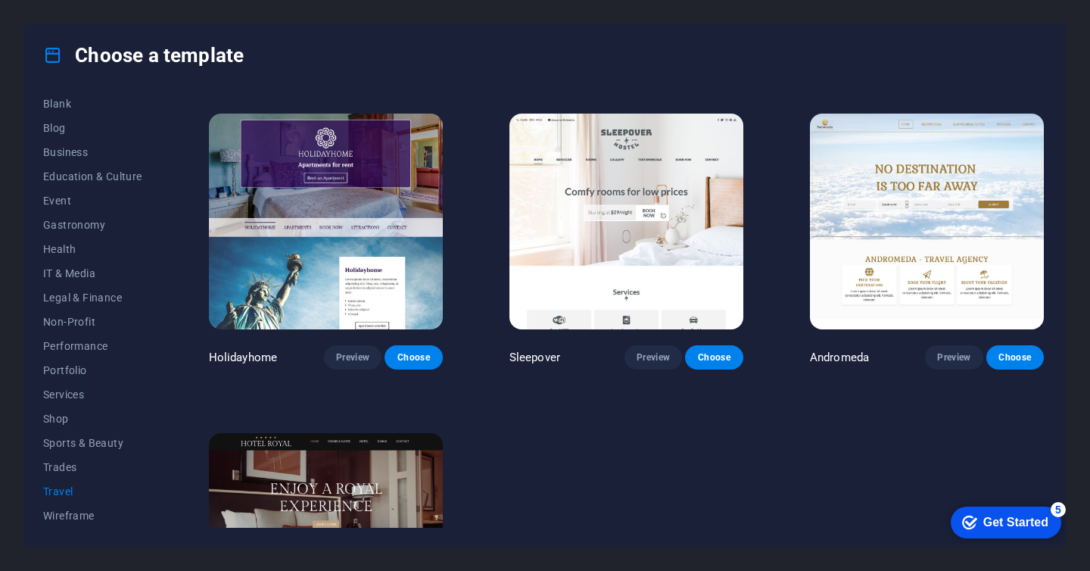
scroll to position [0, 0]
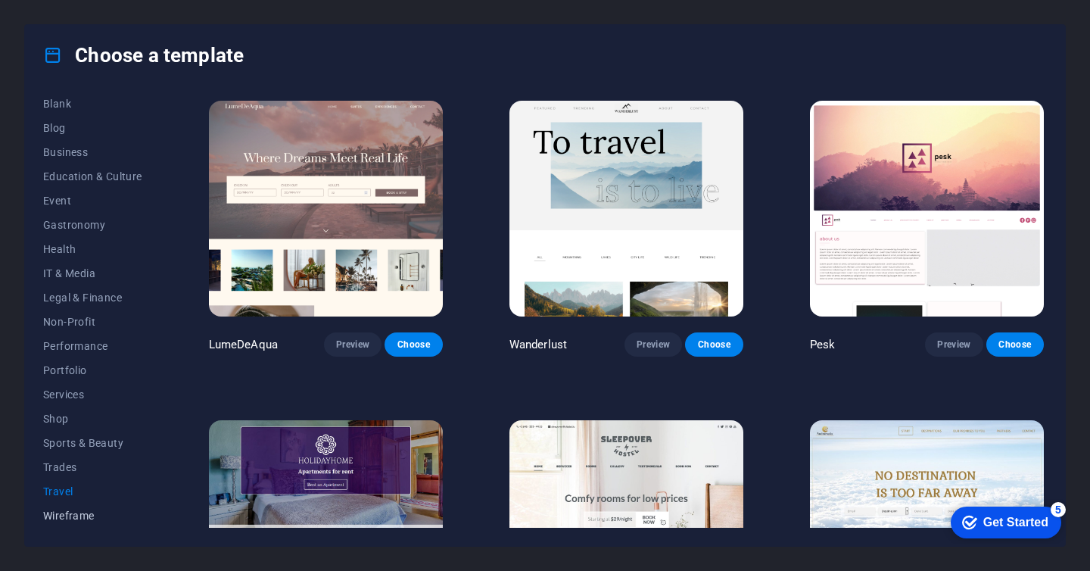
click at [61, 518] on span "Wireframe" at bounding box center [92, 515] width 99 height 12
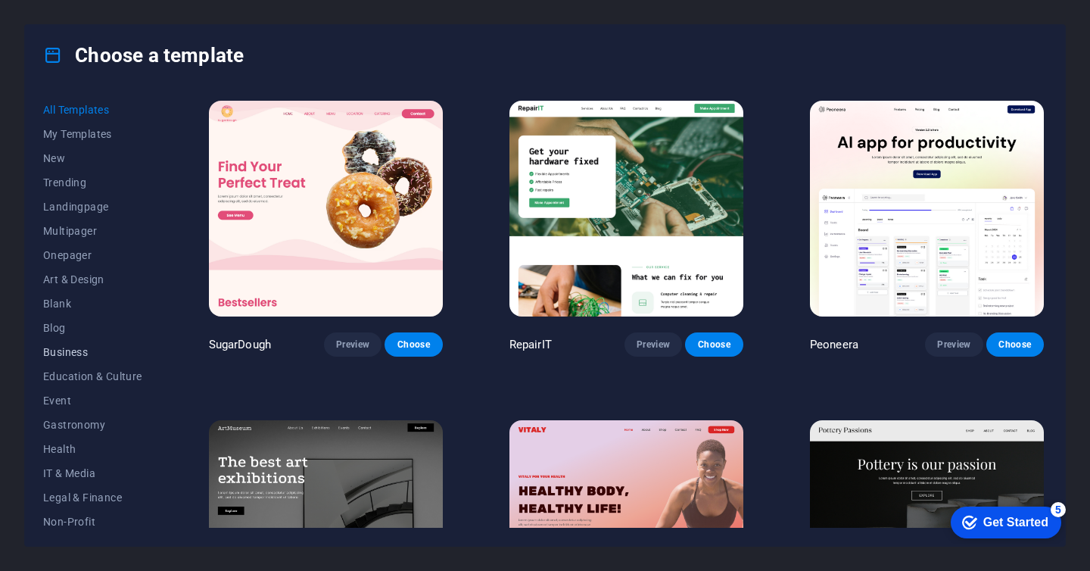
click at [54, 353] on span "Business" at bounding box center [92, 352] width 99 height 12
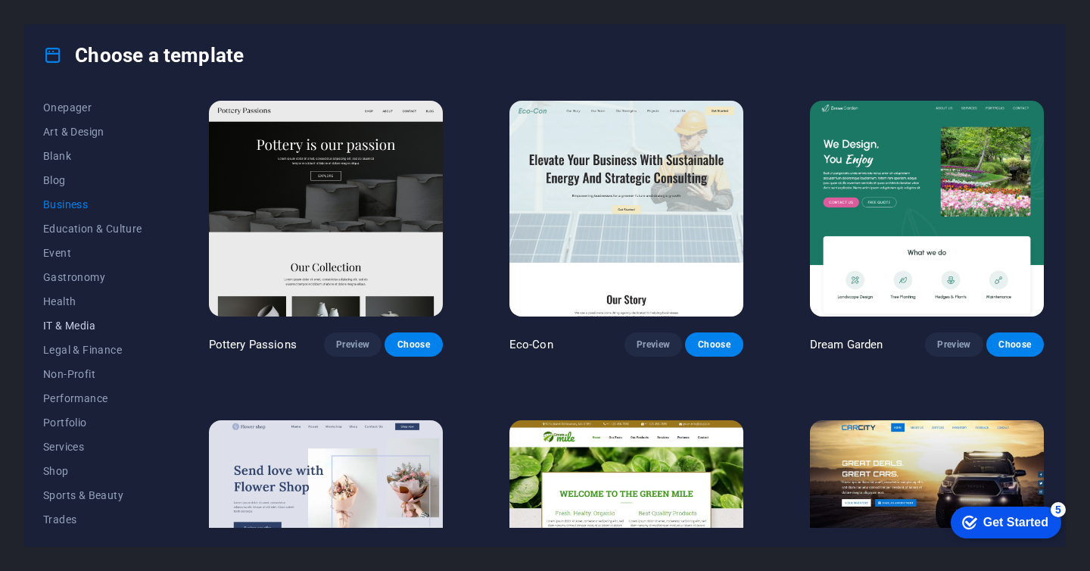
scroll to position [200, 0]
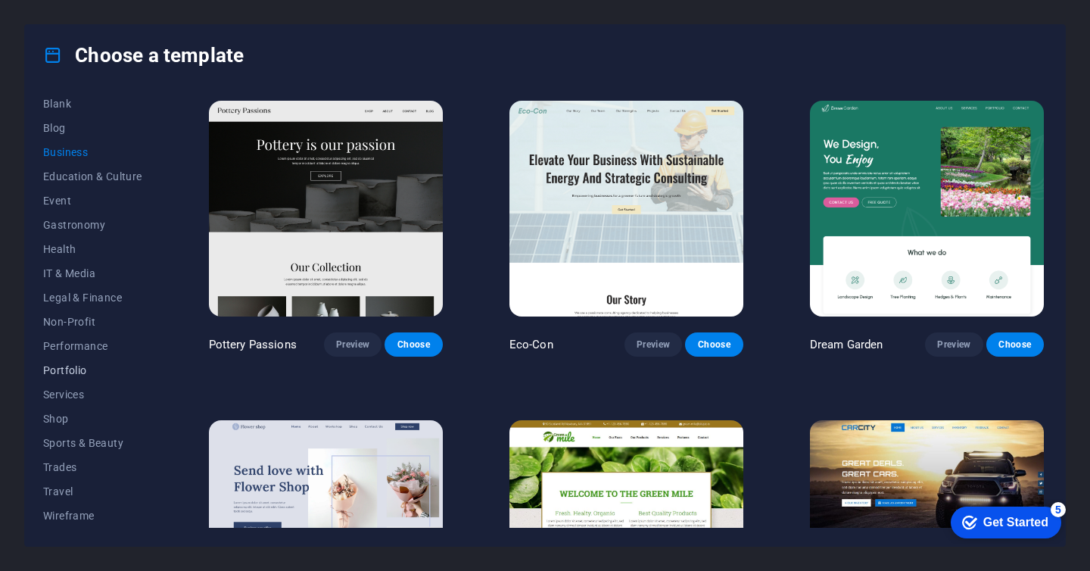
click at [75, 374] on span "Portfolio" at bounding box center [92, 370] width 99 height 12
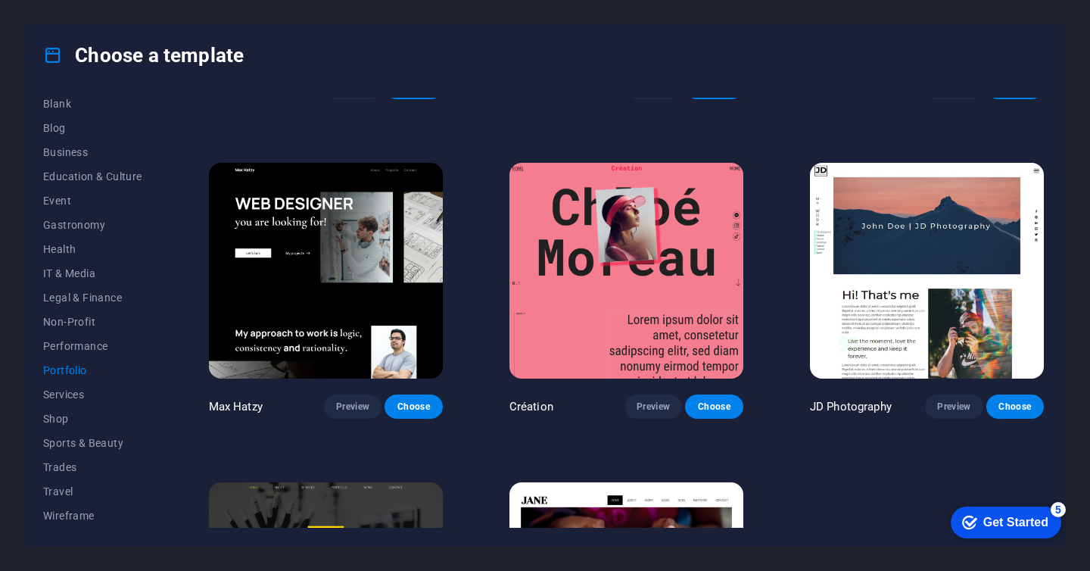
scroll to position [253, 0]
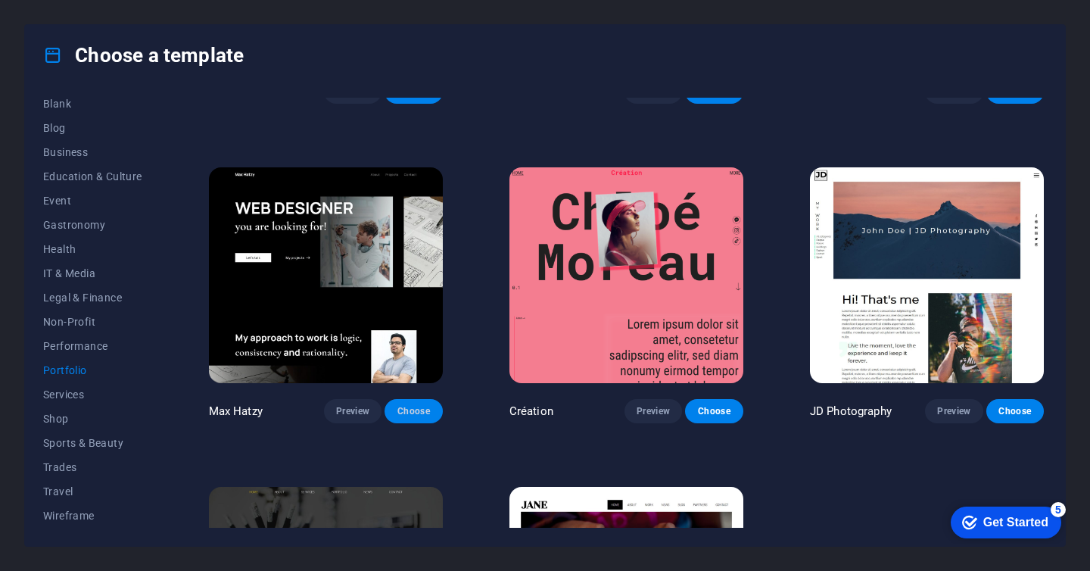
click at [427, 405] on span "Choose" at bounding box center [413, 411] width 33 height 12
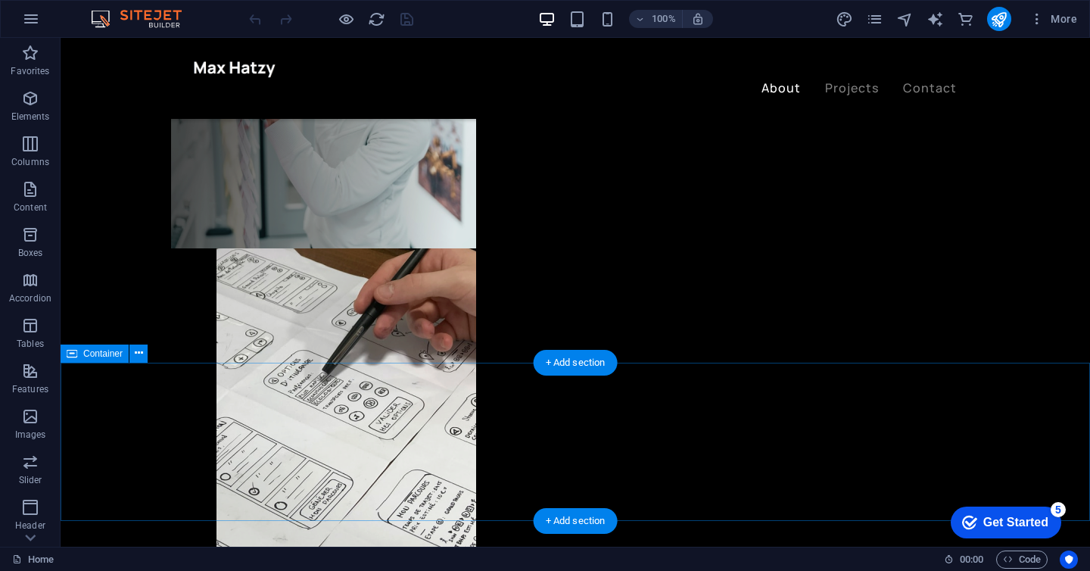
scroll to position [677, 0]
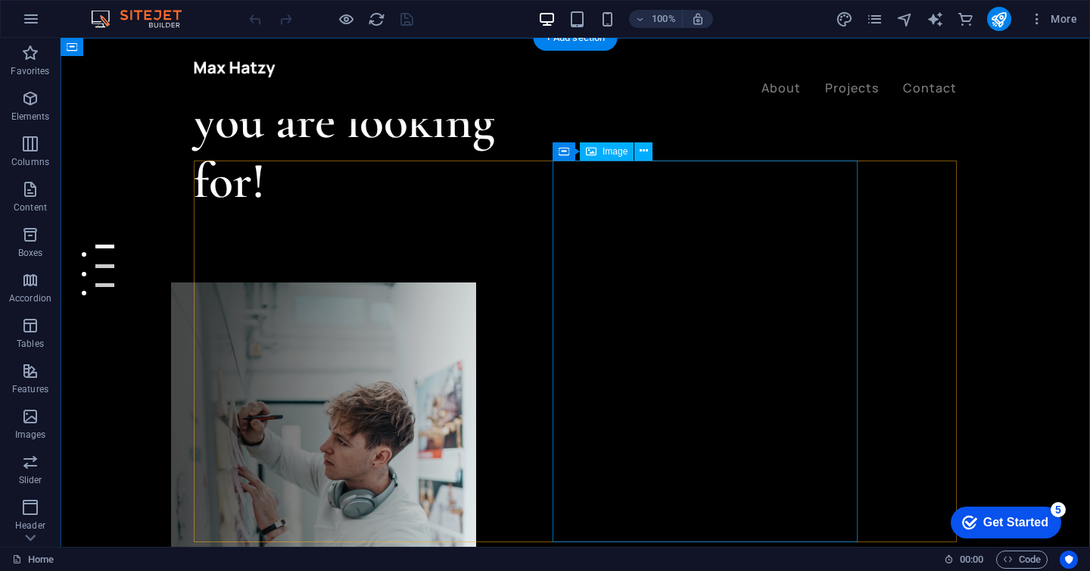
scroll to position [0, 0]
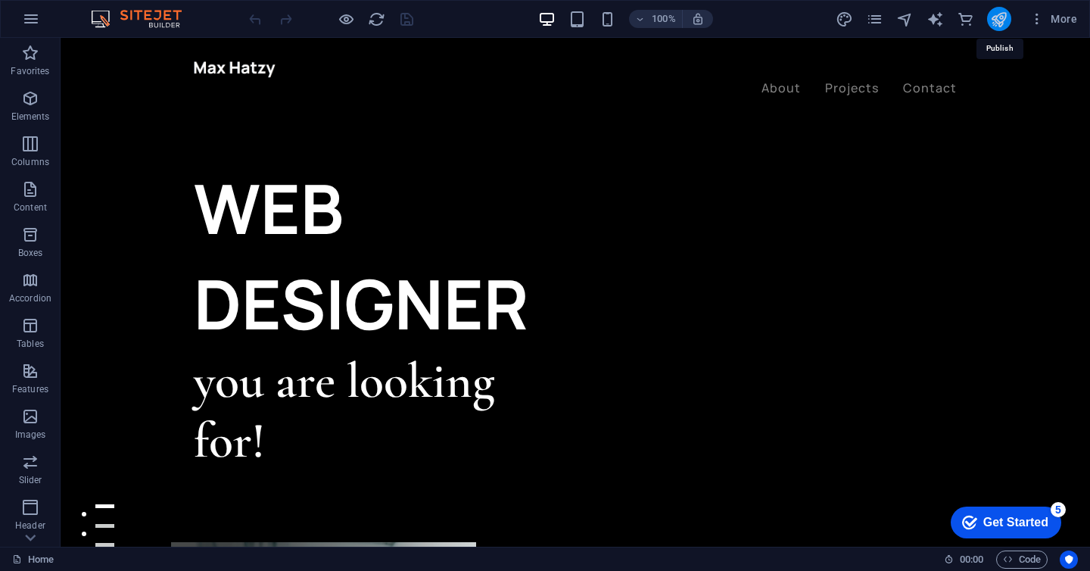
click at [998, 18] on icon "publish" at bounding box center [998, 19] width 17 height 17
